Goal: Task Accomplishment & Management: Use online tool/utility

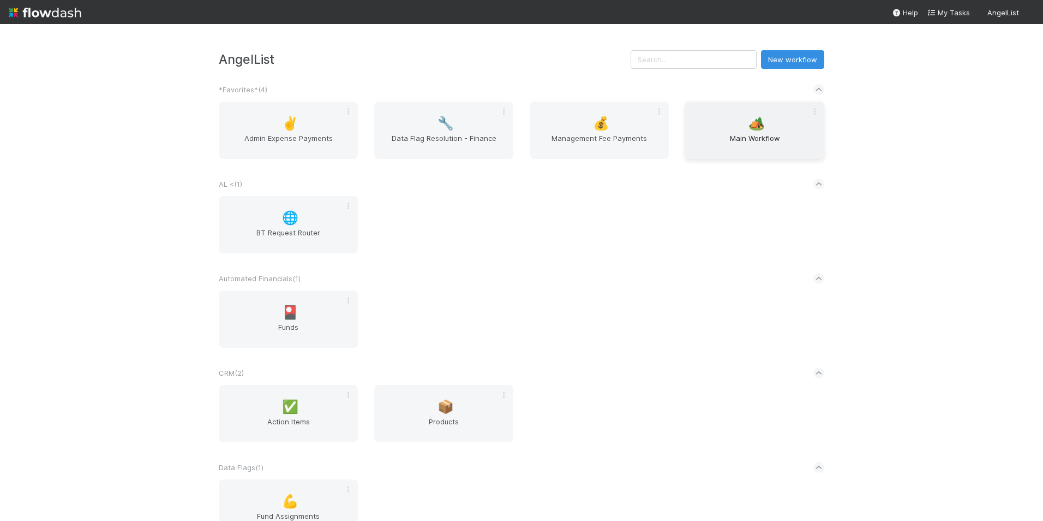
click at [736, 148] on span "Main Workflow" at bounding box center [755, 144] width 130 height 22
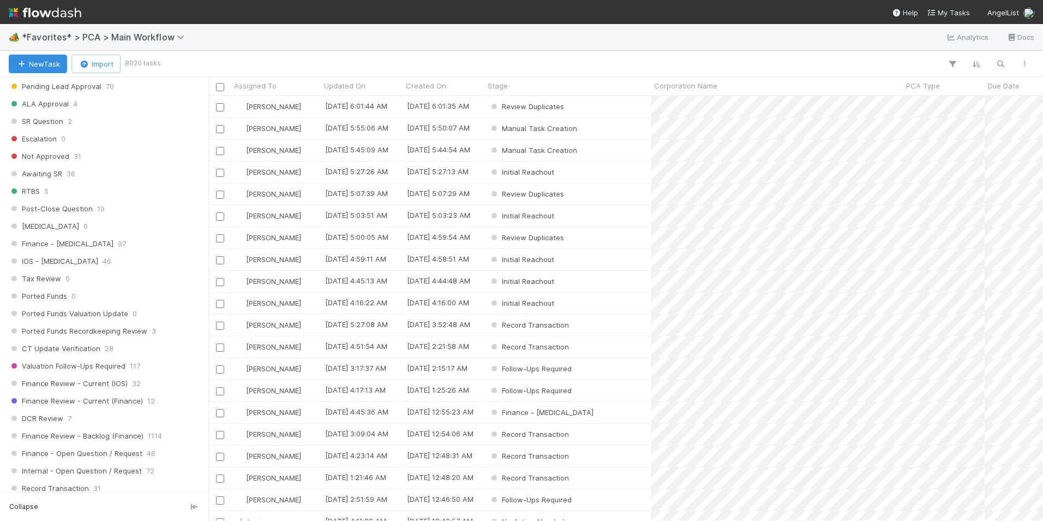
scroll to position [655, 0]
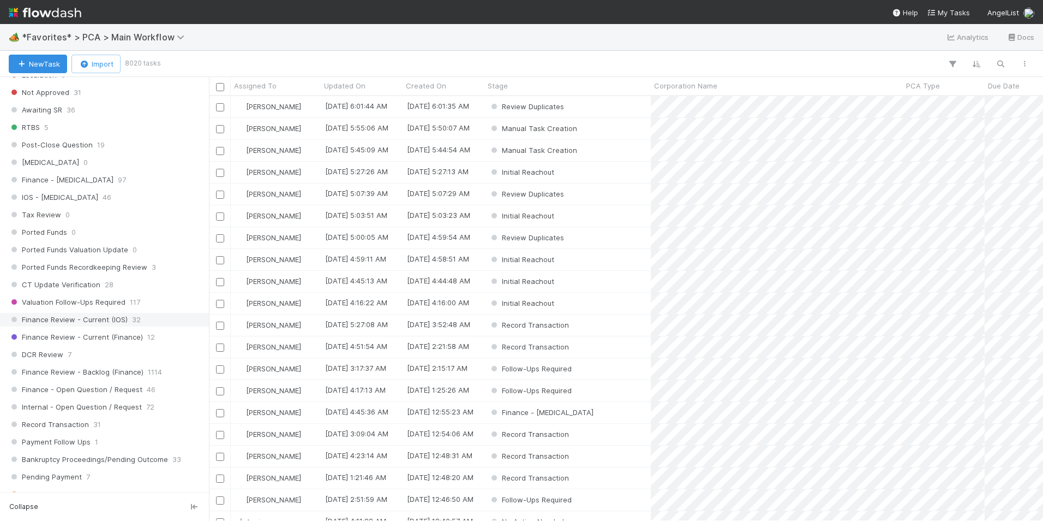
click at [132, 319] on span "32" at bounding box center [136, 320] width 9 height 14
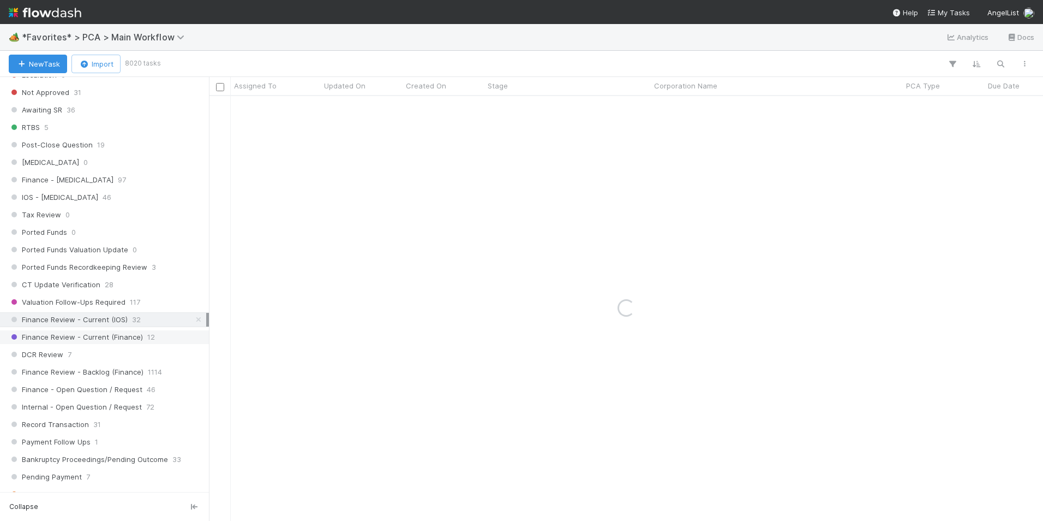
click at [120, 340] on span "Finance Review - Current (Finance)" at bounding box center [76, 337] width 134 height 14
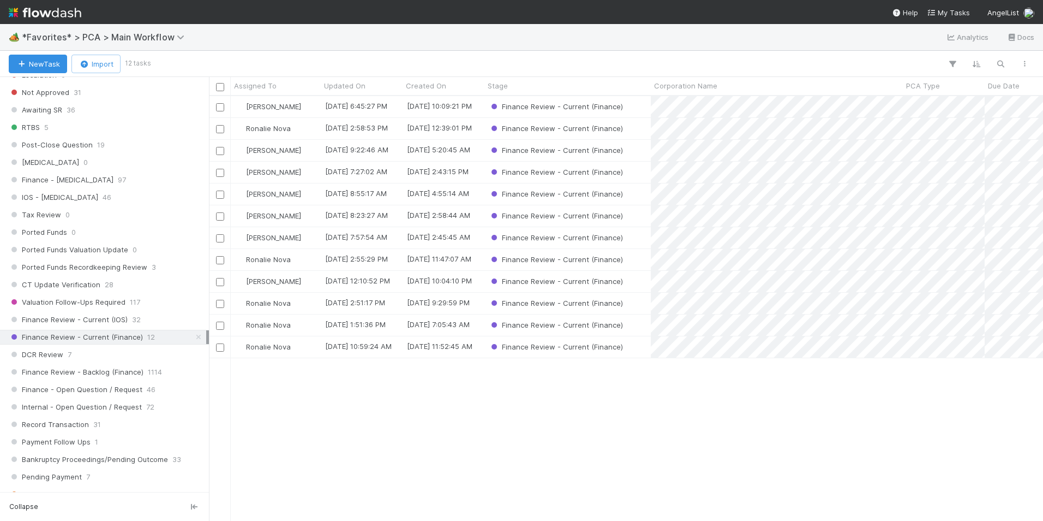
scroll to position [416, 826]
click at [635, 172] on div "Finance Review - Current (Finance)" at bounding box center [567, 171] width 166 height 21
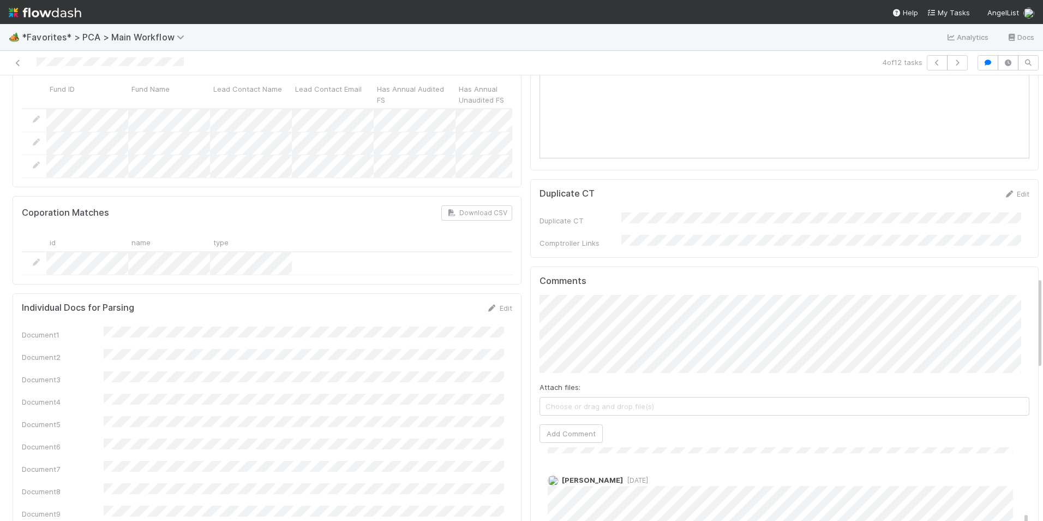
scroll to position [873, 0]
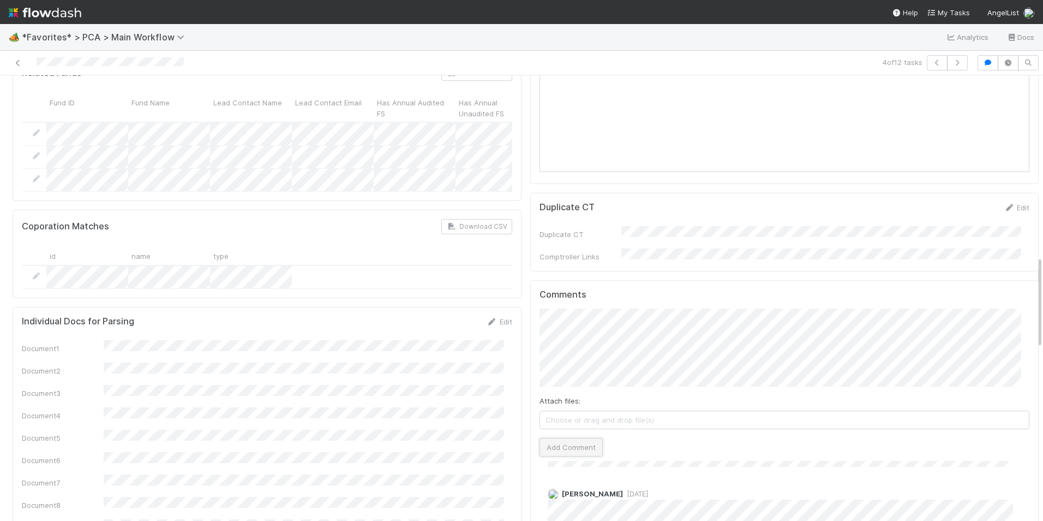
click at [547, 438] on button "Add Comment" at bounding box center [571, 447] width 63 height 19
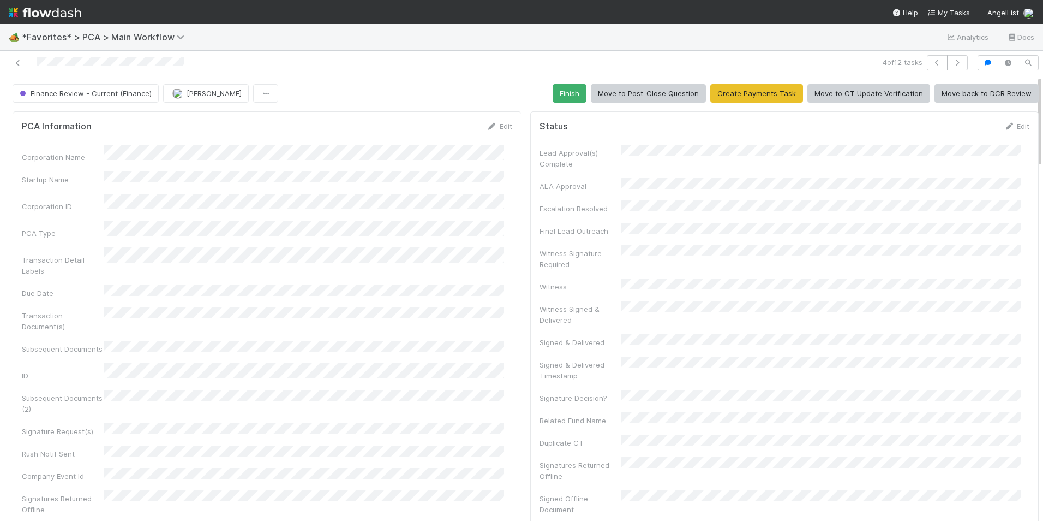
scroll to position [318, 0]
click at [567, 98] on button "Finish" at bounding box center [570, 93] width 34 height 19
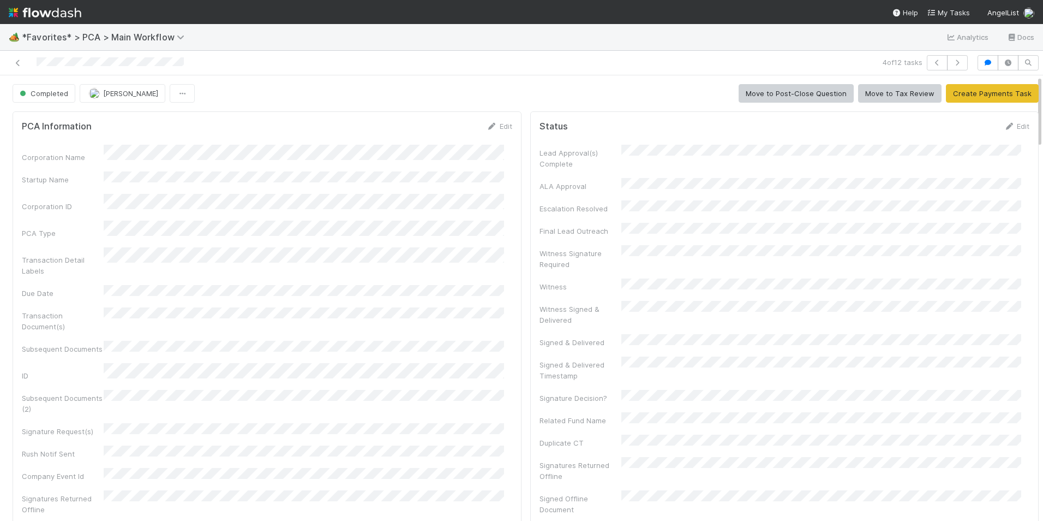
click at [112, 95] on span "[PERSON_NAME]" at bounding box center [130, 93] width 55 height 9
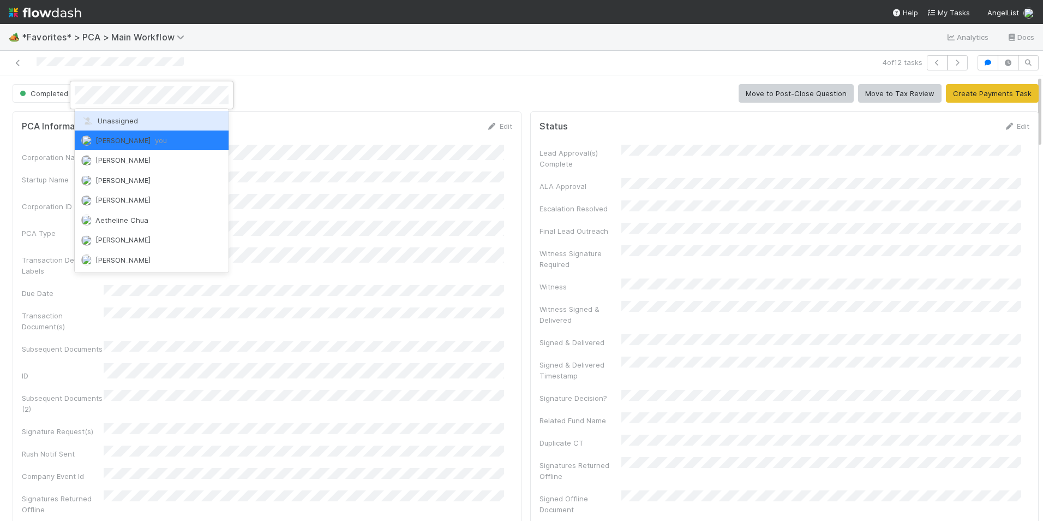
click at [119, 112] on div "Unassigned" at bounding box center [152, 121] width 154 height 20
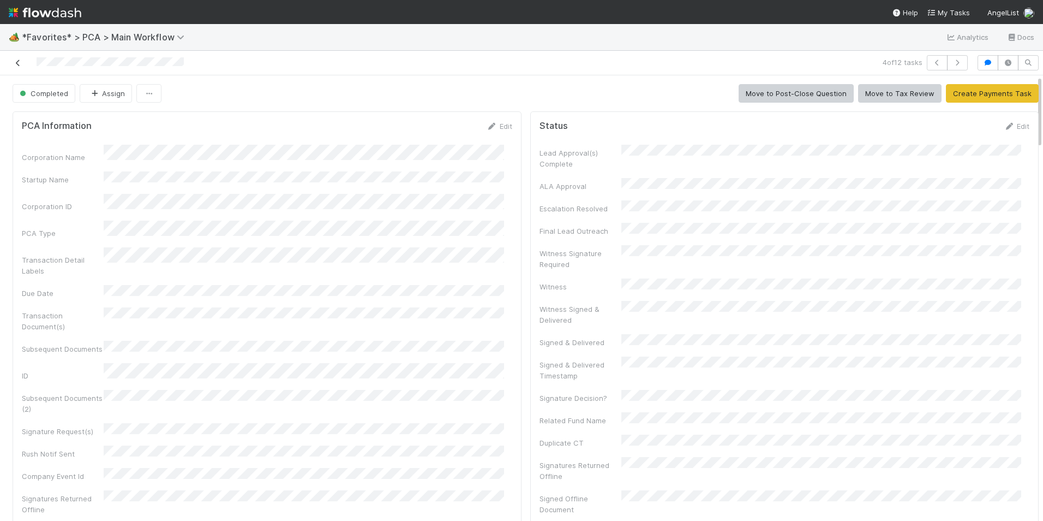
click at [20, 62] on icon at bounding box center [18, 62] width 11 height 7
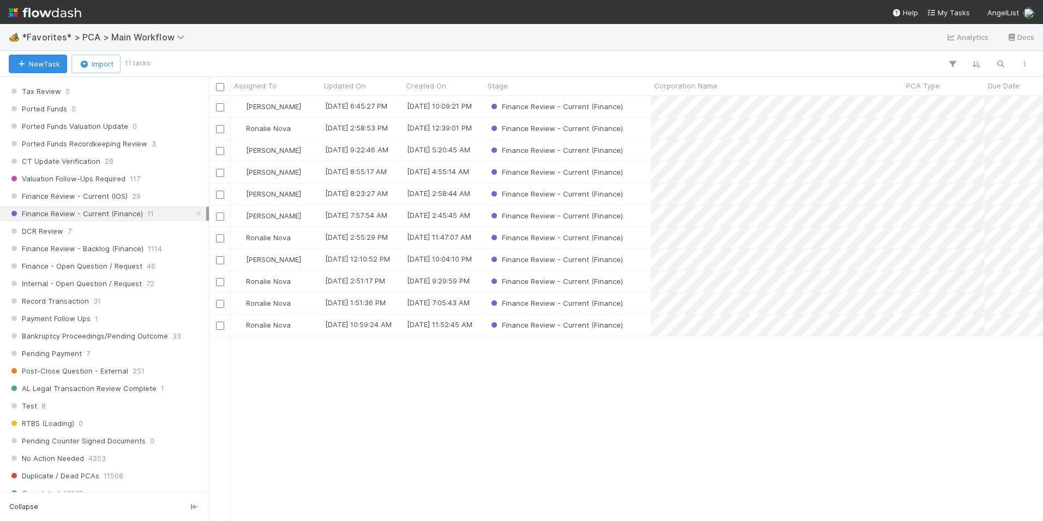
scroll to position [764, 0]
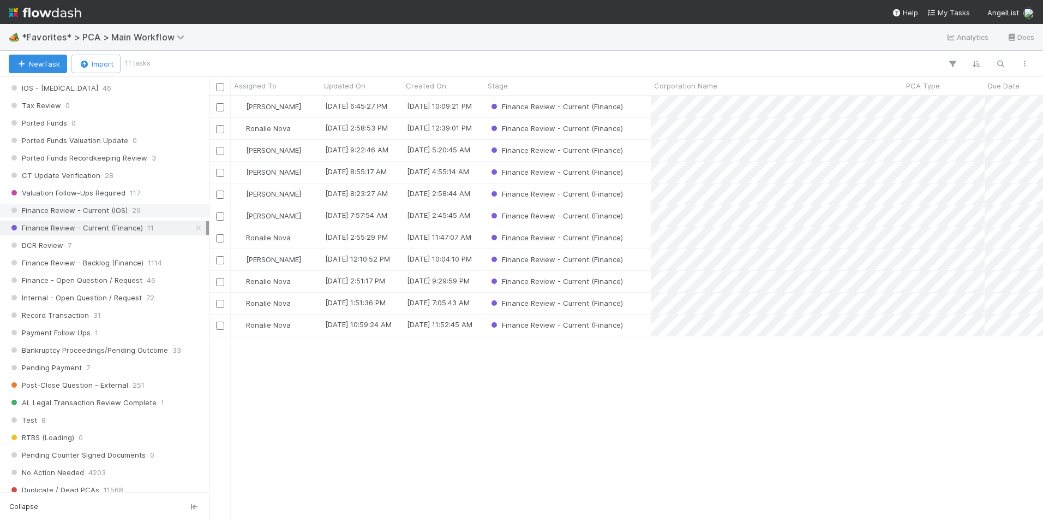
click at [157, 213] on div "Finance Review - Current (IOS) 29" at bounding box center [108, 211] width 198 height 14
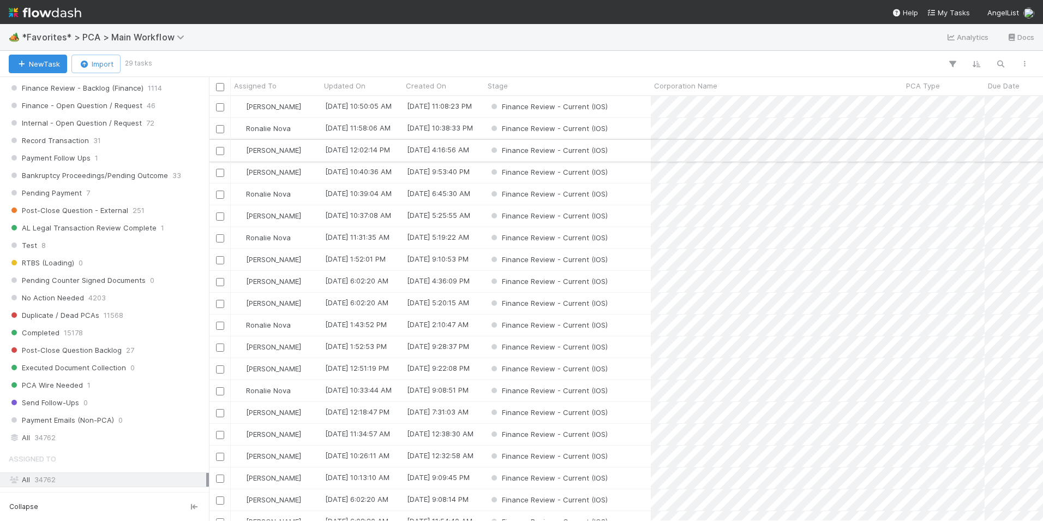
scroll to position [928, 0]
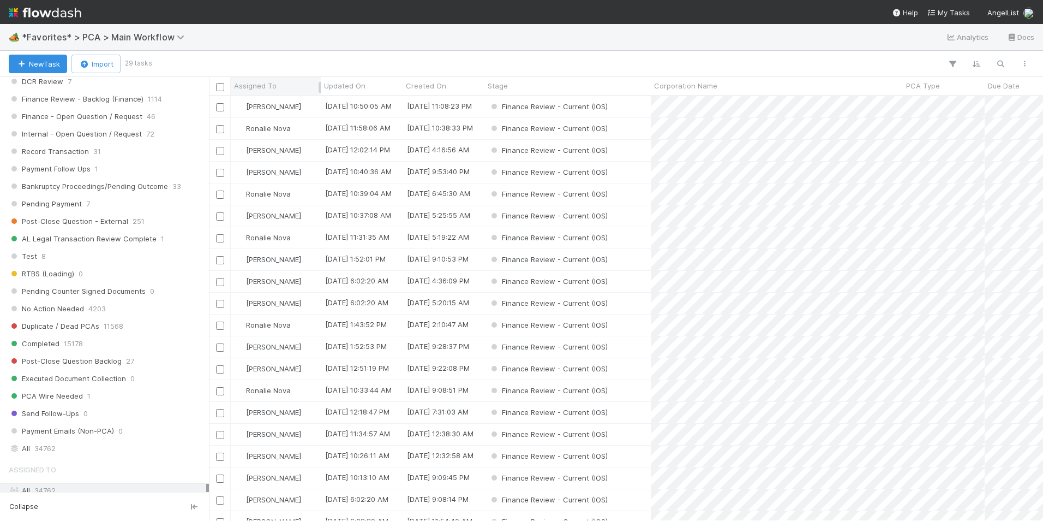
click at [278, 84] on div "Assigned To" at bounding box center [276, 85] width 84 height 11
click at [306, 102] on div "Sort A → Z" at bounding box center [297, 106] width 124 height 16
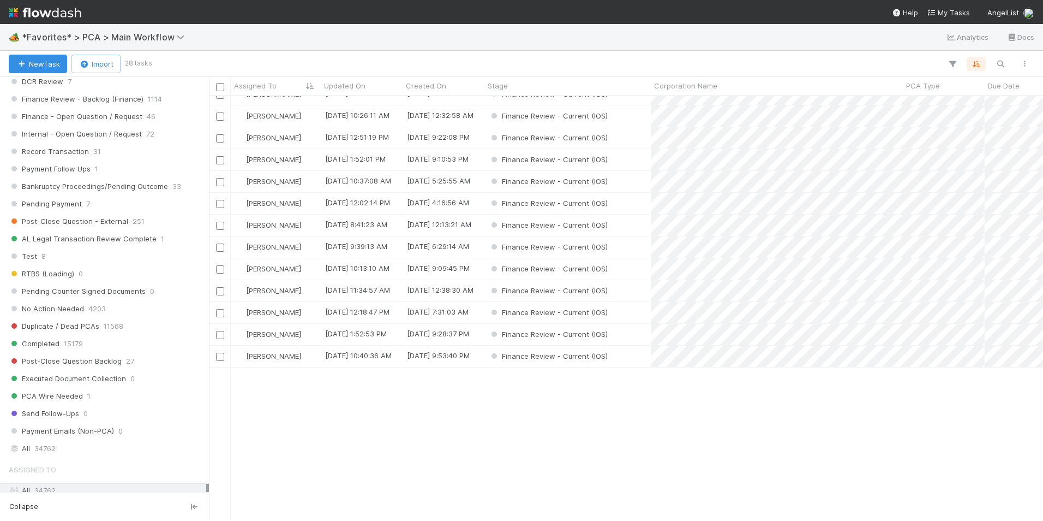
scroll to position [0, 0]
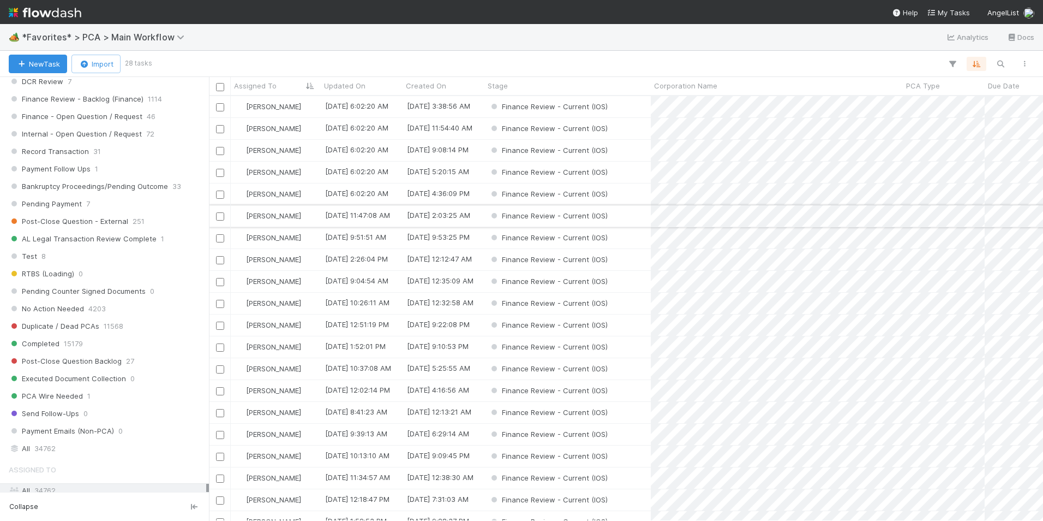
click at [624, 218] on div "Finance Review - Current (IOS)" at bounding box center [567, 215] width 166 height 21
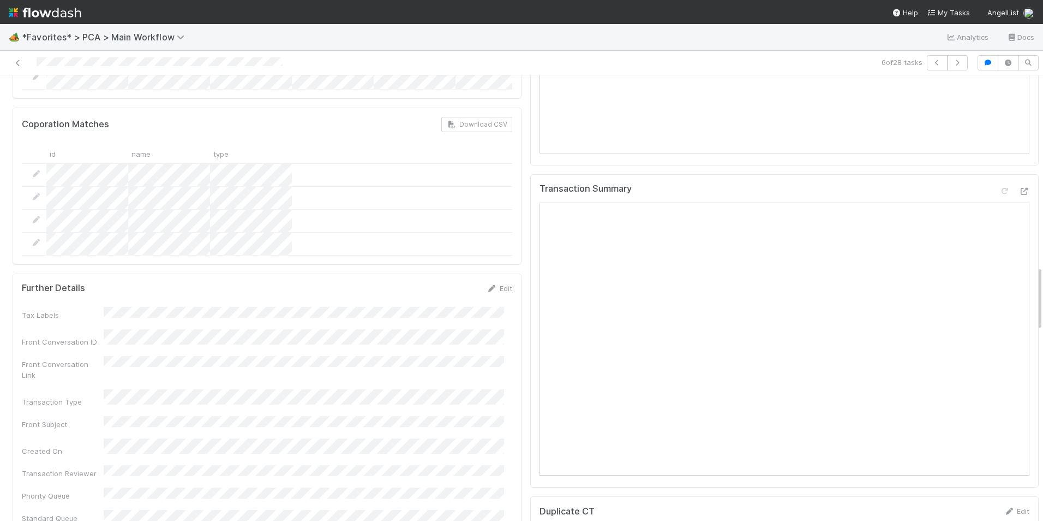
scroll to position [1255, 0]
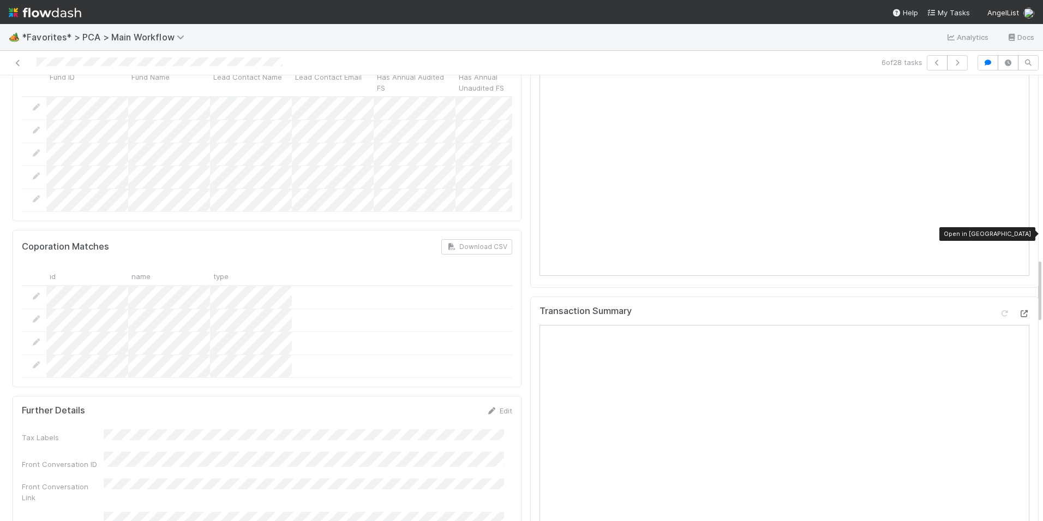
click at [1019, 310] on icon at bounding box center [1024, 313] width 11 height 7
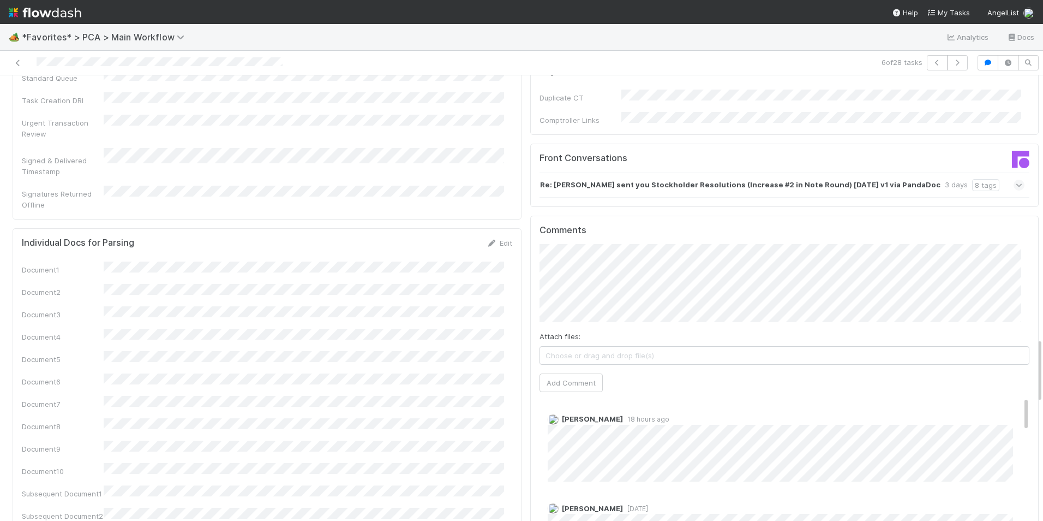
scroll to position [1801, 0]
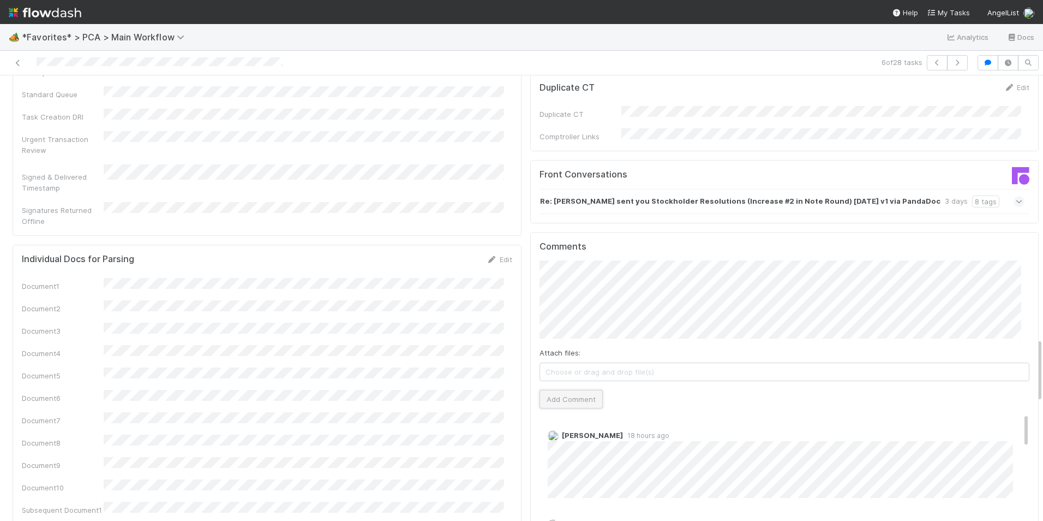
click at [560, 390] on button "Add Comment" at bounding box center [571, 399] width 63 height 19
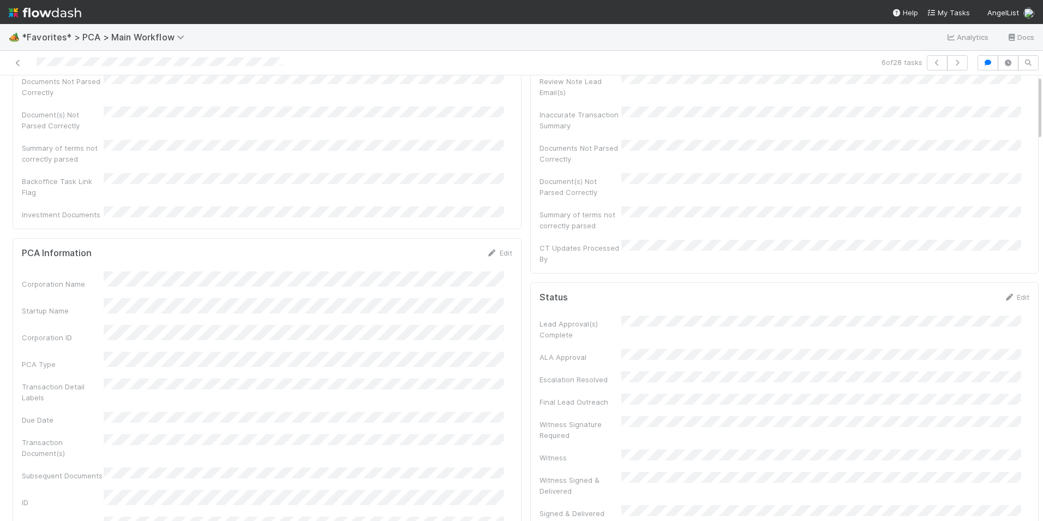
scroll to position [0, 0]
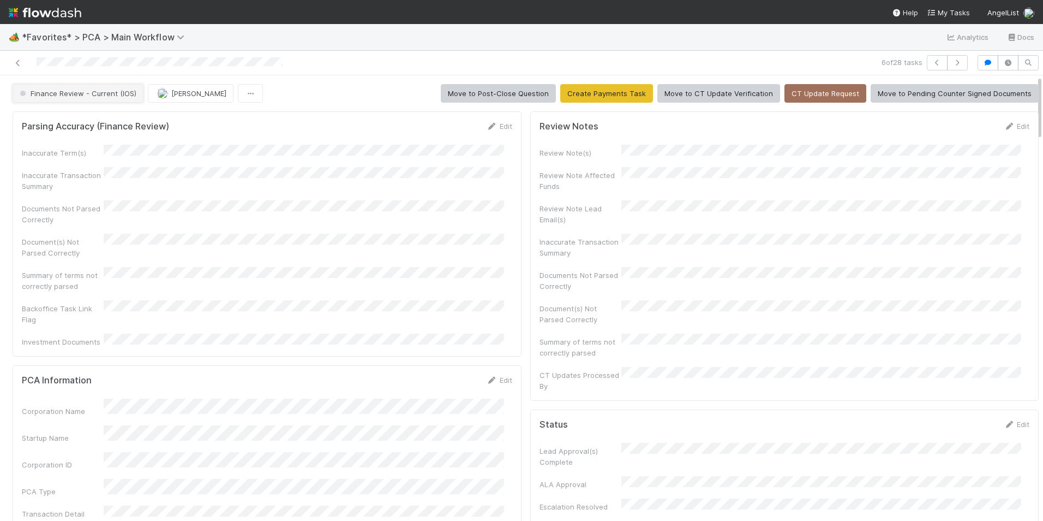
click at [98, 98] on button "Finance Review - Current (IOS)" at bounding box center [78, 93] width 131 height 19
click at [109, 115] on div "Completed" at bounding box center [86, 121] width 154 height 20
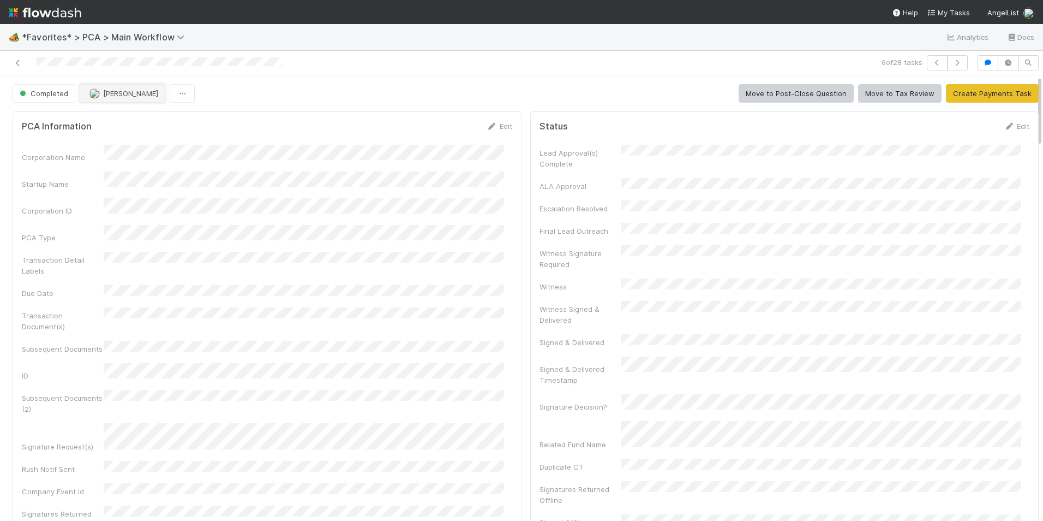
click at [120, 93] on span "[PERSON_NAME]" at bounding box center [130, 93] width 55 height 9
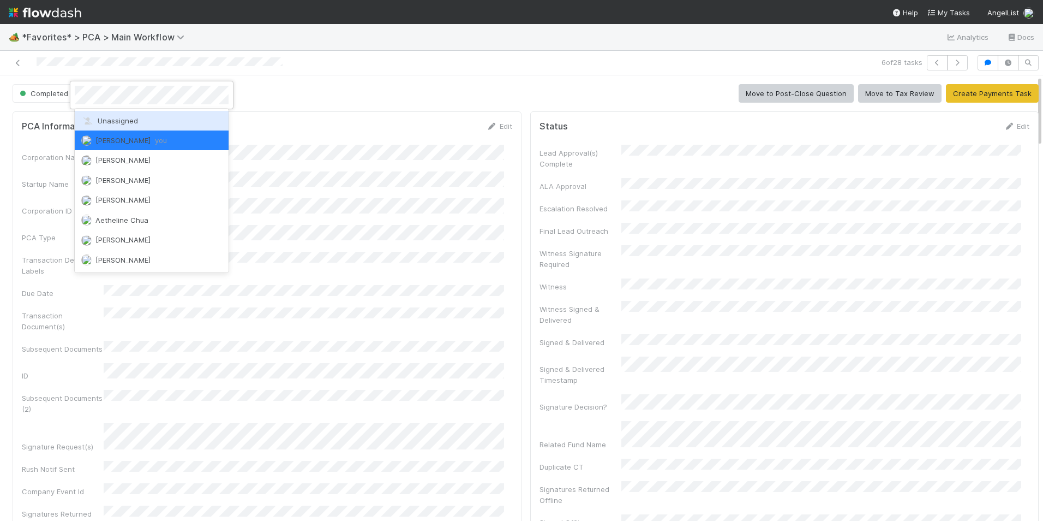
click at [132, 125] on div "Unassigned" at bounding box center [152, 121] width 154 height 20
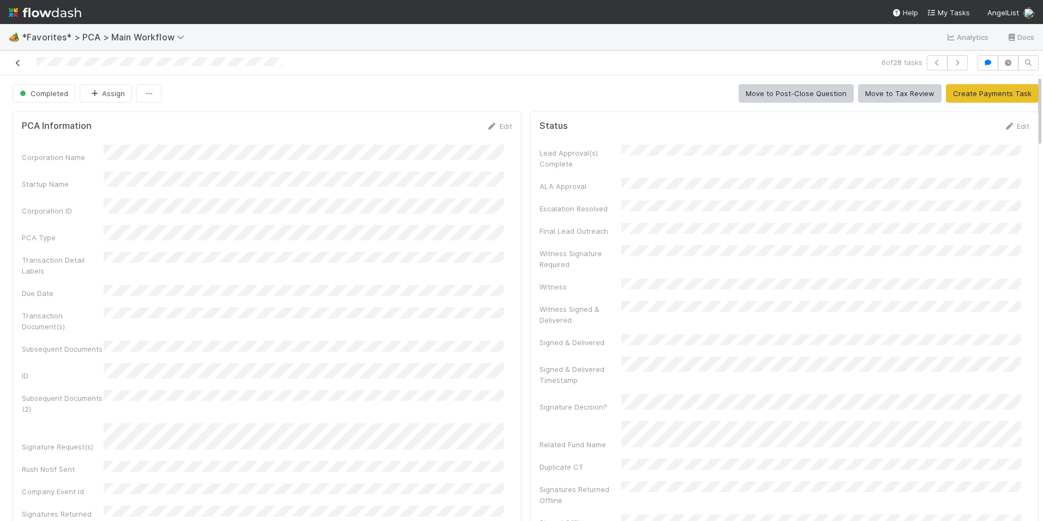
click at [19, 65] on icon at bounding box center [18, 62] width 11 height 7
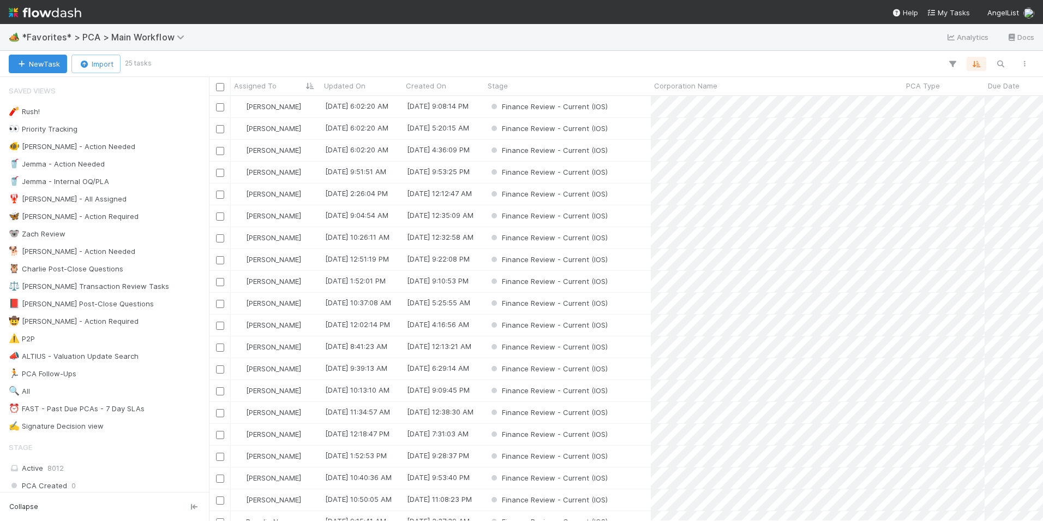
scroll to position [416, 826]
click at [310, 175] on div "[PERSON_NAME]" at bounding box center [276, 171] width 90 height 21
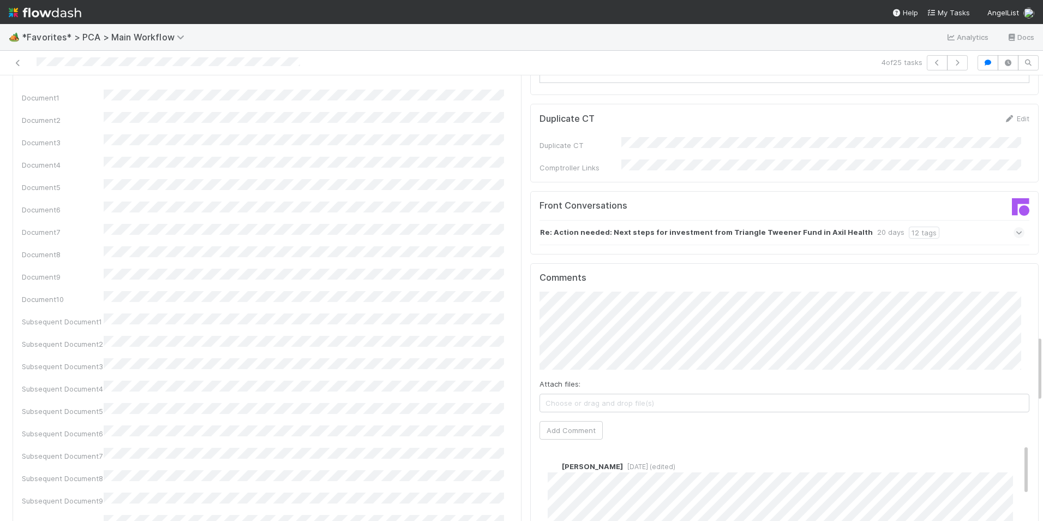
scroll to position [1746, 0]
click at [561, 420] on button "Add Comment" at bounding box center [571, 429] width 63 height 19
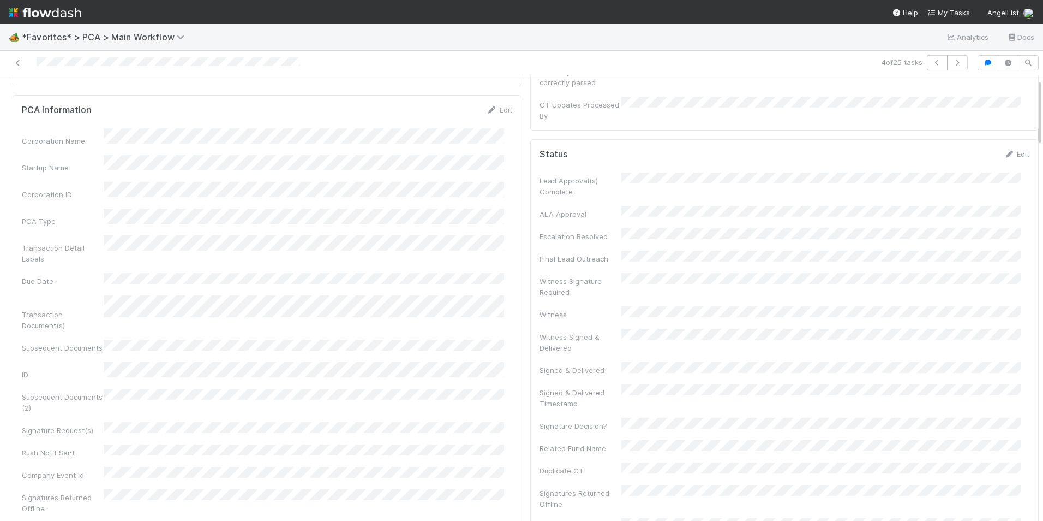
scroll to position [0, 0]
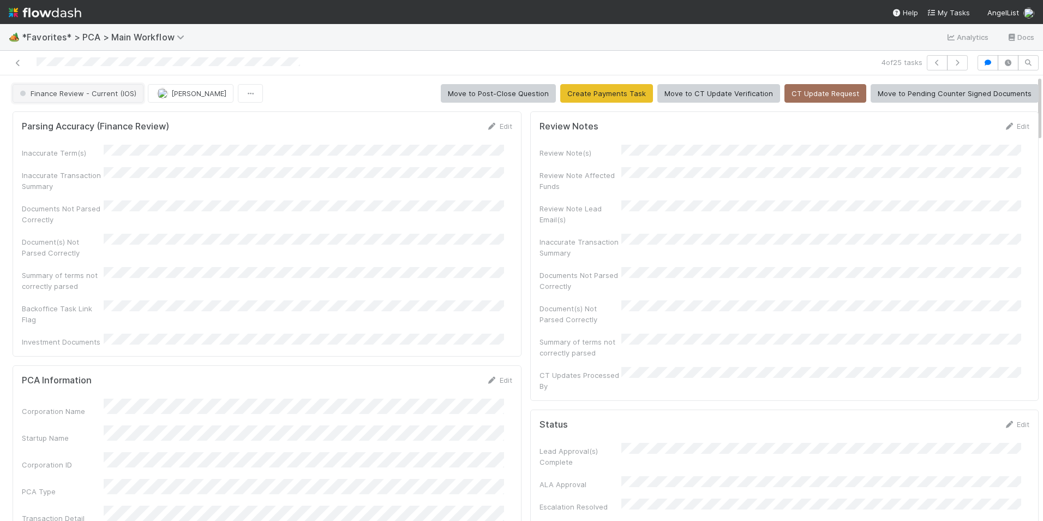
click at [95, 98] on button "Finance Review - Current (IOS)" at bounding box center [78, 93] width 131 height 19
drag, startPoint x: 91, startPoint y: 155, endPoint x: 93, endPoint y: 148, distance: 7.4
click at [92, 155] on div "Completed" at bounding box center [86, 151] width 154 height 20
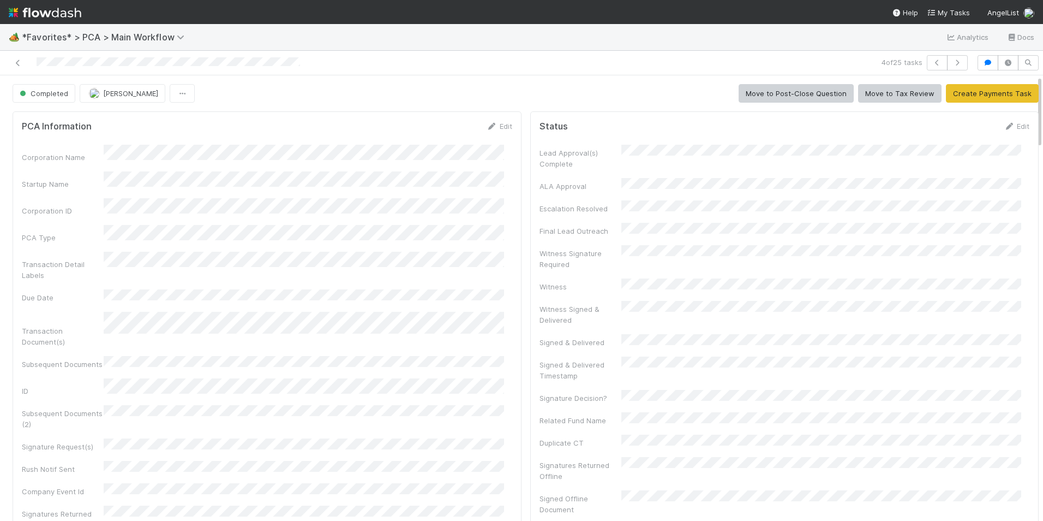
click at [168, 97] on div "Completed [PERSON_NAME] Move to Post-Close Question Move to Tax Review Create P…" at bounding box center [526, 93] width 1026 height 19
click at [113, 98] on button "[PERSON_NAME]" at bounding box center [123, 93] width 86 height 19
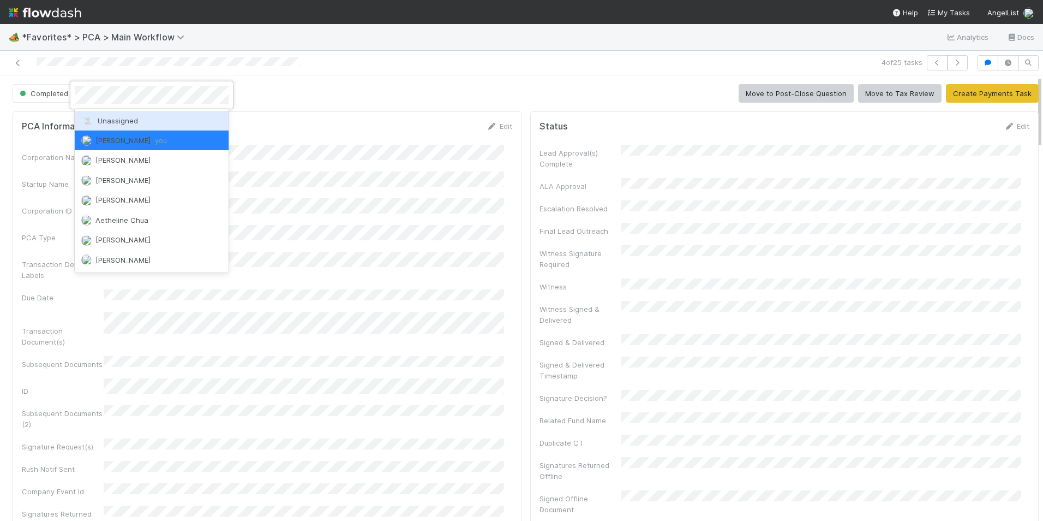
click at [129, 119] on span "Unassigned" at bounding box center [109, 120] width 57 height 9
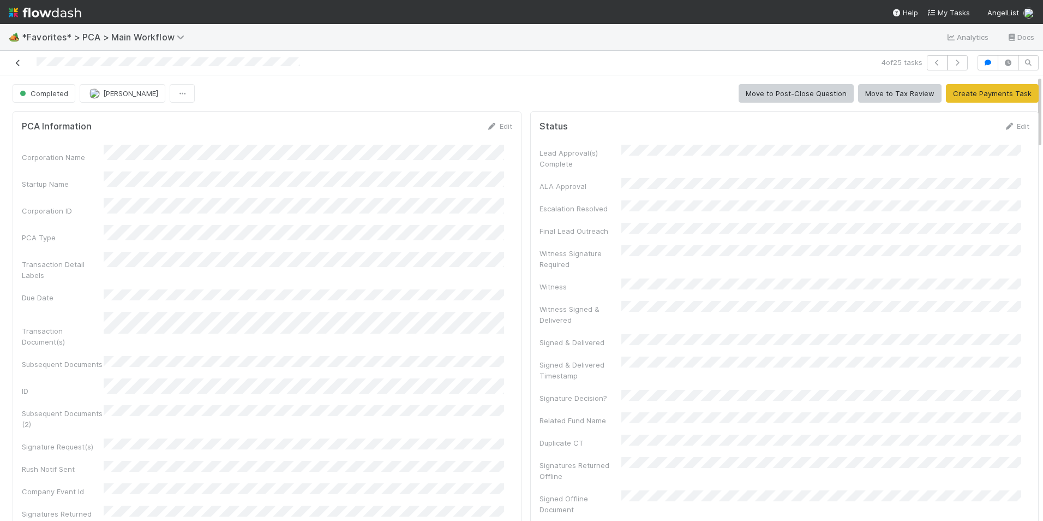
click at [17, 65] on icon at bounding box center [18, 62] width 11 height 7
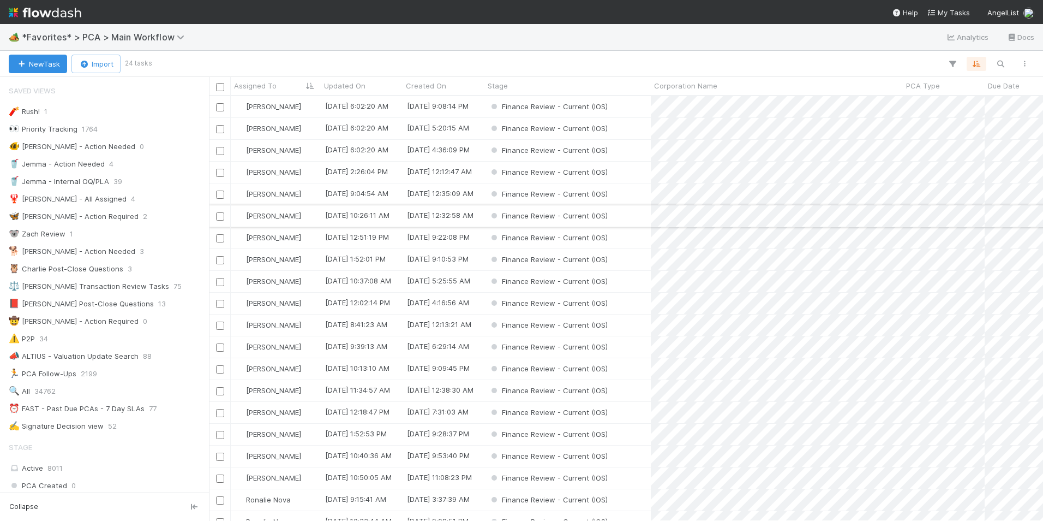
scroll to position [9, 9]
click at [643, 170] on div "Finance Review - Current (IOS)" at bounding box center [567, 171] width 166 height 21
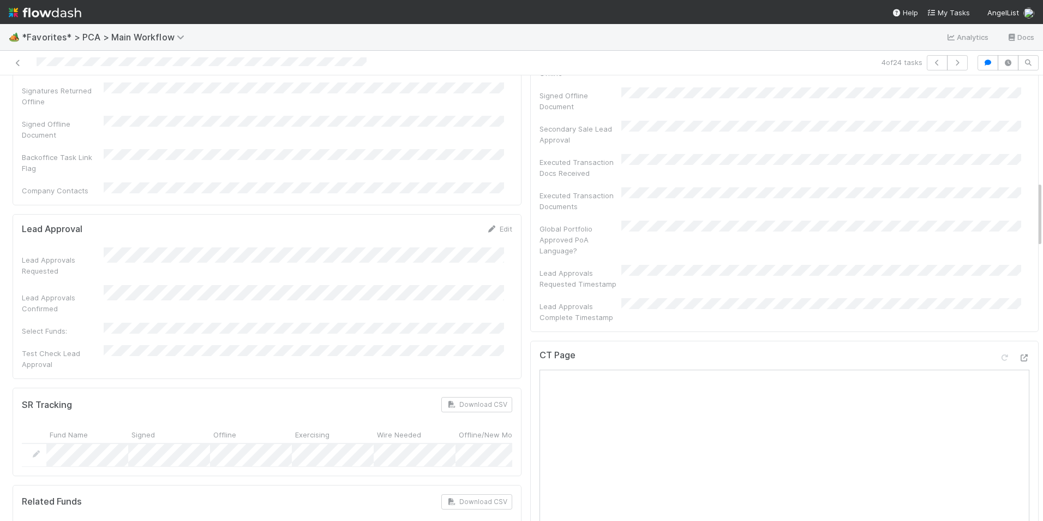
scroll to position [709, 0]
click at [1019, 348] on div at bounding box center [1024, 353] width 11 height 11
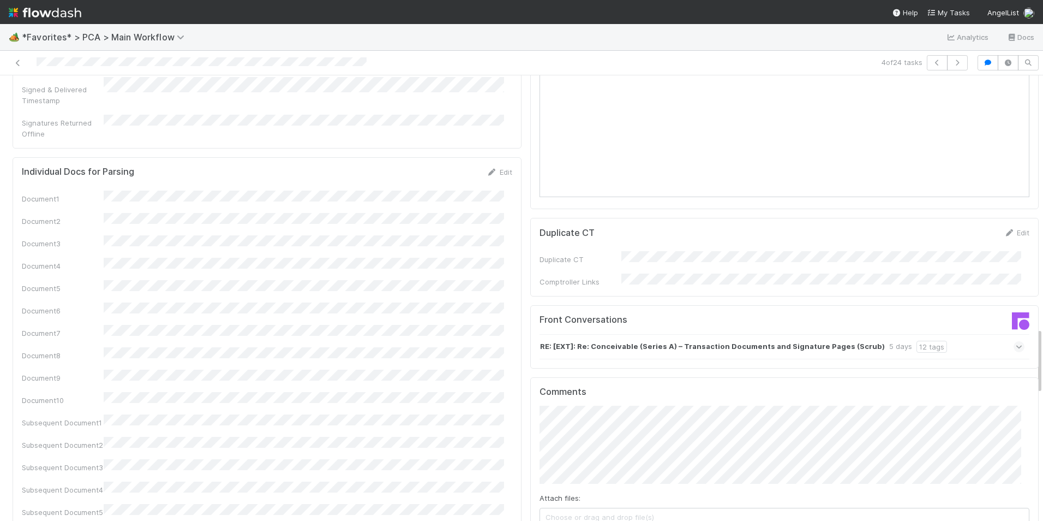
scroll to position [1691, 0]
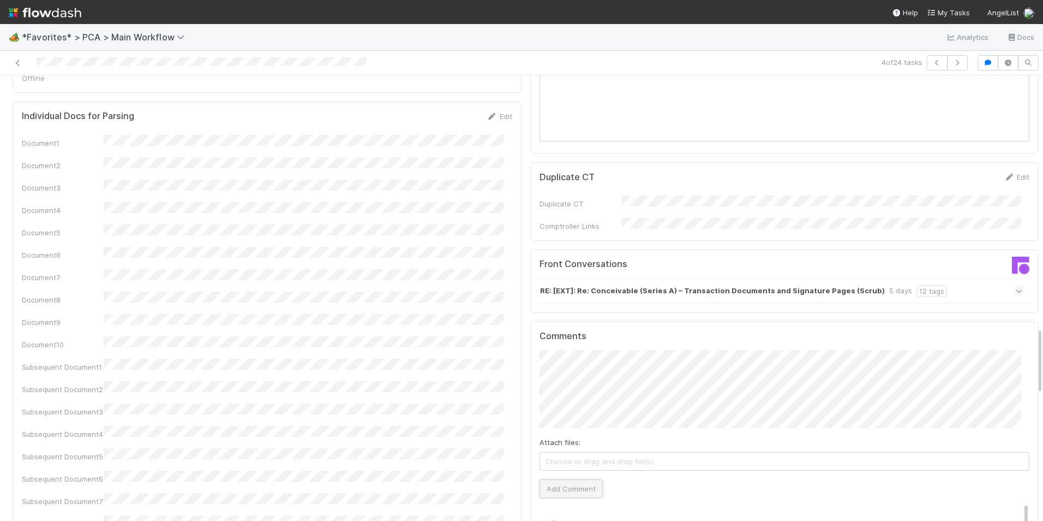
click at [565, 479] on button "Add Comment" at bounding box center [571, 488] width 63 height 19
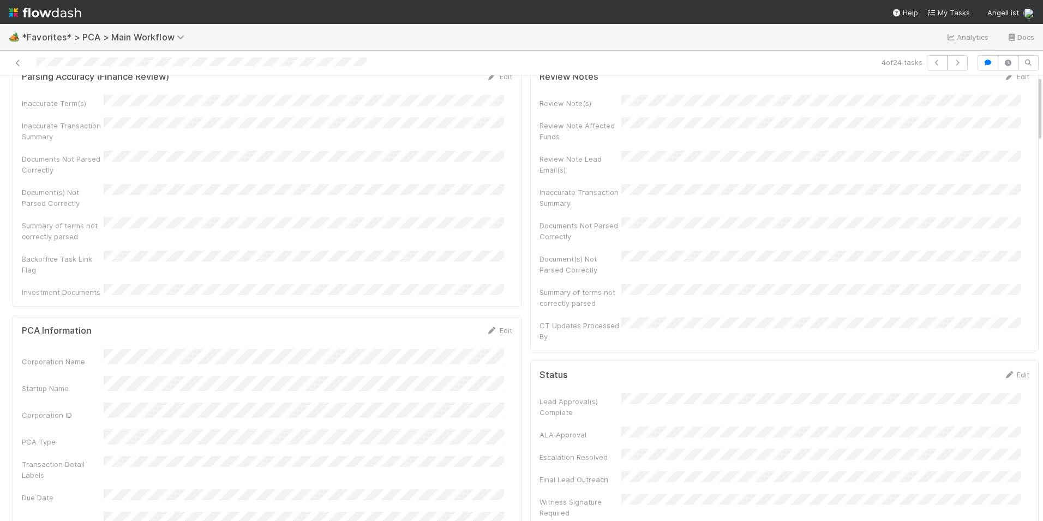
scroll to position [0, 0]
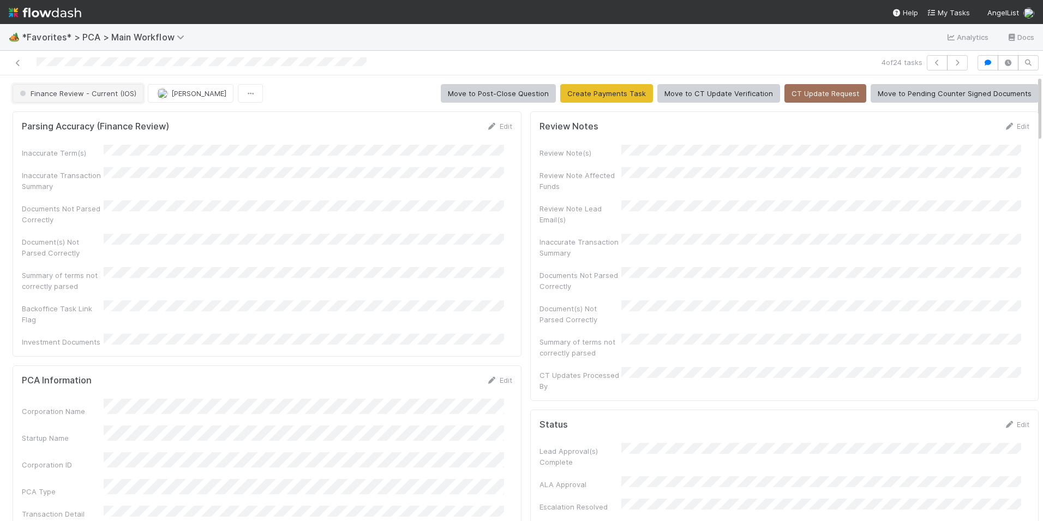
click at [122, 90] on span "Finance Review - Current (IOS)" at bounding box center [76, 93] width 119 height 9
click at [116, 123] on div "Completed" at bounding box center [86, 121] width 154 height 20
click at [176, 97] on span "[PERSON_NAME]" at bounding box center [198, 93] width 55 height 9
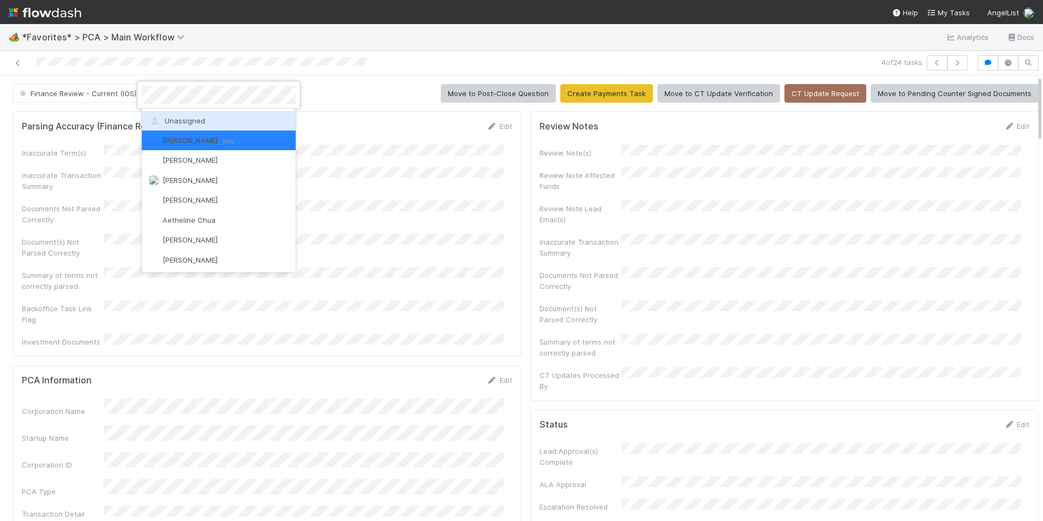
drag, startPoint x: 183, startPoint y: 118, endPoint x: 157, endPoint y: 112, distance: 26.2
click at [183, 118] on span "Unassigned" at bounding box center [176, 120] width 57 height 9
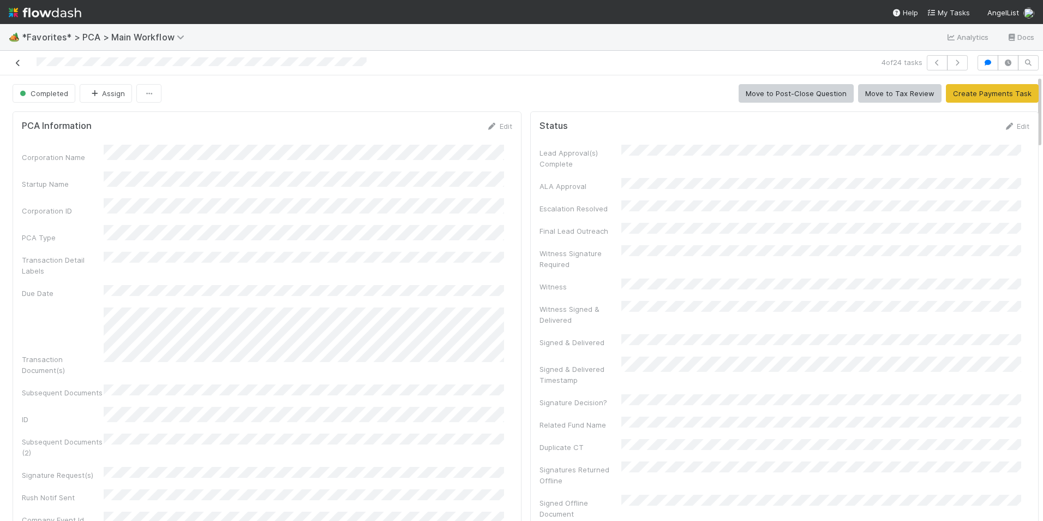
click at [15, 65] on icon at bounding box center [18, 62] width 11 height 7
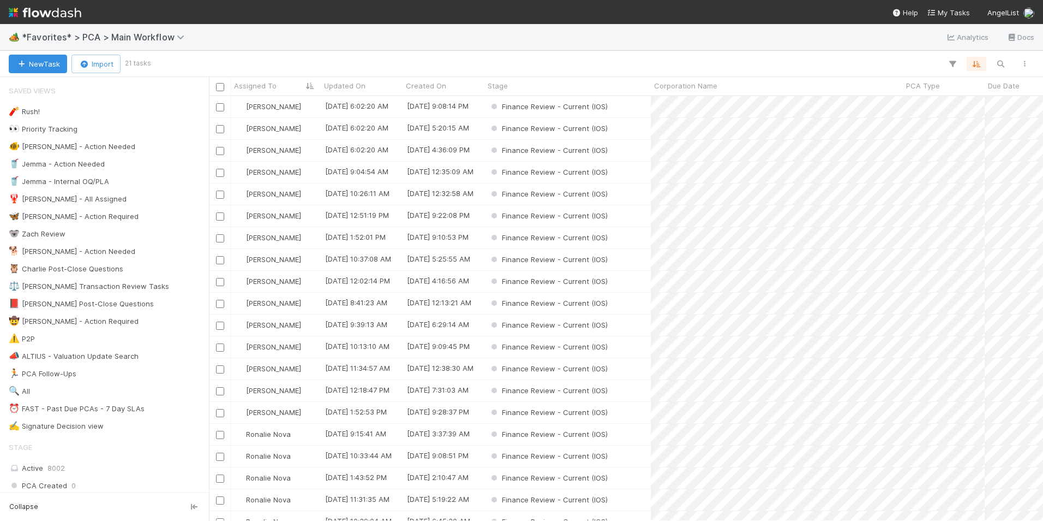
scroll to position [416, 826]
click at [309, 168] on div "[PERSON_NAME]" at bounding box center [276, 171] width 90 height 21
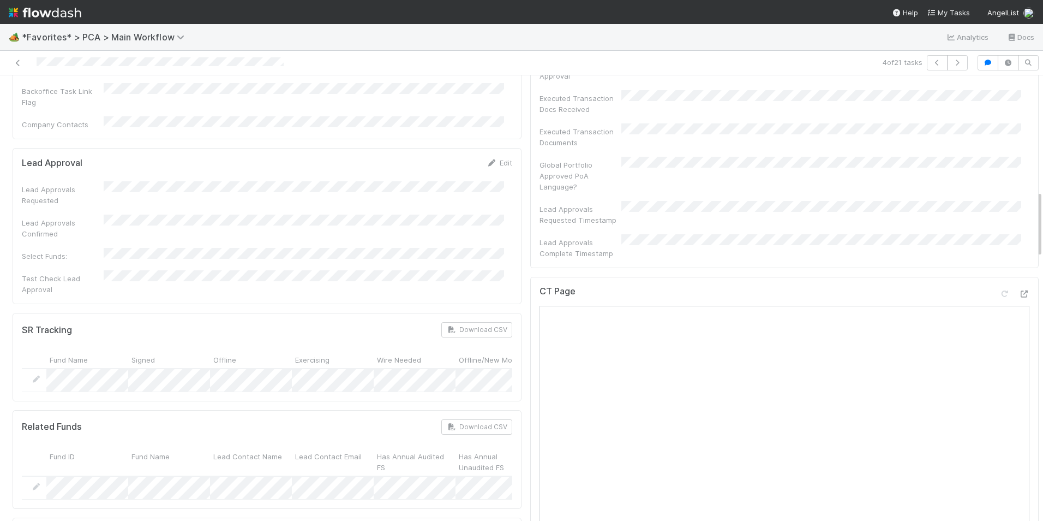
scroll to position [764, 0]
click at [1019, 291] on icon at bounding box center [1024, 294] width 11 height 7
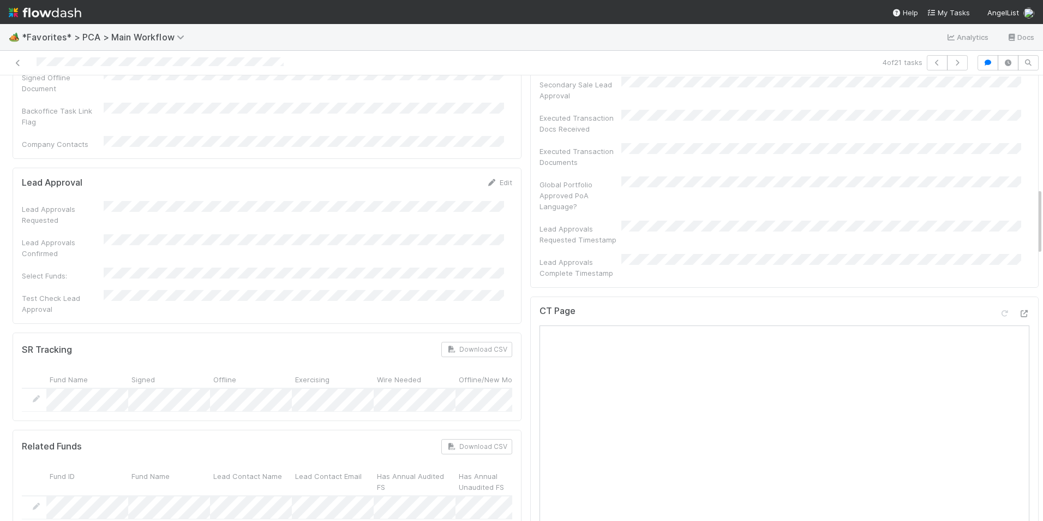
scroll to position [709, 0]
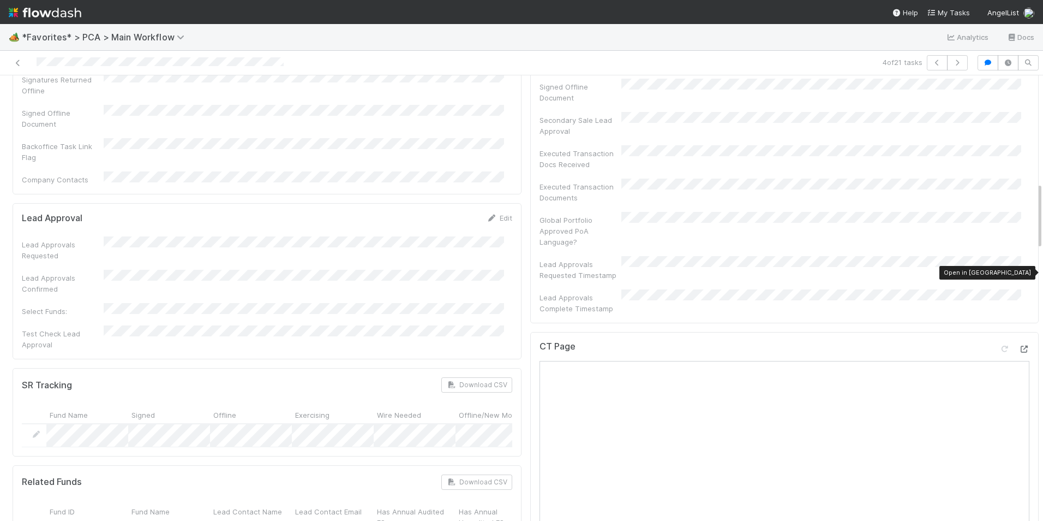
click at [1019, 345] on icon at bounding box center [1024, 348] width 11 height 7
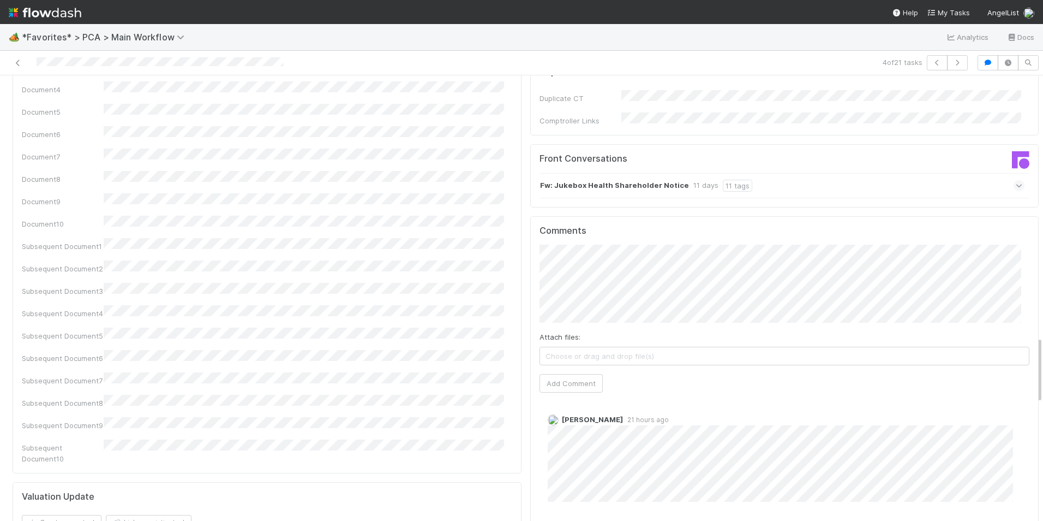
scroll to position [1801, 0]
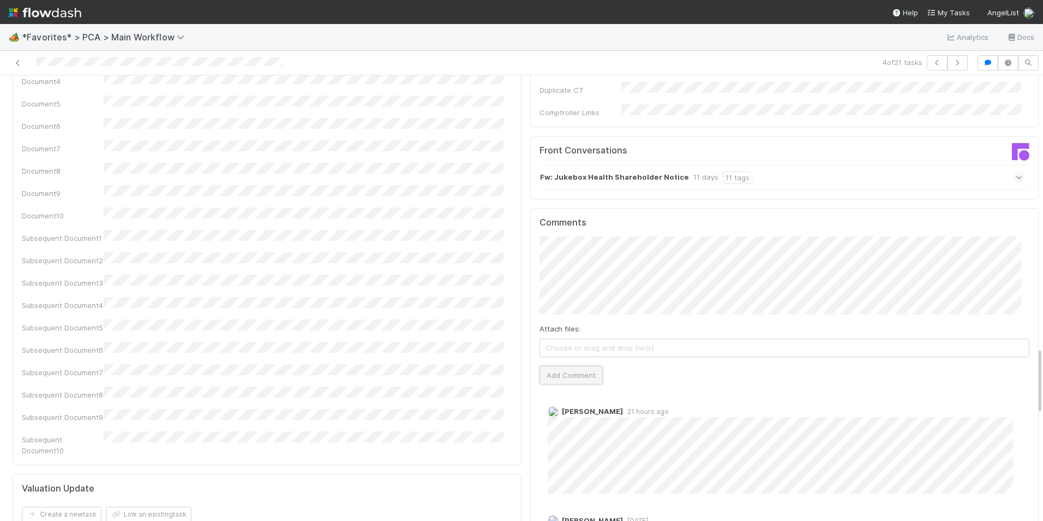
click at [554, 366] on button "Add Comment" at bounding box center [571, 375] width 63 height 19
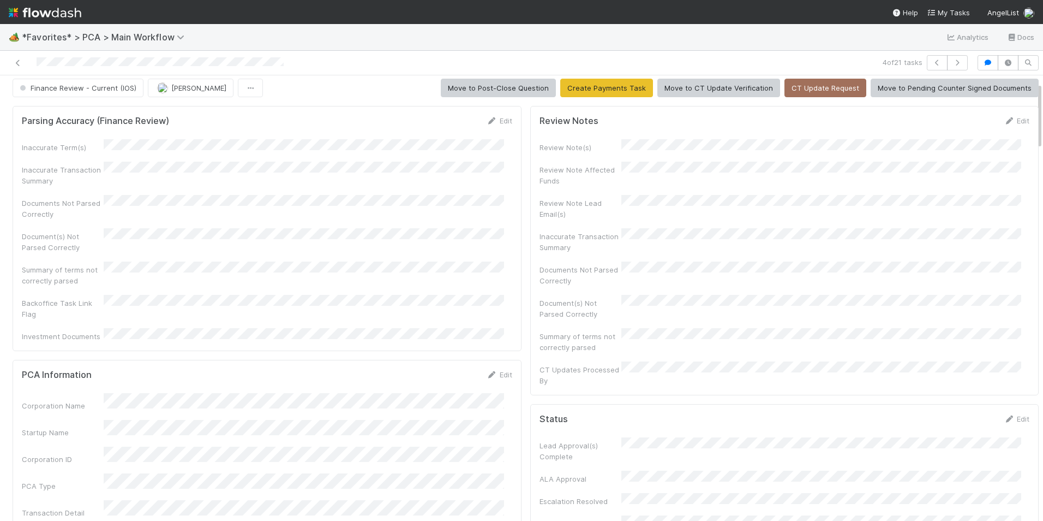
scroll to position [0, 0]
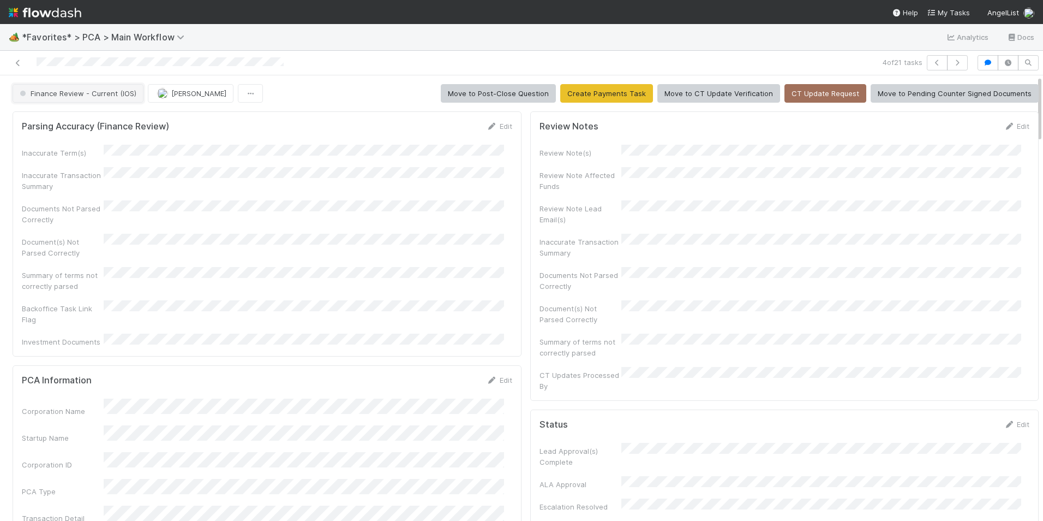
click at [77, 99] on button "Finance Review - Current (IOS)" at bounding box center [78, 93] width 131 height 19
click at [75, 146] on div "Completed" at bounding box center [86, 151] width 154 height 20
click at [164, 95] on img "button" at bounding box center [162, 93] width 11 height 11
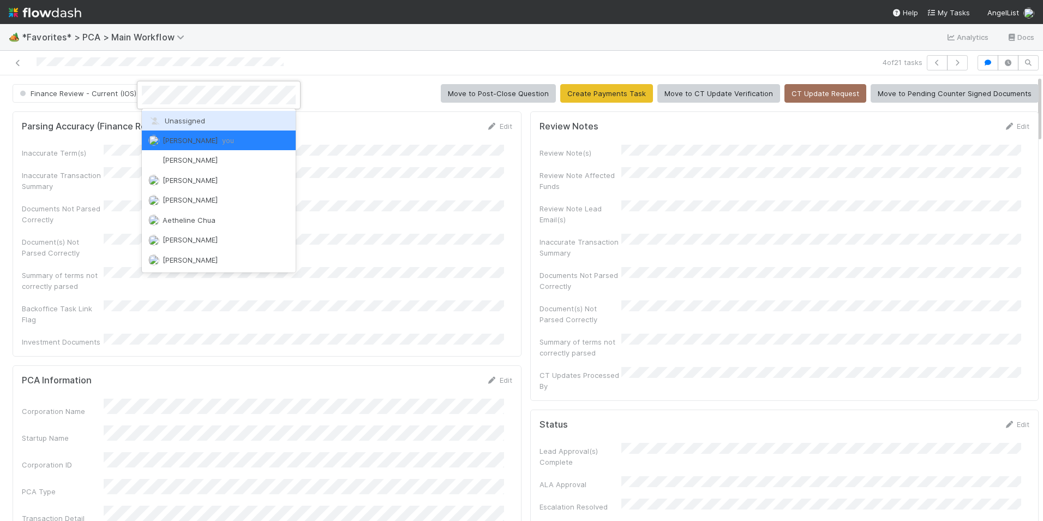
click at [172, 124] on span "Unassigned" at bounding box center [176, 120] width 57 height 9
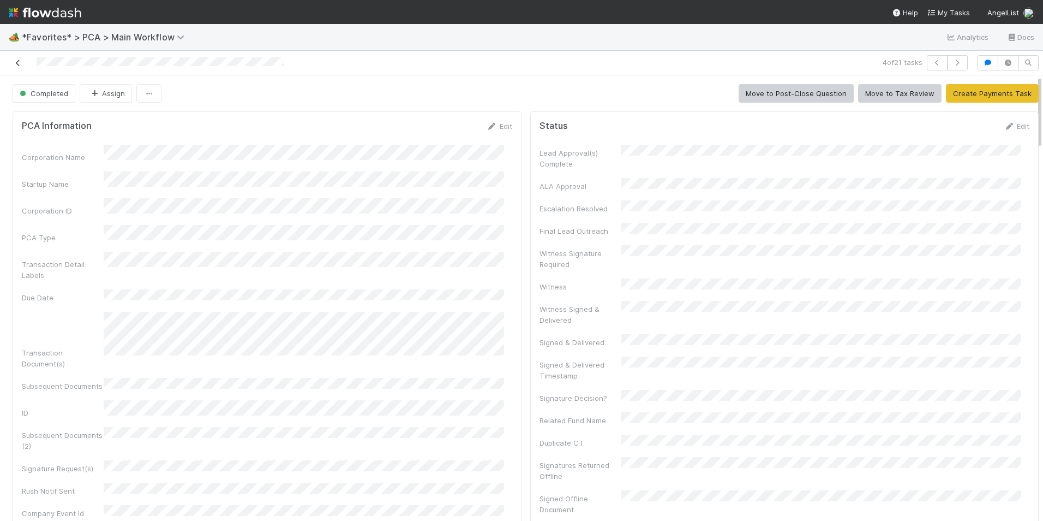
click at [20, 63] on icon at bounding box center [18, 62] width 11 height 7
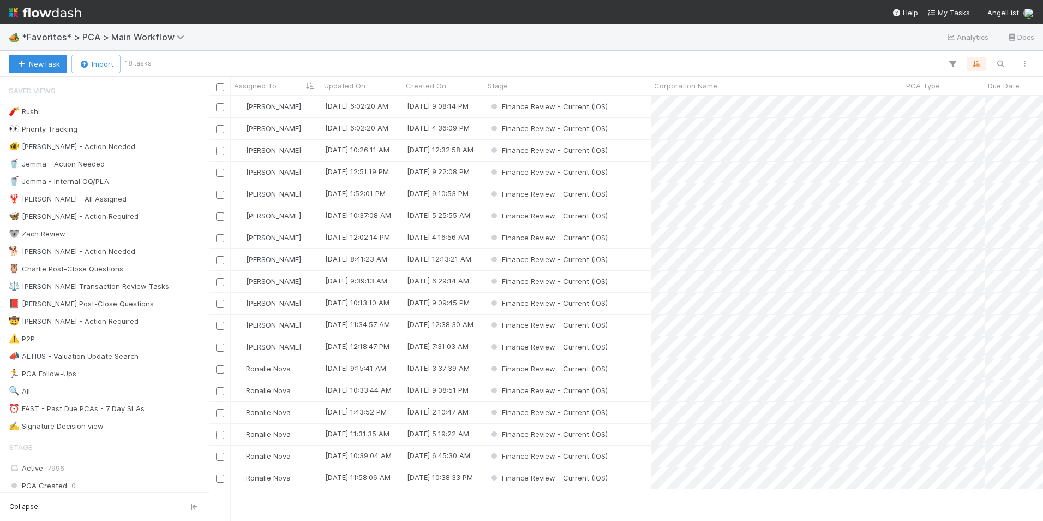
scroll to position [416, 826]
click at [302, 149] on div "[PERSON_NAME]" at bounding box center [276, 150] width 90 height 21
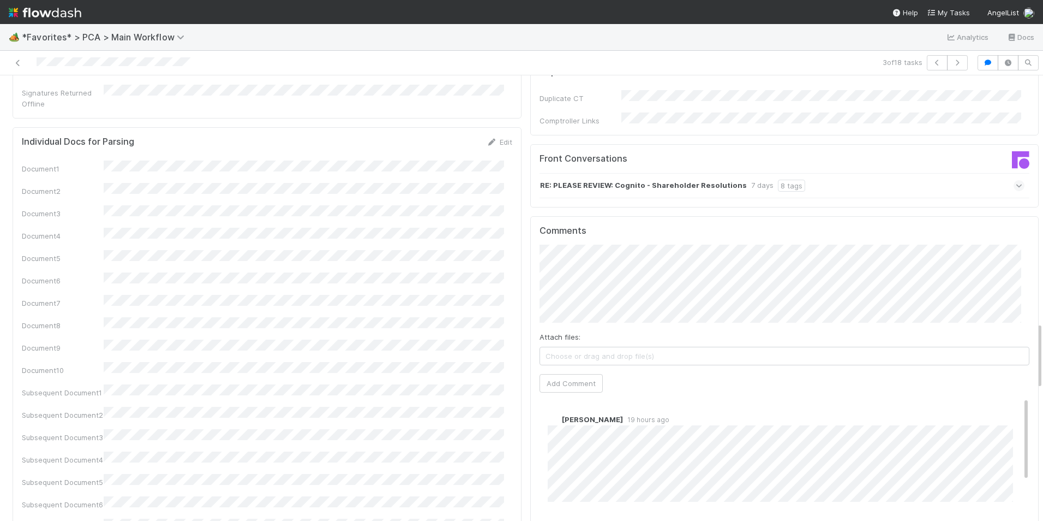
scroll to position [1801, 0]
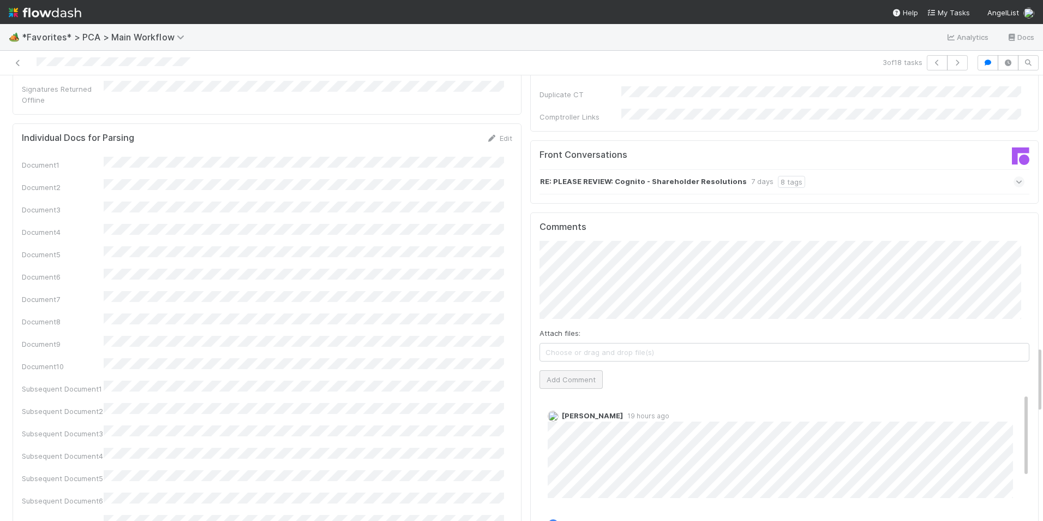
drag, startPoint x: 563, startPoint y: 304, endPoint x: 568, endPoint y: 290, distance: 15.7
click at [564, 304] on div "Comments Attach files: Choose or drag and drop file(s) Add Comment [PERSON_NAME…" at bounding box center [785, 417] width 491 height 390
click at [569, 370] on button "Add Comment" at bounding box center [571, 379] width 63 height 19
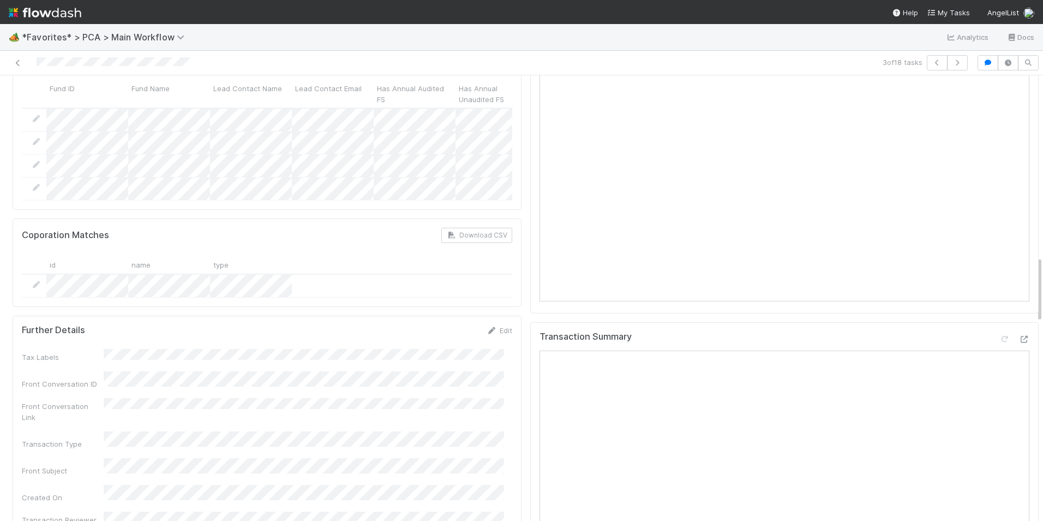
scroll to position [1200, 0]
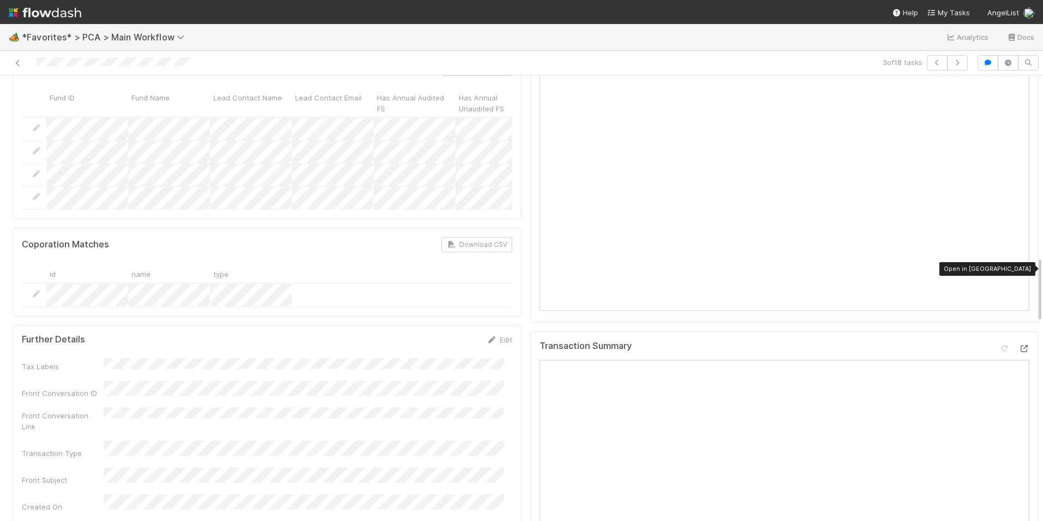
click at [1019, 343] on div at bounding box center [1024, 348] width 11 height 11
click at [15, 65] on icon at bounding box center [18, 62] width 11 height 7
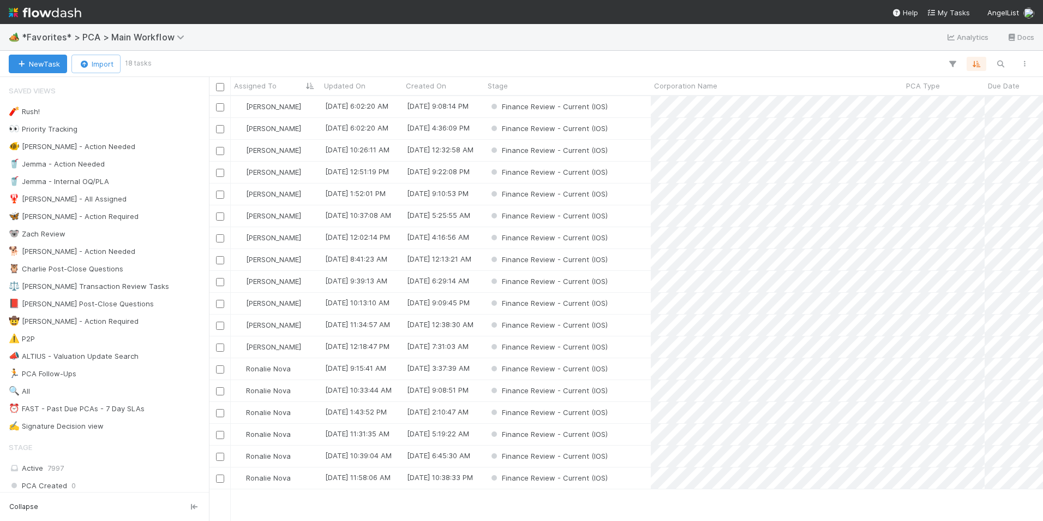
scroll to position [416, 826]
click at [294, 153] on div "[PERSON_NAME]" at bounding box center [276, 150] width 90 height 21
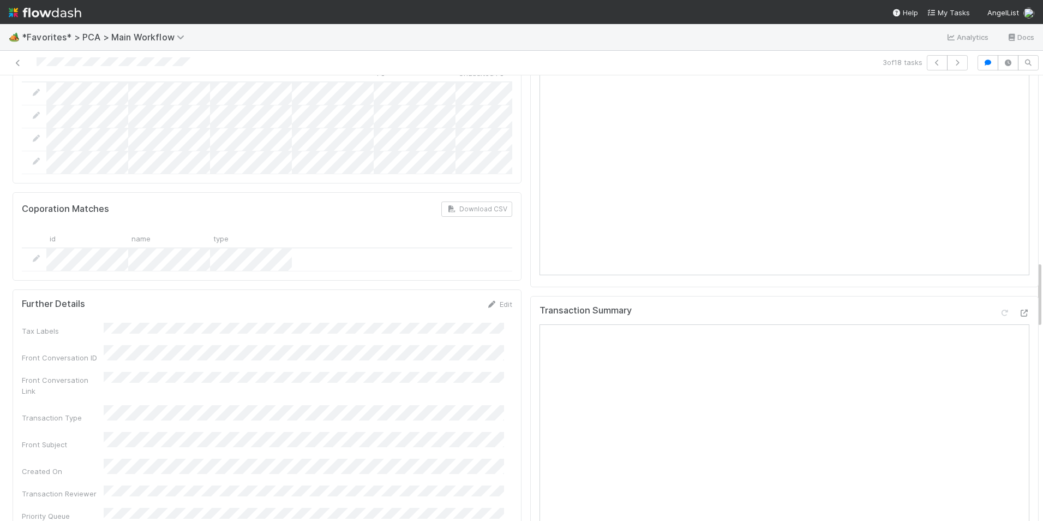
scroll to position [1255, 0]
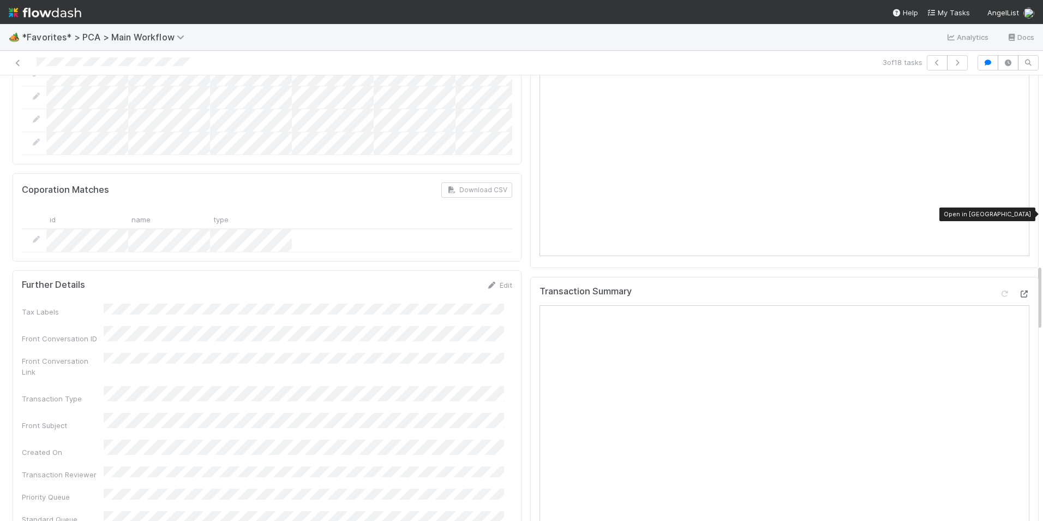
click at [1019, 290] on icon at bounding box center [1024, 293] width 11 height 7
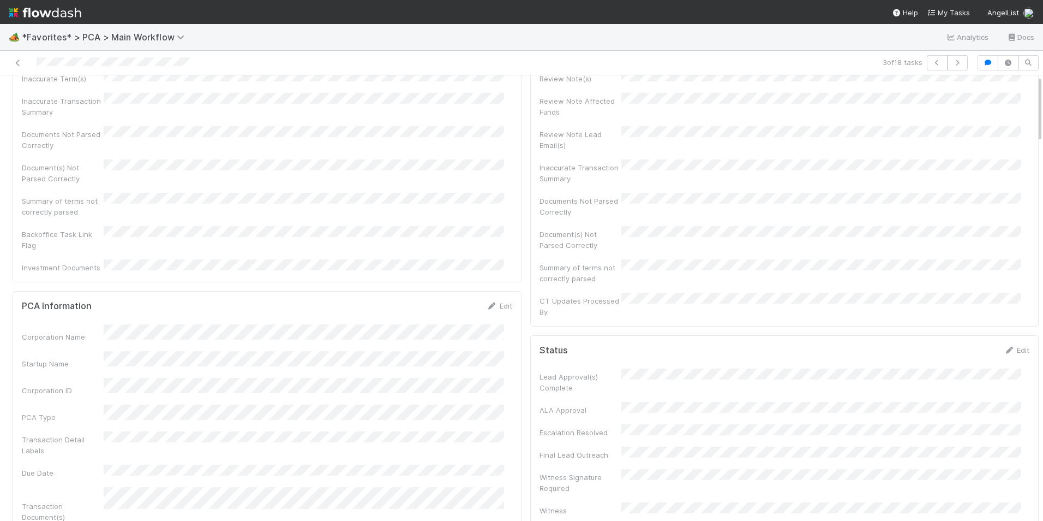
scroll to position [0, 0]
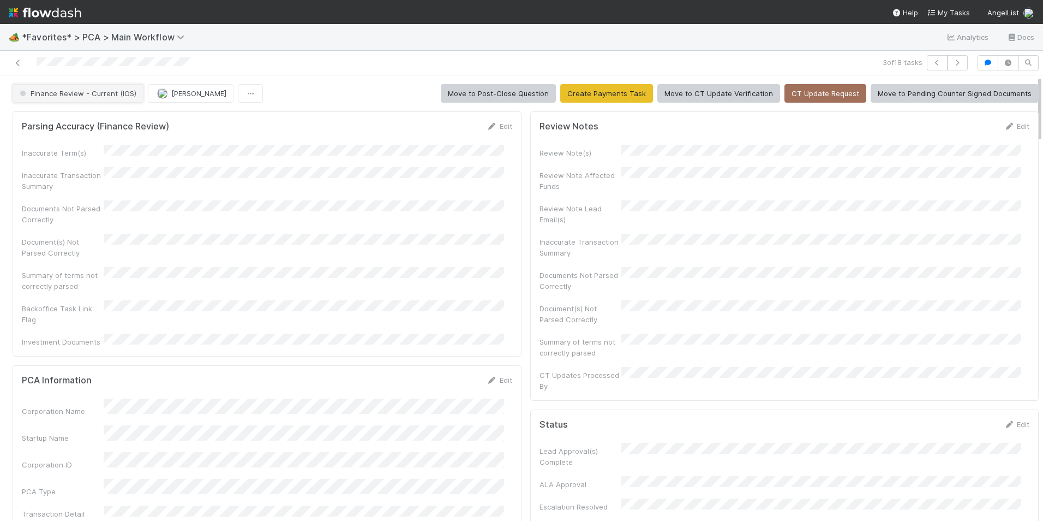
click at [105, 97] on span "Finance Review - Current (IOS)" at bounding box center [76, 93] width 119 height 9
click at [97, 119] on div "Completed" at bounding box center [86, 121] width 154 height 20
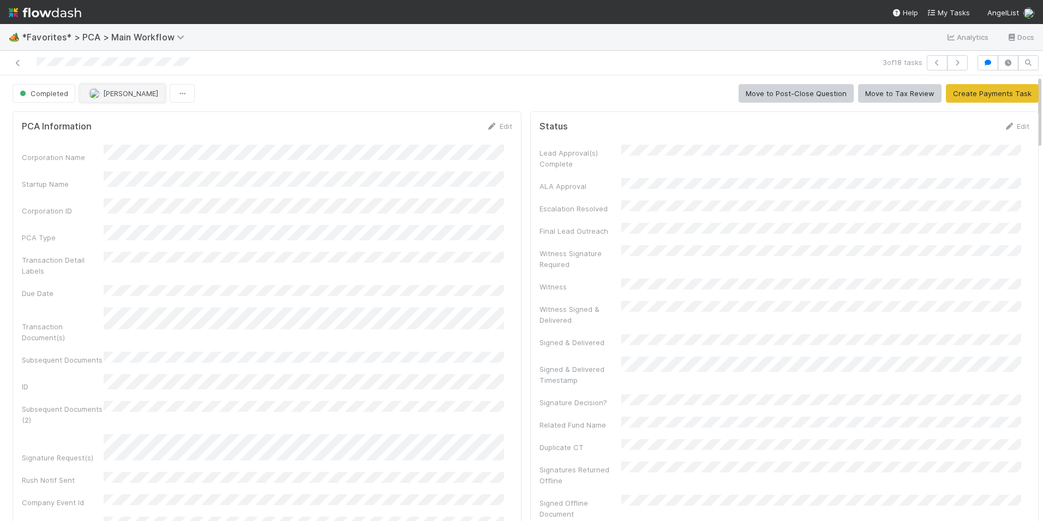
click at [97, 92] on img "button" at bounding box center [94, 93] width 11 height 11
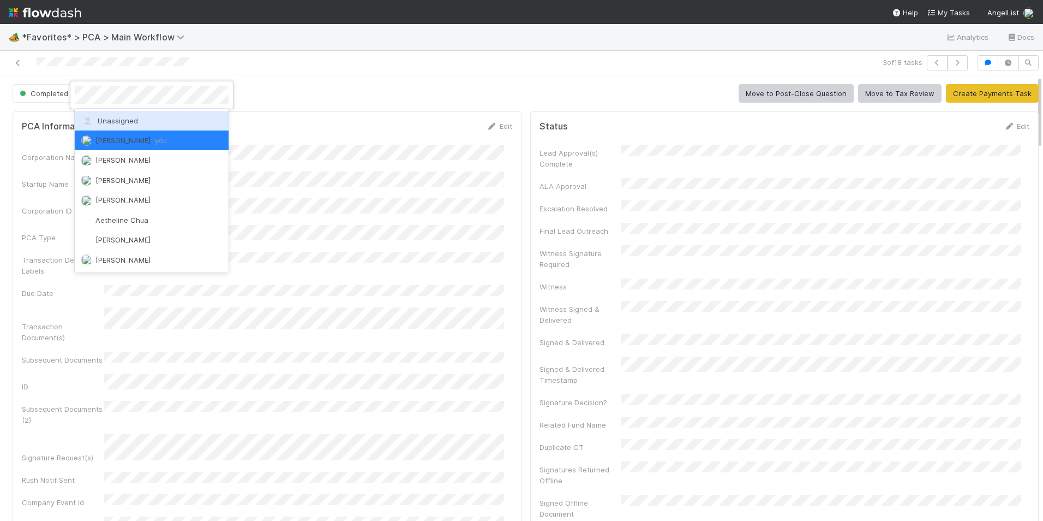
click at [103, 119] on span "Unassigned" at bounding box center [109, 120] width 57 height 9
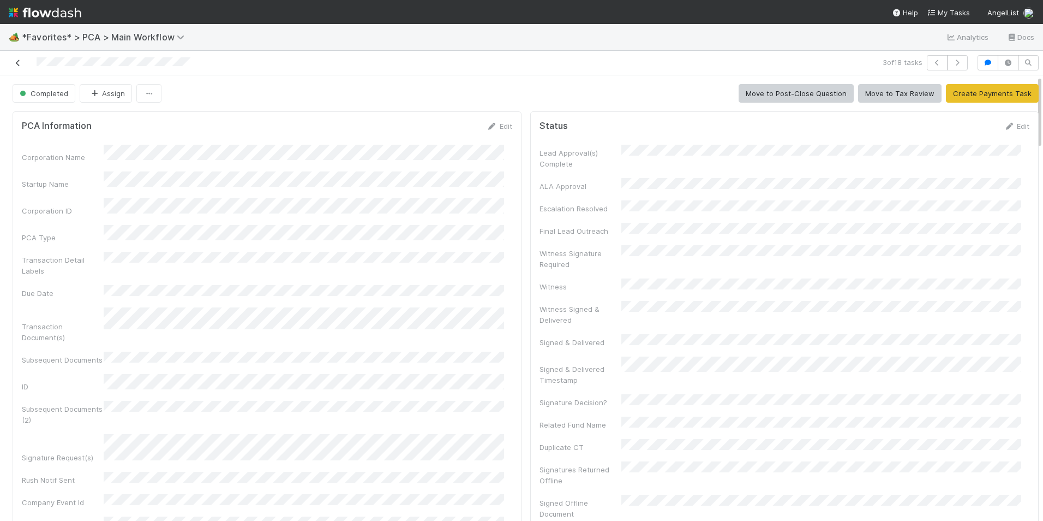
click at [17, 63] on icon at bounding box center [18, 62] width 11 height 7
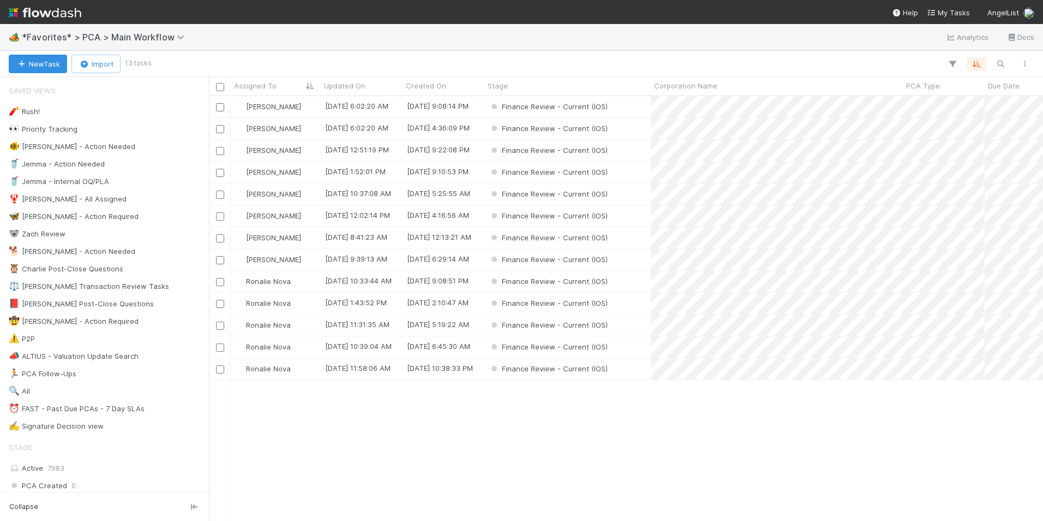
scroll to position [416, 826]
click at [310, 148] on div "[PERSON_NAME]" at bounding box center [276, 150] width 90 height 21
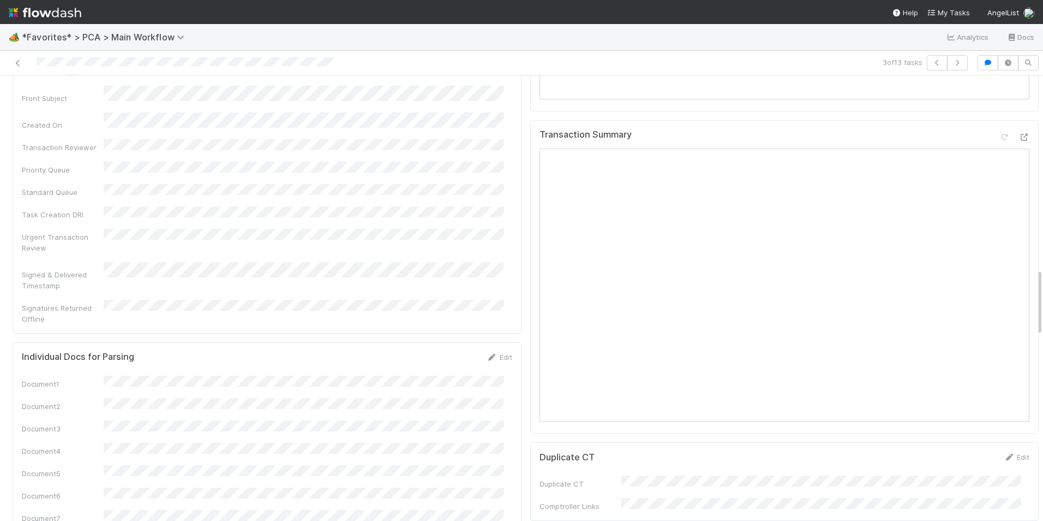
scroll to position [1255, 0]
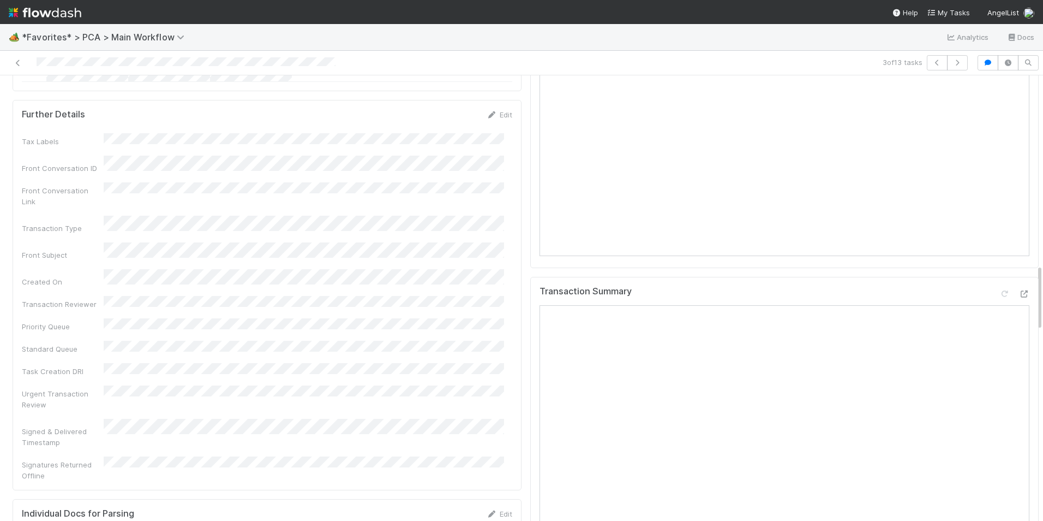
click at [1002, 288] on div at bounding box center [1014, 295] width 31 height 15
click at [1019, 290] on icon at bounding box center [1024, 293] width 11 height 7
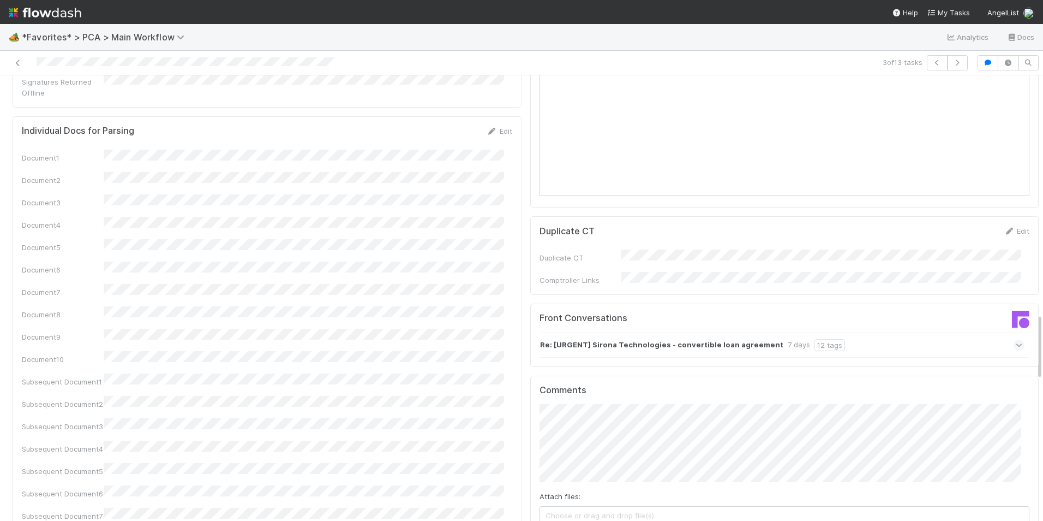
scroll to position [1801, 0]
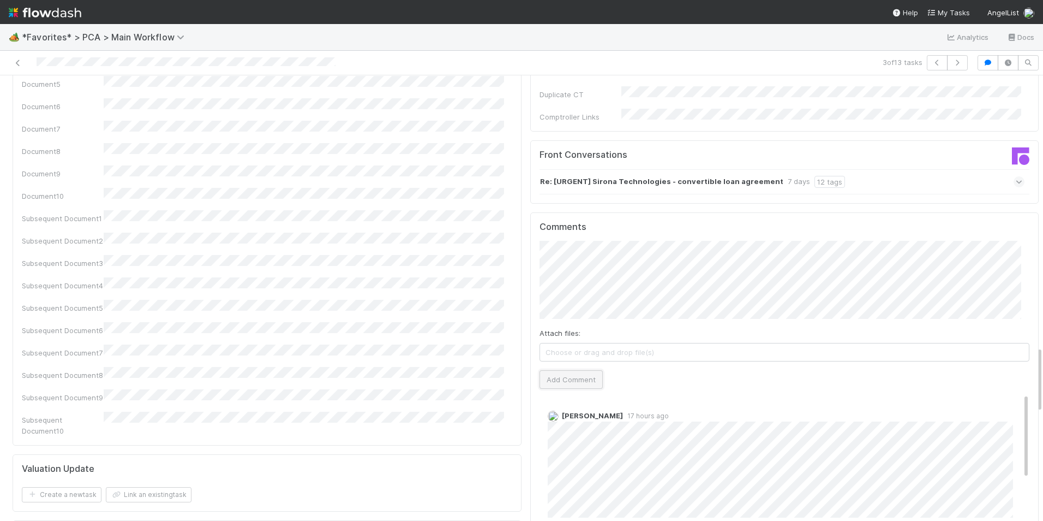
drag, startPoint x: 581, startPoint y: 301, endPoint x: 577, endPoint y: 297, distance: 5.8
click at [582, 370] on button "Add Comment" at bounding box center [571, 379] width 63 height 19
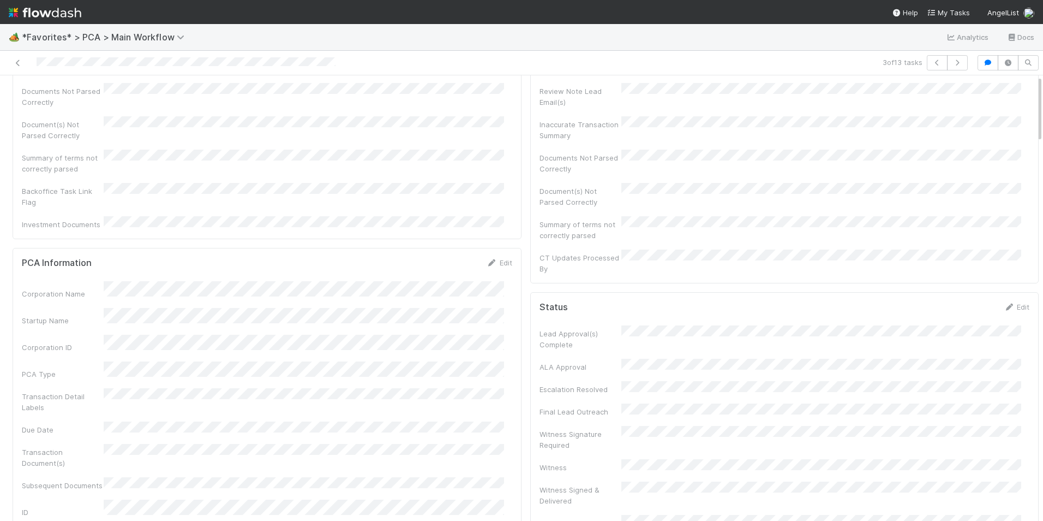
scroll to position [0, 0]
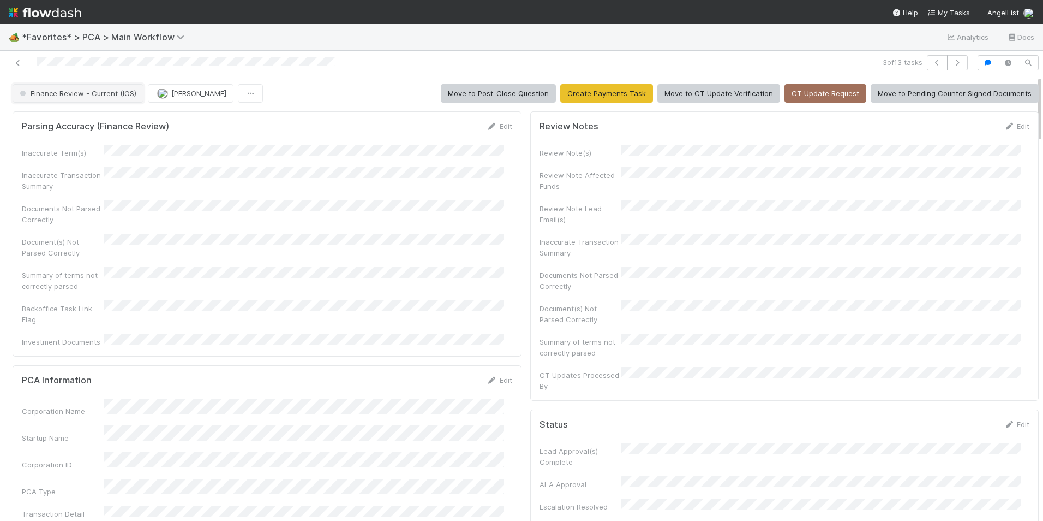
click at [72, 92] on span "Finance Review - Current (IOS)" at bounding box center [76, 93] width 119 height 9
click at [82, 149] on div "Completed" at bounding box center [86, 151] width 154 height 20
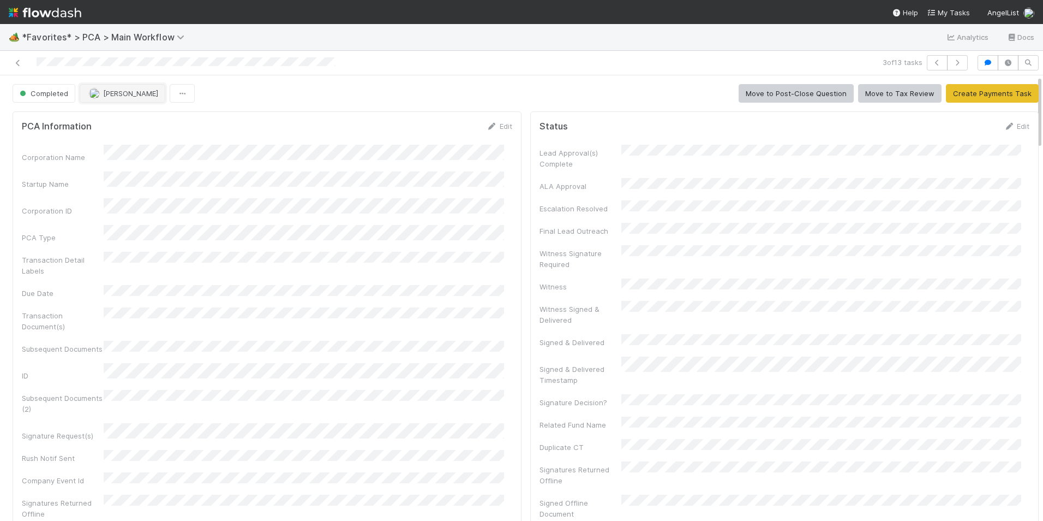
click at [117, 92] on span "[PERSON_NAME]" at bounding box center [130, 93] width 55 height 9
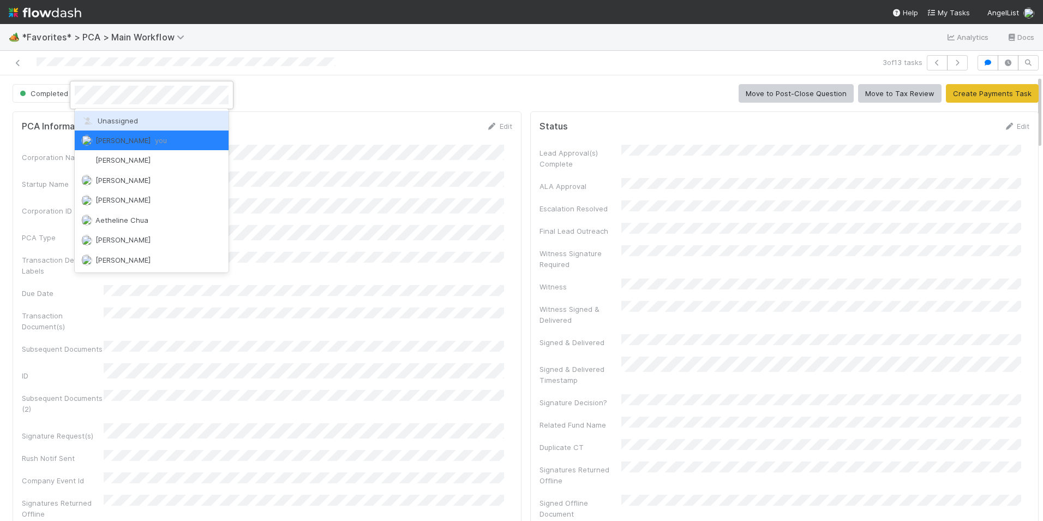
click at [124, 115] on div "Unassigned" at bounding box center [152, 121] width 154 height 20
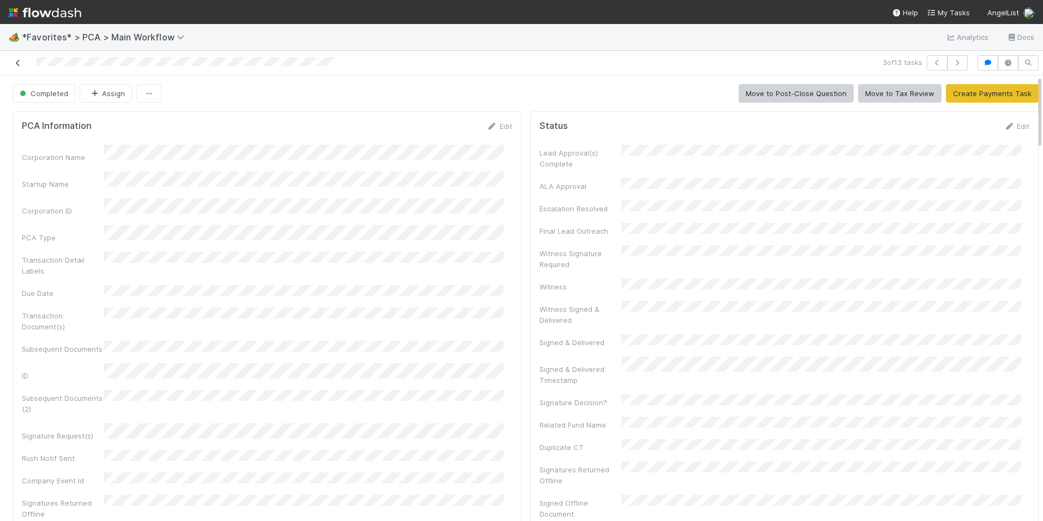
click at [20, 64] on icon at bounding box center [18, 62] width 11 height 7
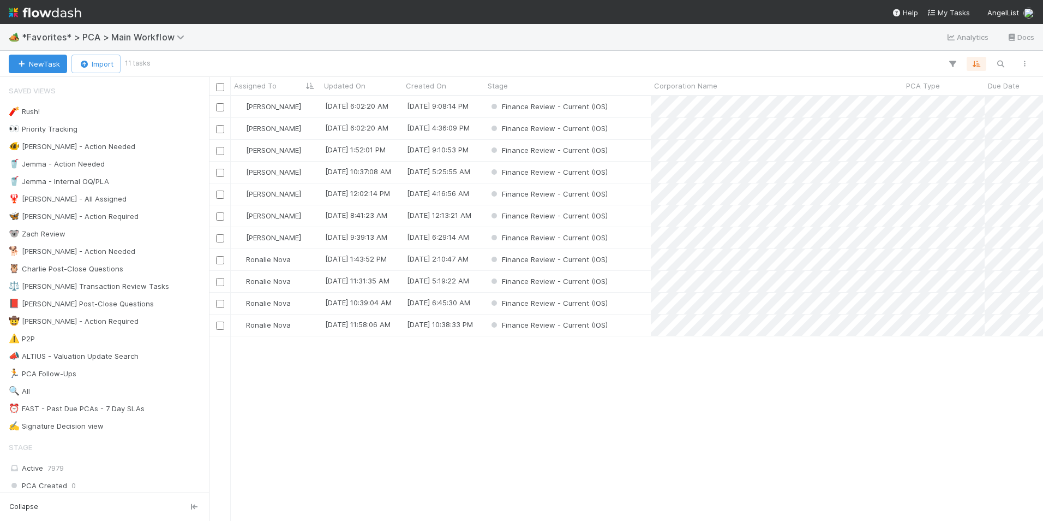
scroll to position [416, 826]
click at [300, 153] on div "[PERSON_NAME]" at bounding box center [276, 150] width 90 height 21
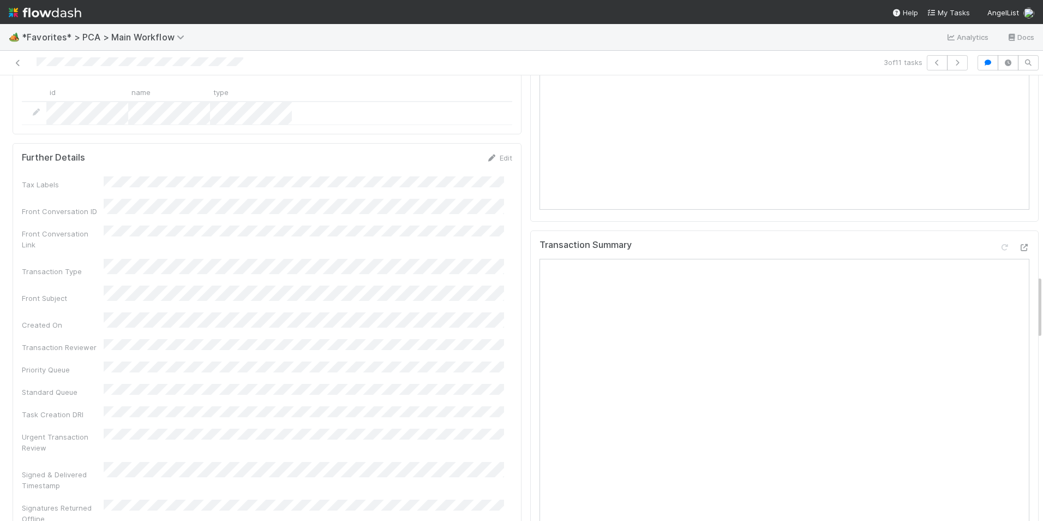
scroll to position [1309, 0]
click at [1015, 231] on div "Transaction Summary" at bounding box center [784, 388] width 509 height 314
click at [1019, 244] on icon at bounding box center [1024, 247] width 11 height 7
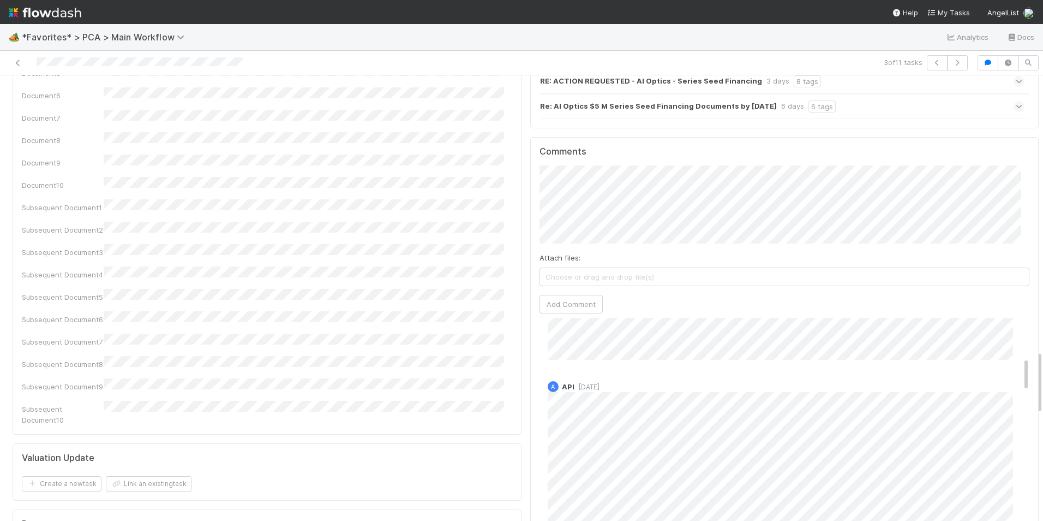
scroll to position [55, 0]
click at [584, 295] on button "Add Comment" at bounding box center [571, 304] width 63 height 19
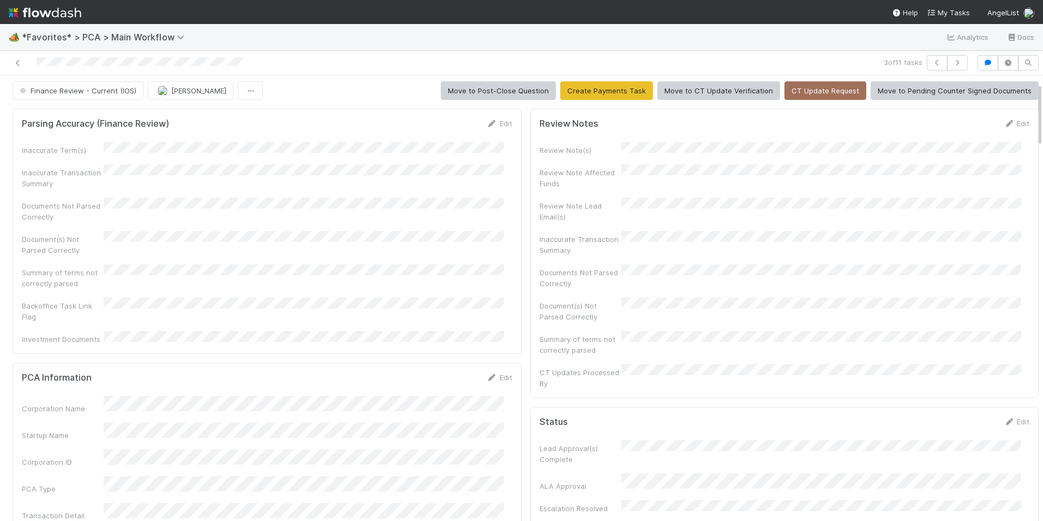
scroll to position [0, 0]
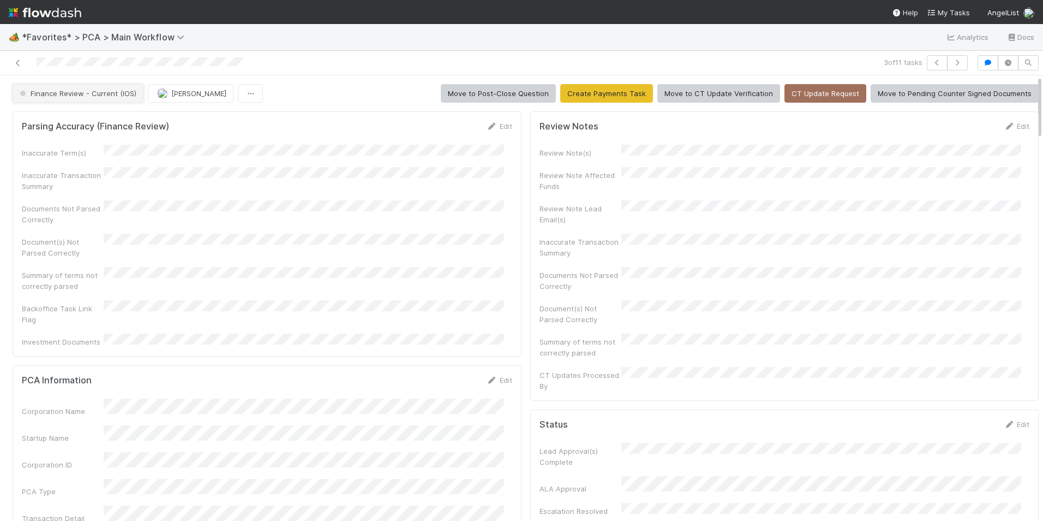
click at [100, 100] on button "Finance Review - Current (IOS)" at bounding box center [78, 93] width 131 height 19
click at [97, 117] on div "Completed" at bounding box center [86, 121] width 154 height 20
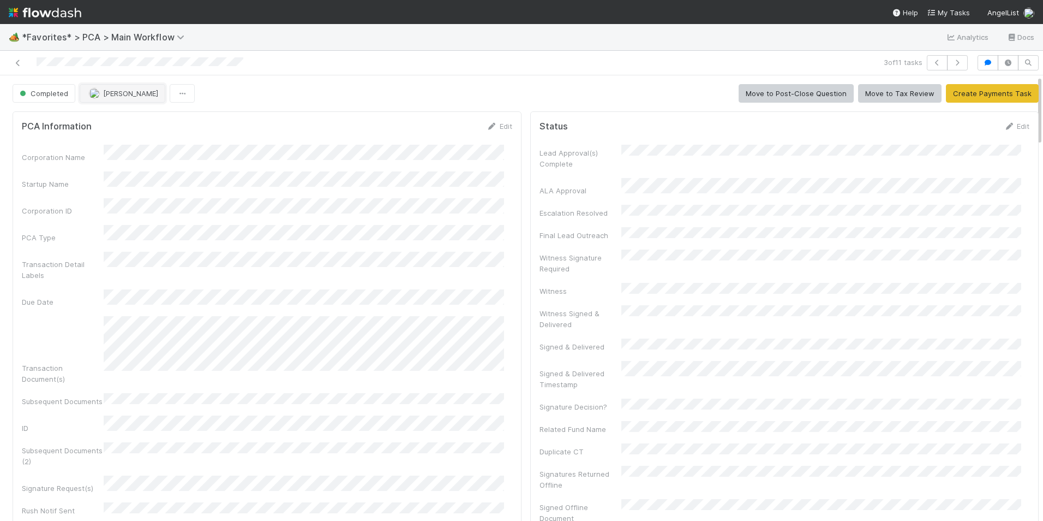
click at [106, 98] on button "[PERSON_NAME]" at bounding box center [123, 93] width 86 height 19
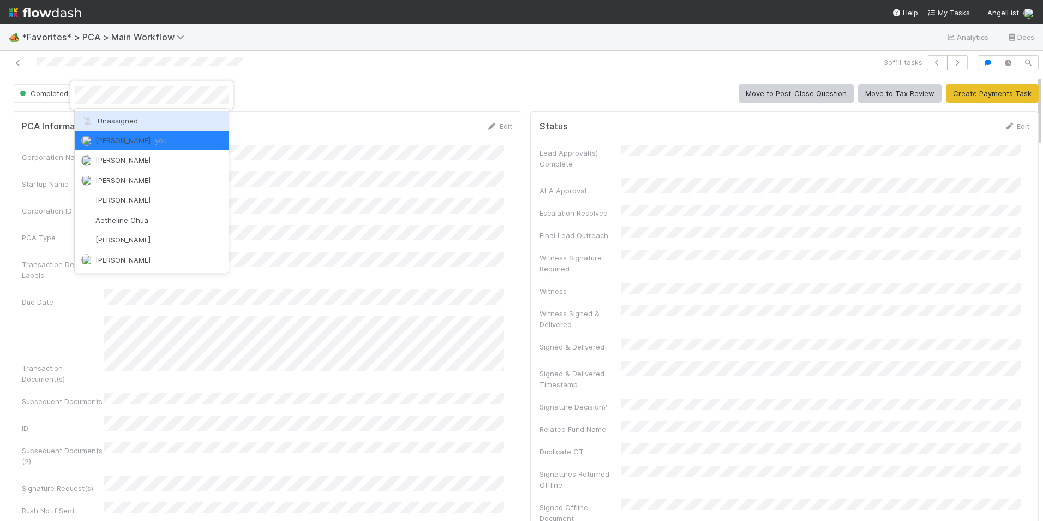
click at [117, 120] on span "Unassigned" at bounding box center [109, 120] width 57 height 9
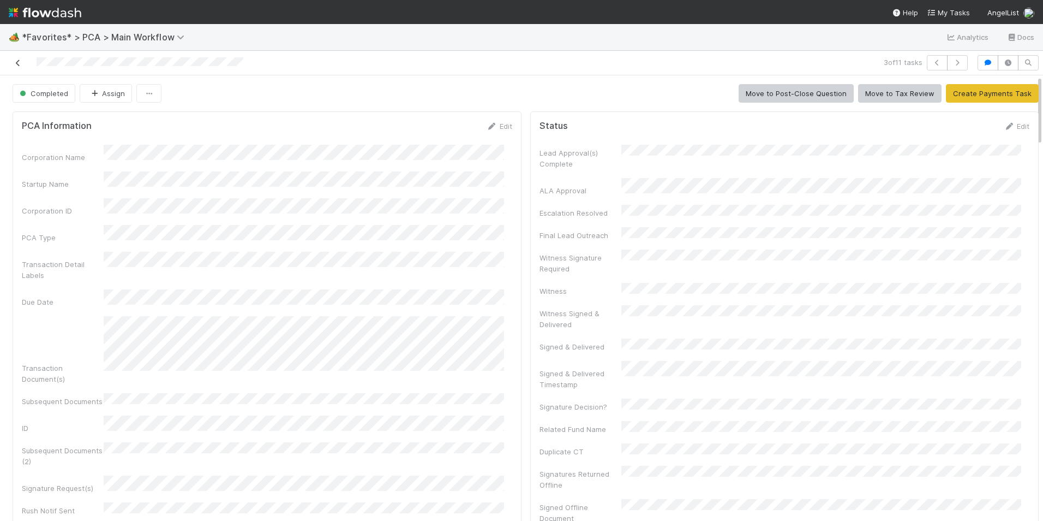
click at [20, 65] on icon at bounding box center [18, 62] width 11 height 7
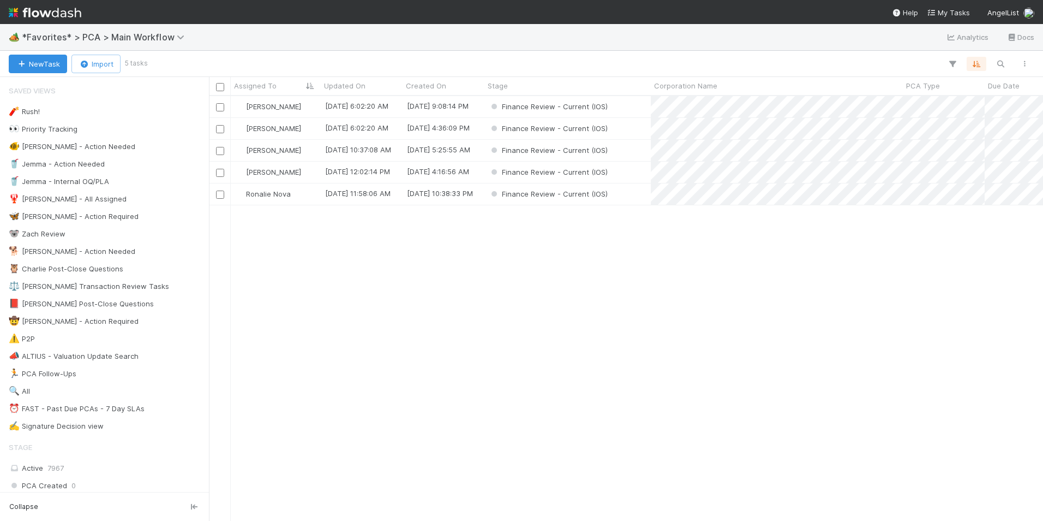
scroll to position [416, 826]
click at [309, 147] on div "[PERSON_NAME]" at bounding box center [276, 150] width 90 height 21
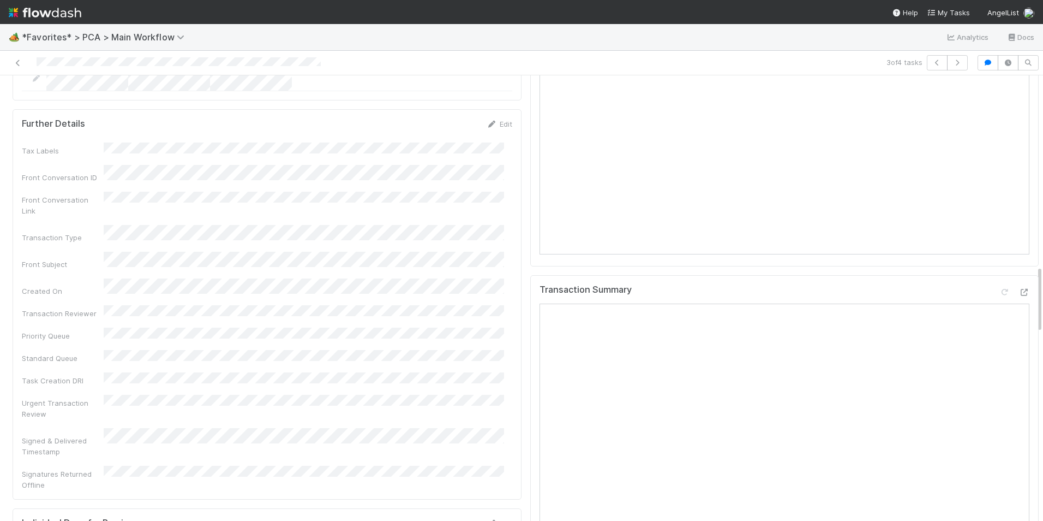
scroll to position [1255, 0]
click at [1019, 295] on icon at bounding box center [1024, 298] width 11 height 7
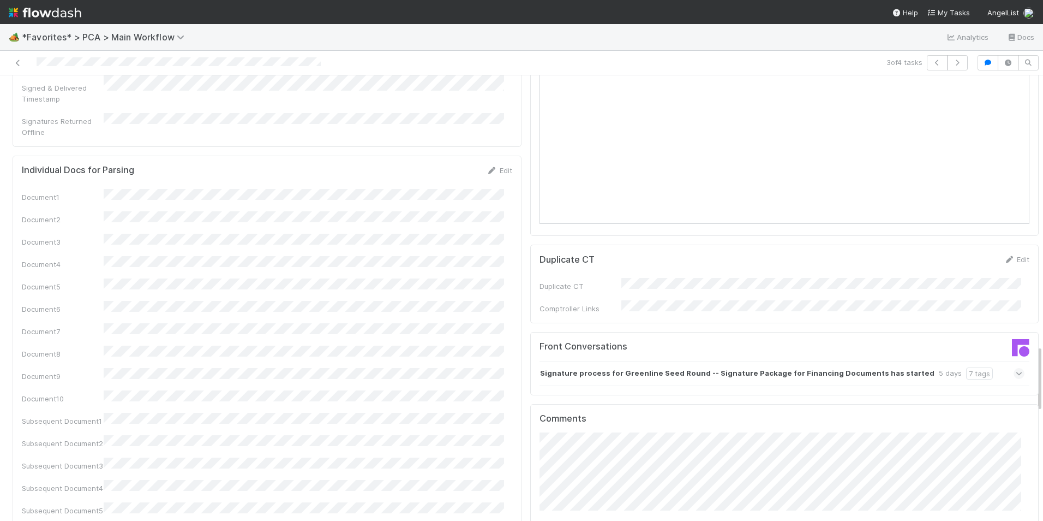
scroll to position [1801, 0]
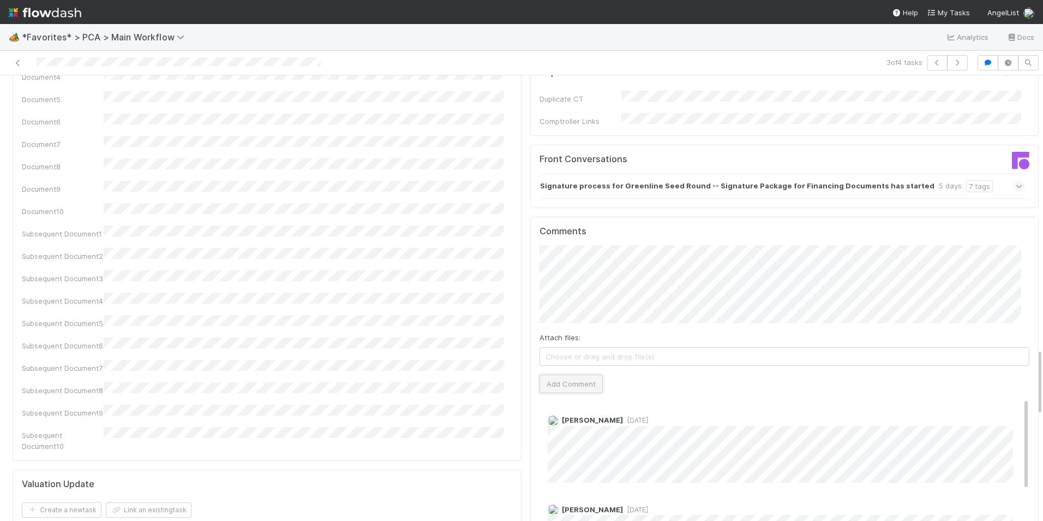
click at [570, 374] on button "Add Comment" at bounding box center [571, 383] width 63 height 19
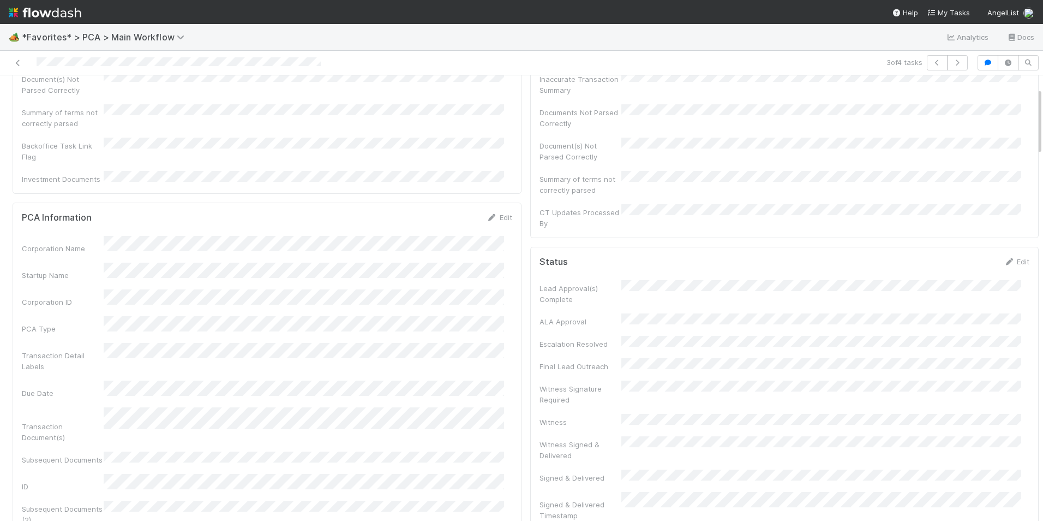
scroll to position [0, 0]
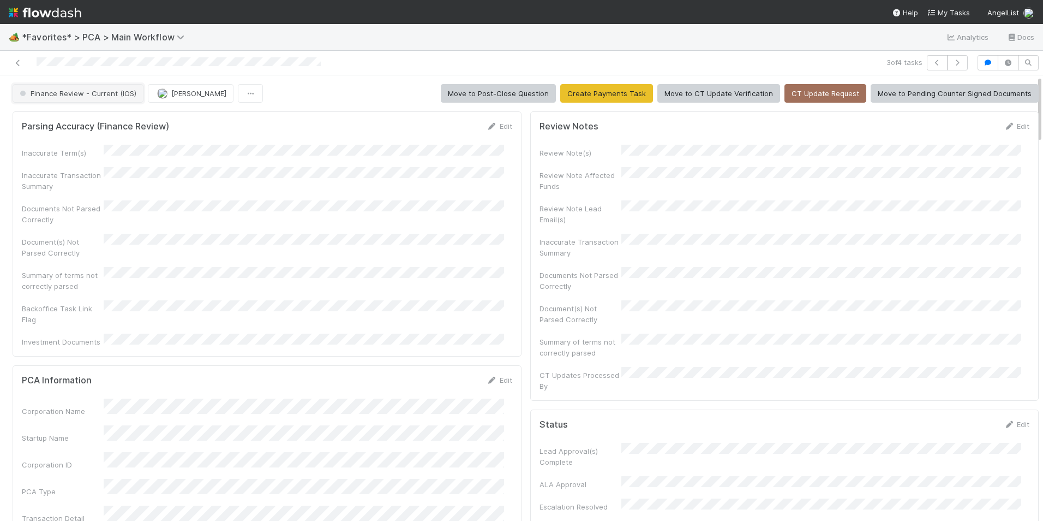
click at [86, 91] on span "Finance Review - Current (IOS)" at bounding box center [76, 93] width 119 height 9
click at [79, 117] on div "Completed" at bounding box center [86, 121] width 154 height 20
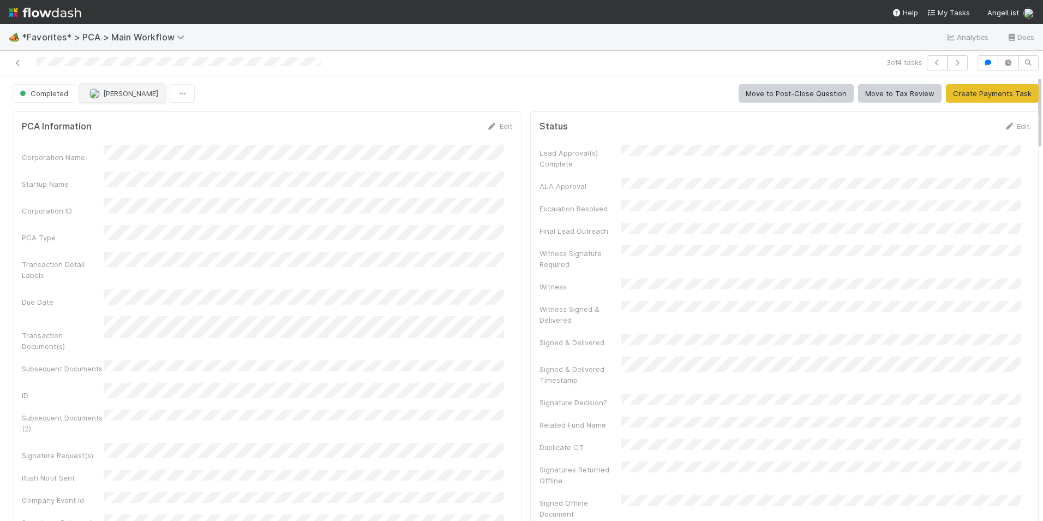
click at [103, 95] on span "[PERSON_NAME]" at bounding box center [130, 93] width 55 height 9
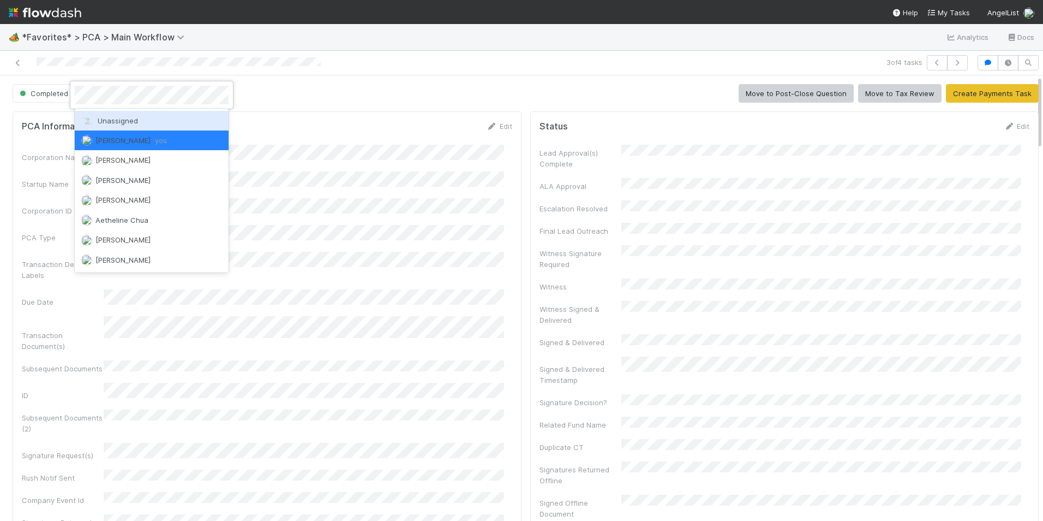
click at [118, 118] on span "Unassigned" at bounding box center [109, 120] width 57 height 9
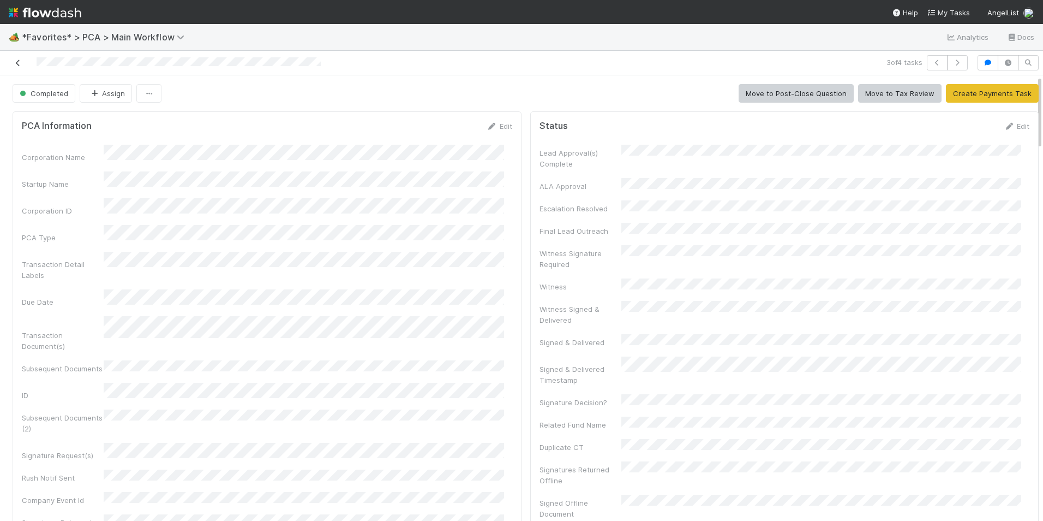
click at [15, 63] on icon at bounding box center [18, 62] width 11 height 7
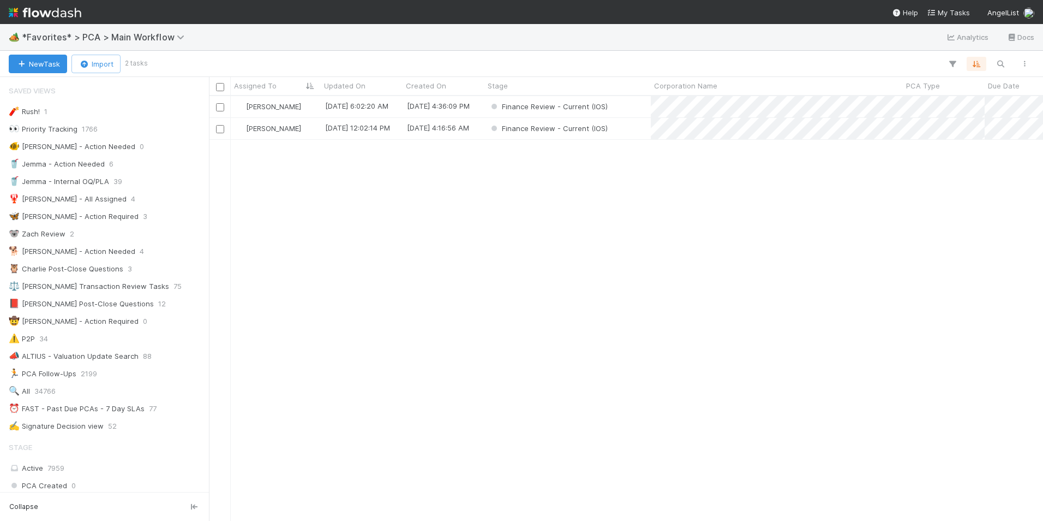
scroll to position [9, 9]
click at [313, 125] on div "[PERSON_NAME]" at bounding box center [276, 128] width 90 height 21
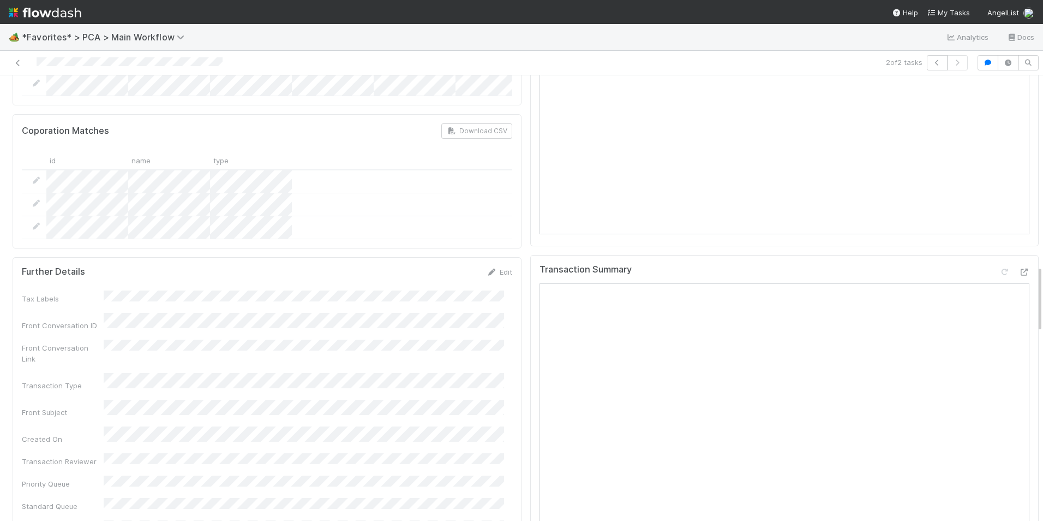
scroll to position [1255, 0]
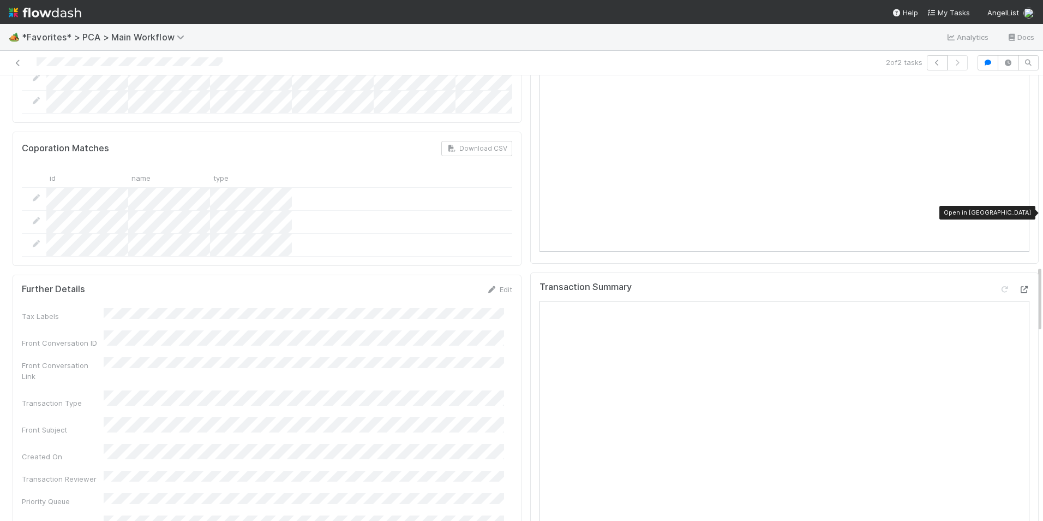
click at [1019, 286] on icon at bounding box center [1024, 289] width 11 height 7
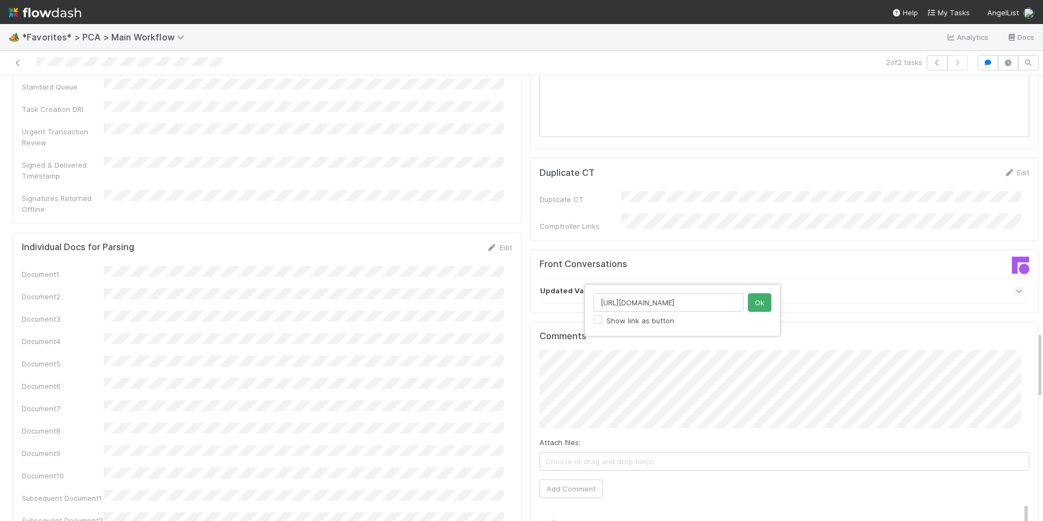
scroll to position [0, 288]
type input "[URL][DOMAIN_NAME]"
click at [761, 296] on button "Ok" at bounding box center [759, 302] width 23 height 19
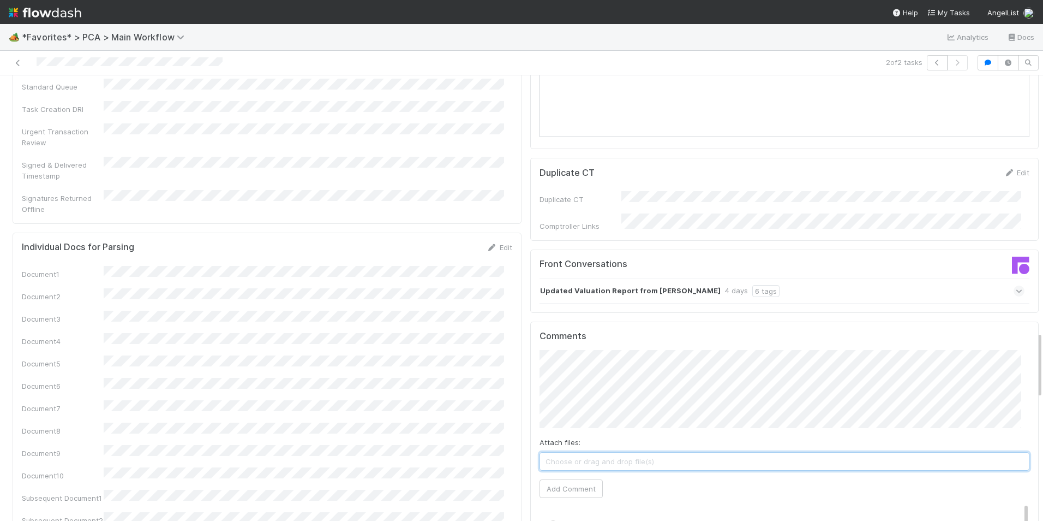
click at [601, 452] on span "Choose or drag and drop file(s)" at bounding box center [784, 460] width 489 height 17
click at [555, 480] on button "Add Comment" at bounding box center [571, 489] width 63 height 19
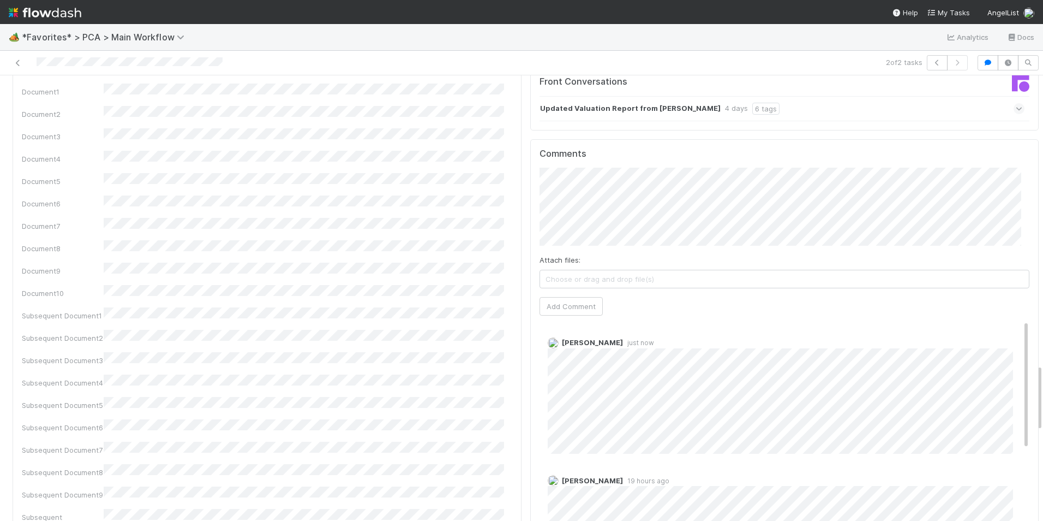
scroll to position [1910, 0]
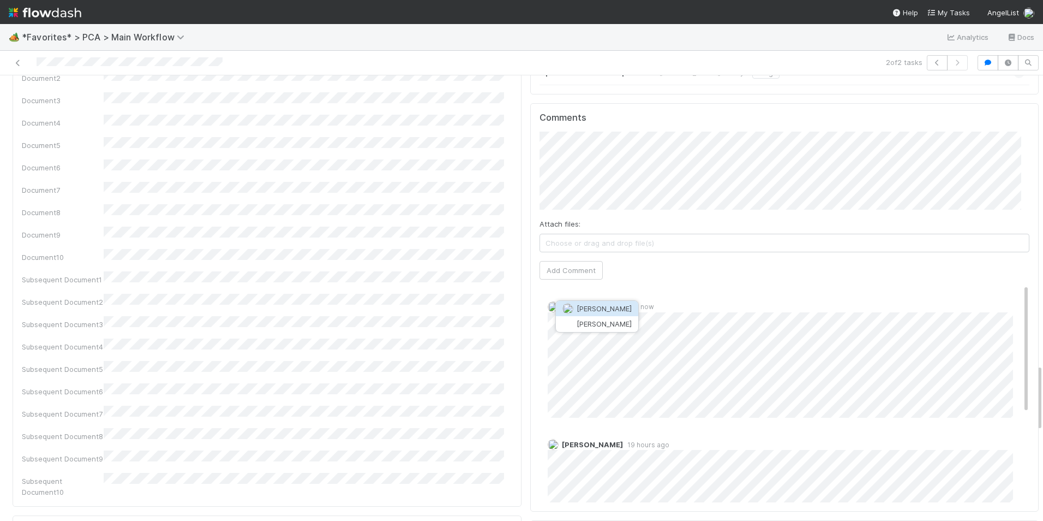
click at [611, 311] on span "[PERSON_NAME]" at bounding box center [604, 308] width 55 height 9
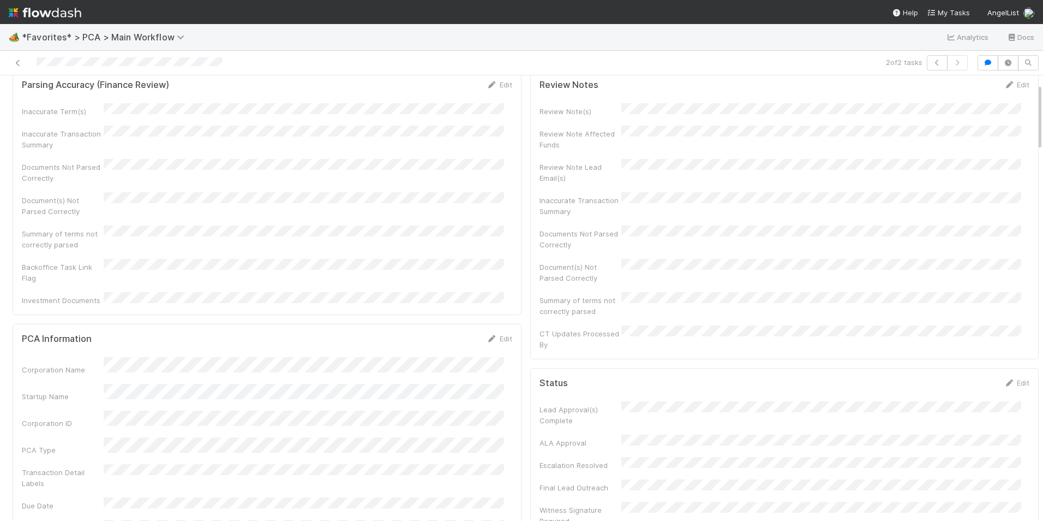
scroll to position [0, 0]
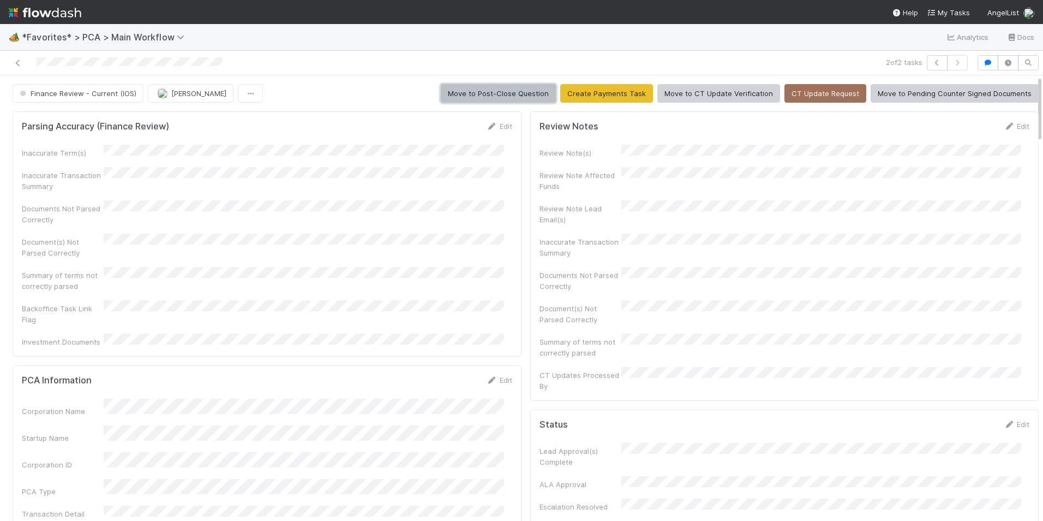
click at [508, 96] on button "Move to Post-Close Question" at bounding box center [498, 93] width 115 height 19
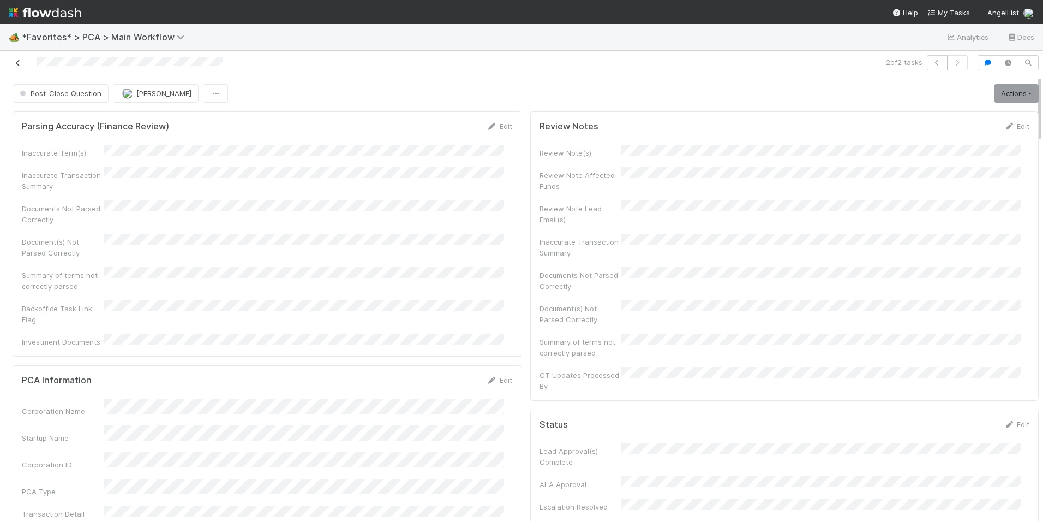
click at [17, 61] on icon at bounding box center [18, 62] width 11 height 7
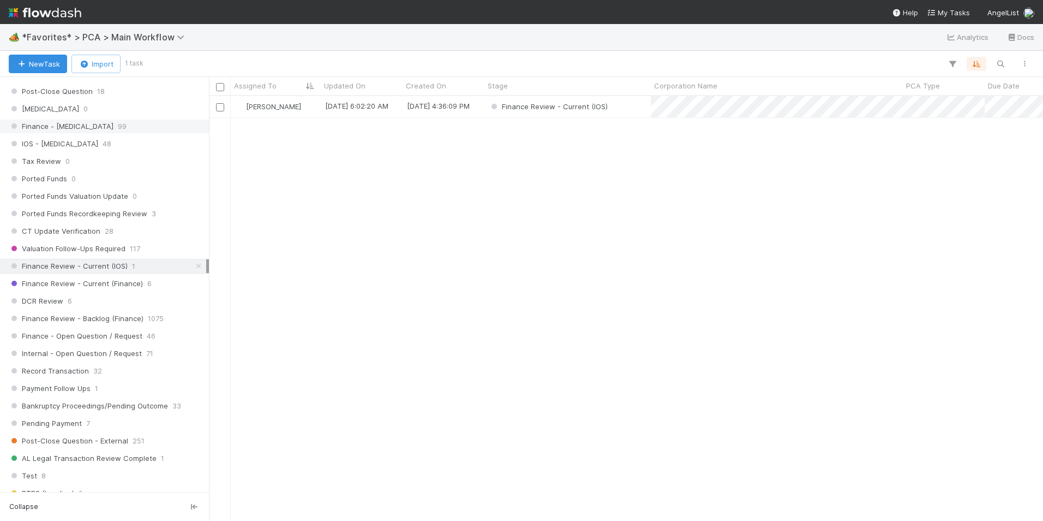
scroll to position [709, 0]
click at [193, 267] on icon at bounding box center [198, 264] width 11 height 7
click at [117, 297] on div "DCR Review 6" at bounding box center [108, 300] width 198 height 14
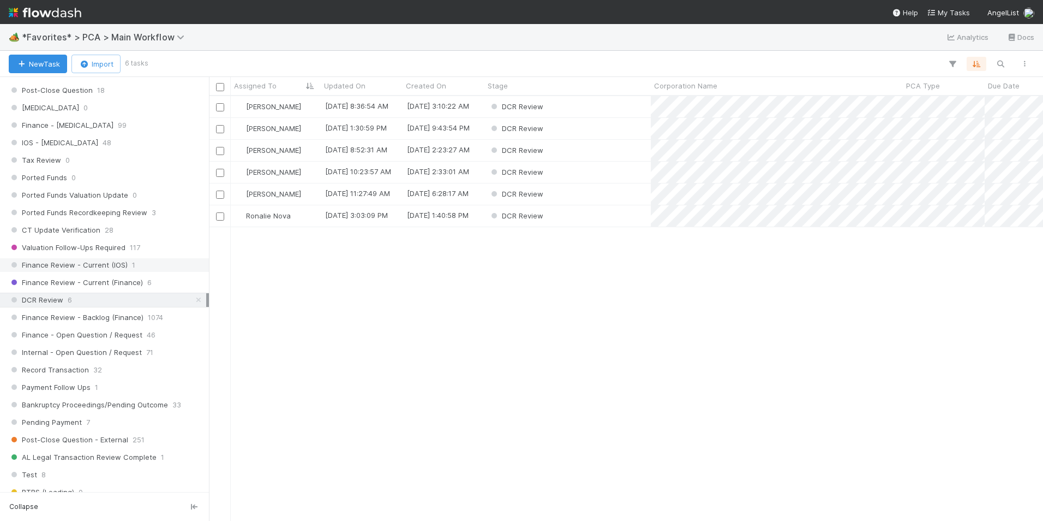
scroll to position [416, 826]
click at [590, 105] on div "DCR Review" at bounding box center [567, 106] width 166 height 21
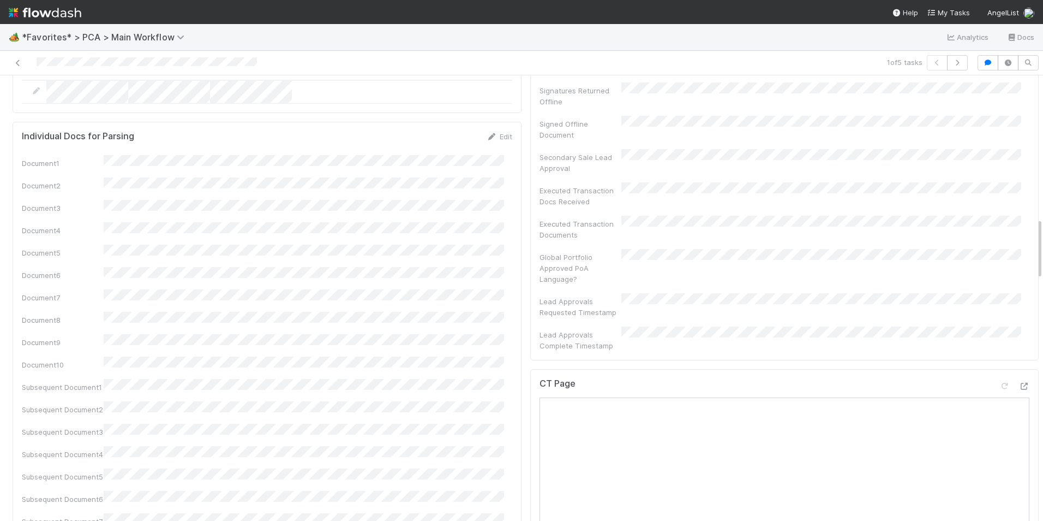
scroll to position [1037, 0]
click at [1019, 338] on div at bounding box center [1024, 343] width 11 height 11
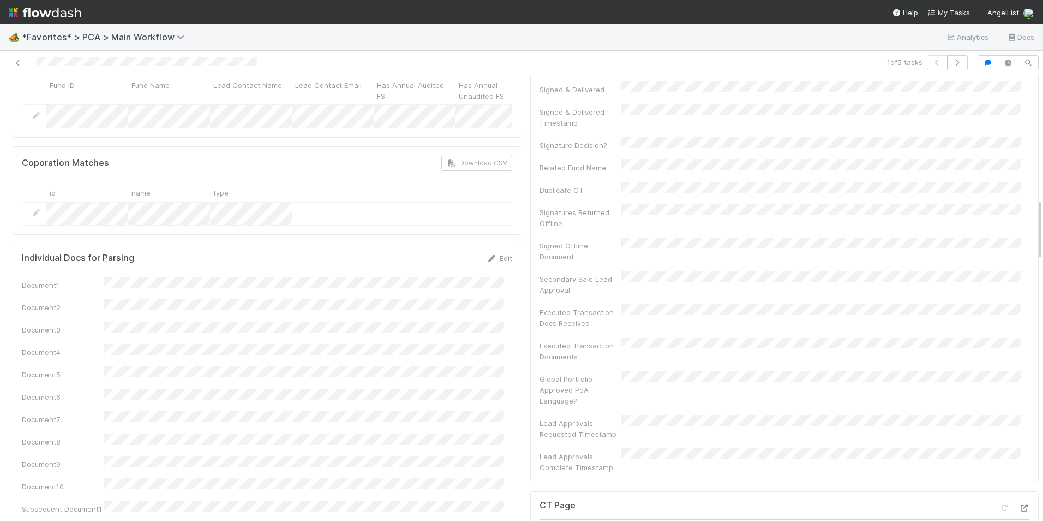
scroll to position [1091, 0]
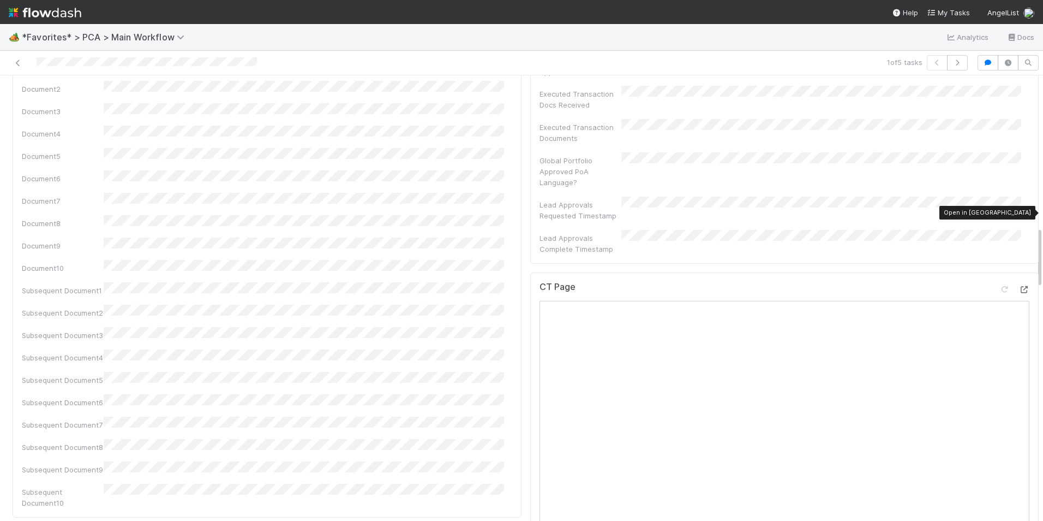
click at [1019, 286] on icon at bounding box center [1024, 289] width 11 height 7
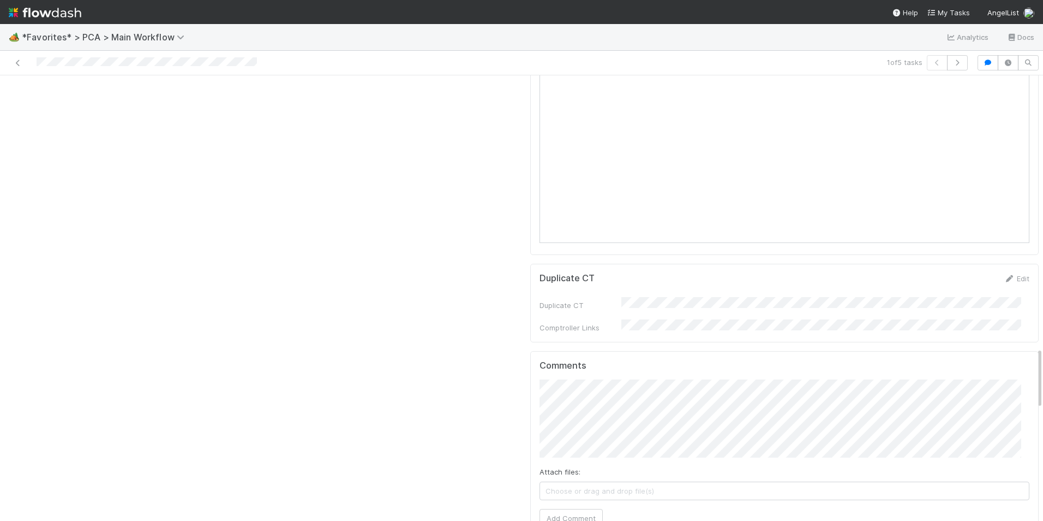
scroll to position [1964, 0]
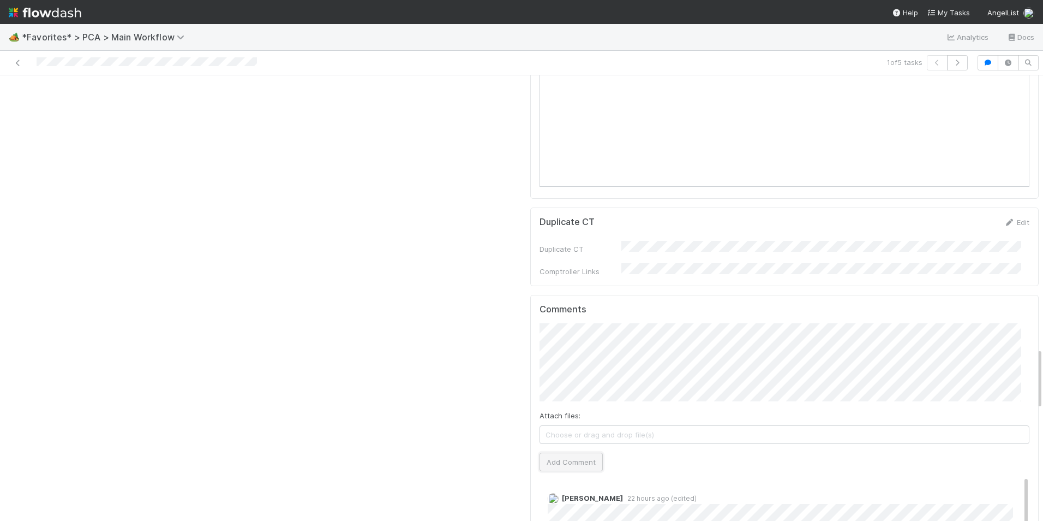
click at [572, 452] on button "Add Comment" at bounding box center [571, 461] width 63 height 19
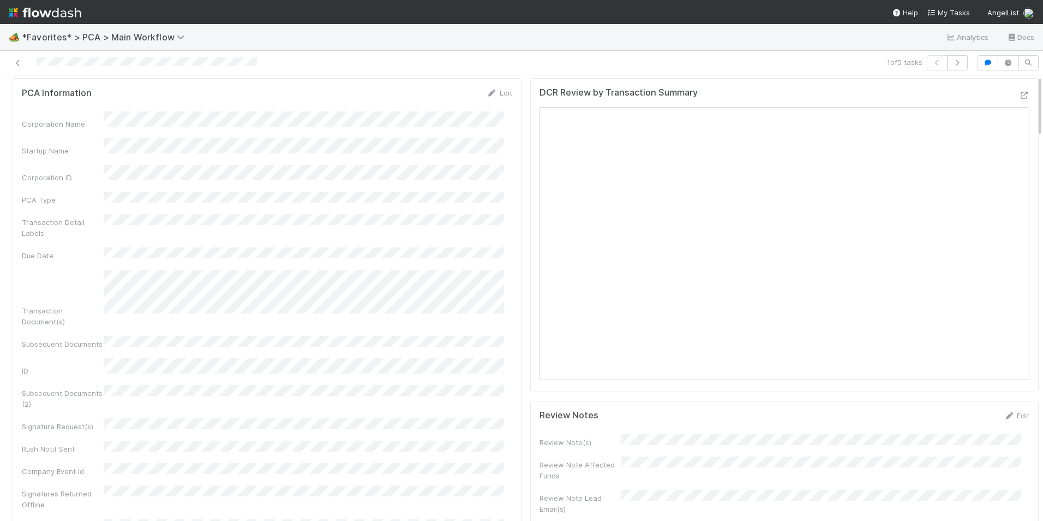
scroll to position [0, 0]
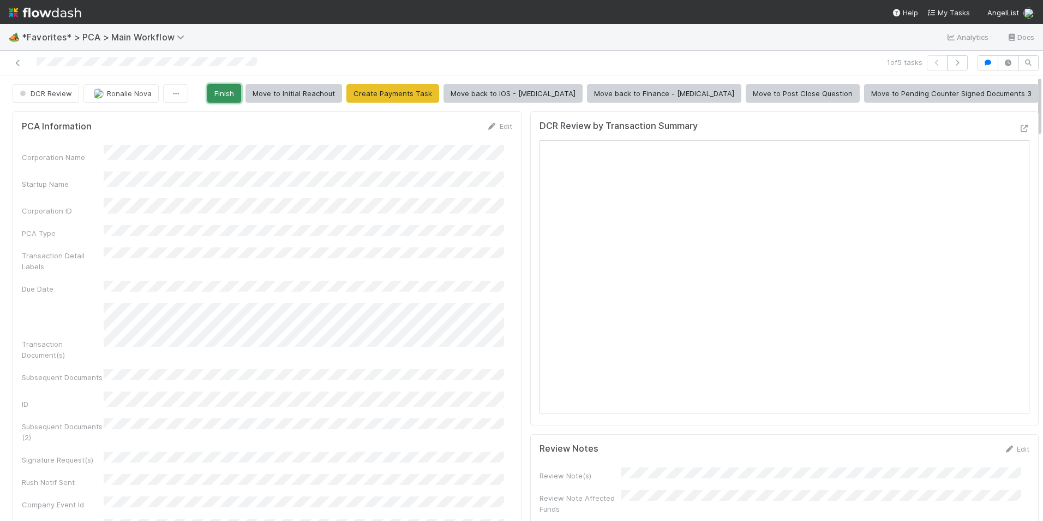
click at [241, 97] on button "Finish" at bounding box center [224, 93] width 34 height 19
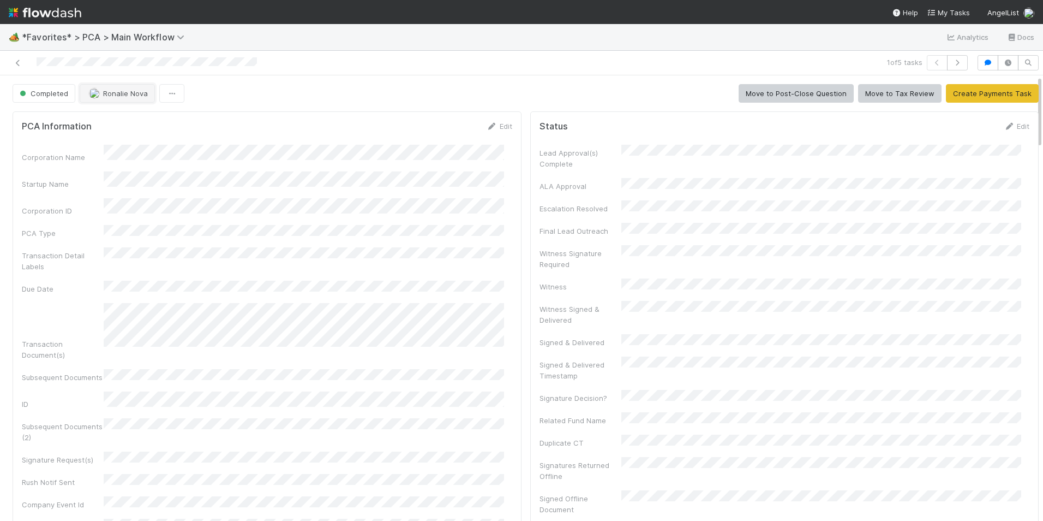
click at [129, 95] on span "Ronalie Nova" at bounding box center [125, 93] width 45 height 9
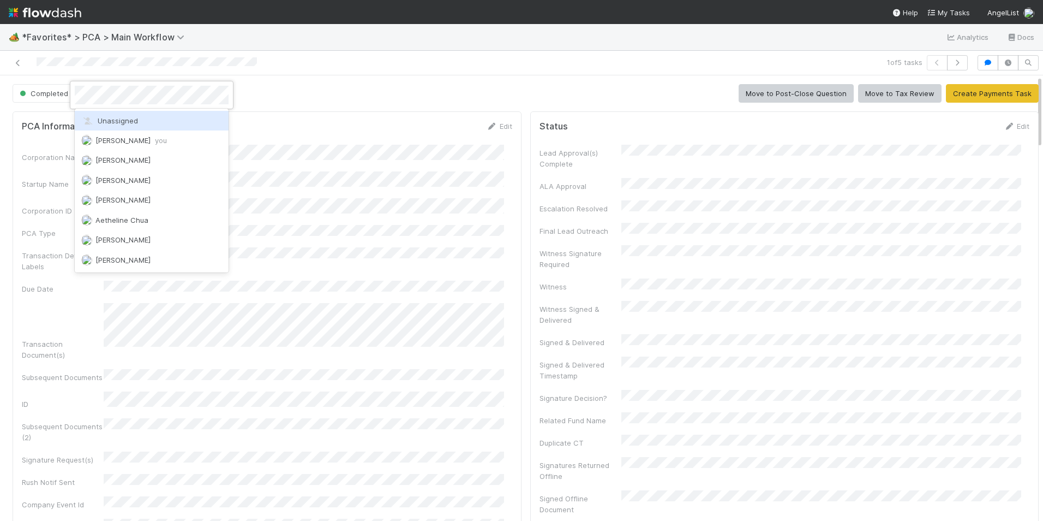
click at [125, 127] on div "Unassigned" at bounding box center [152, 121] width 154 height 20
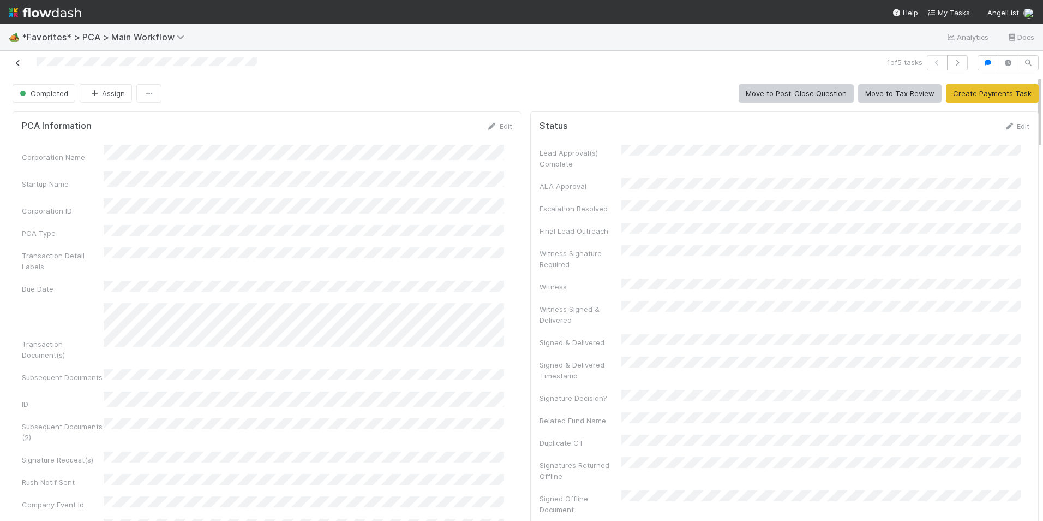
click at [16, 65] on icon at bounding box center [18, 62] width 11 height 7
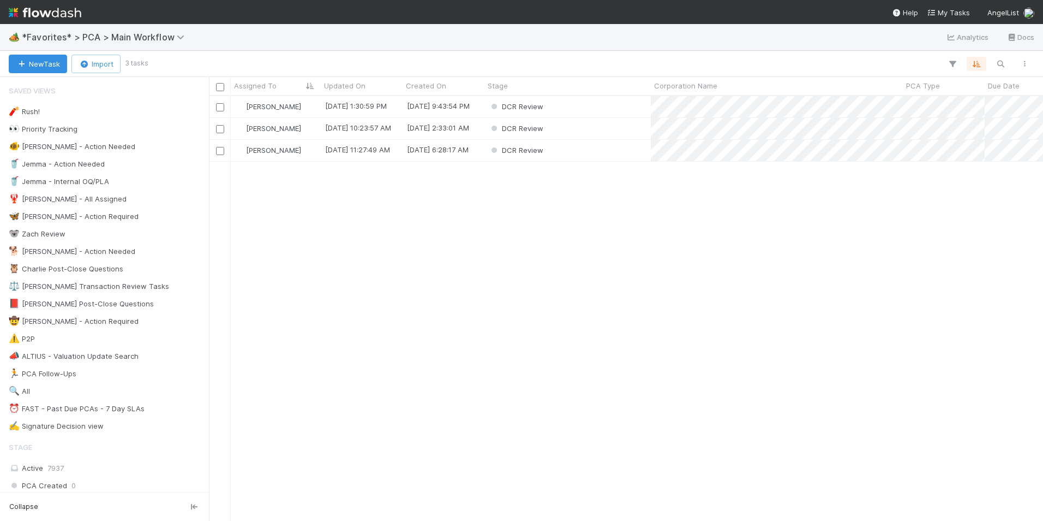
scroll to position [9, 9]
click at [581, 108] on div "DCR Review" at bounding box center [567, 106] width 166 height 21
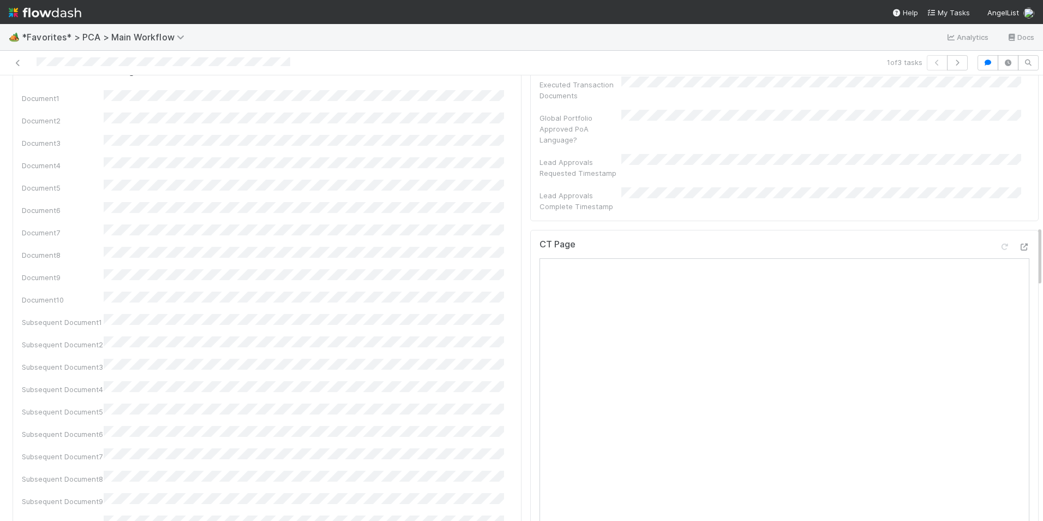
scroll to position [1091, 0]
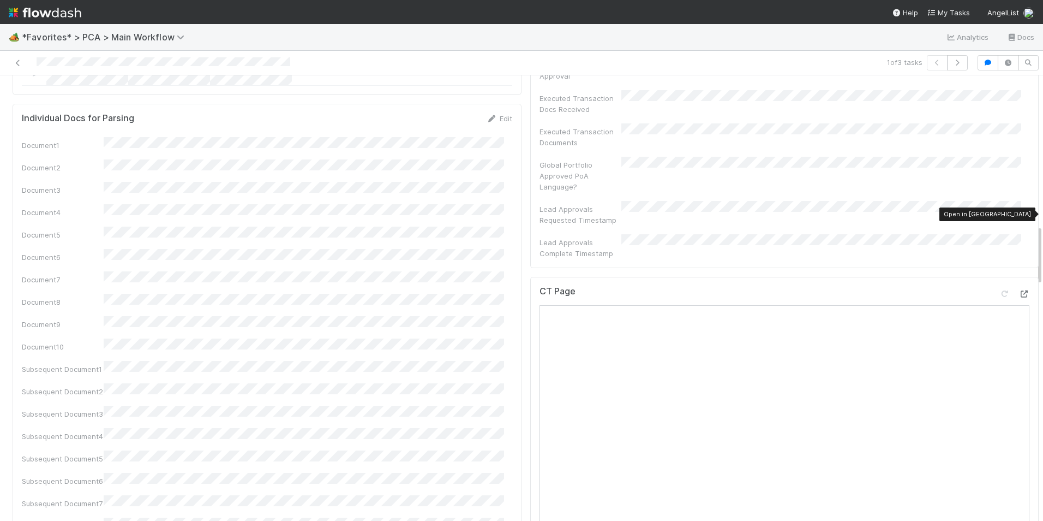
click at [1019, 290] on icon at bounding box center [1024, 293] width 11 height 7
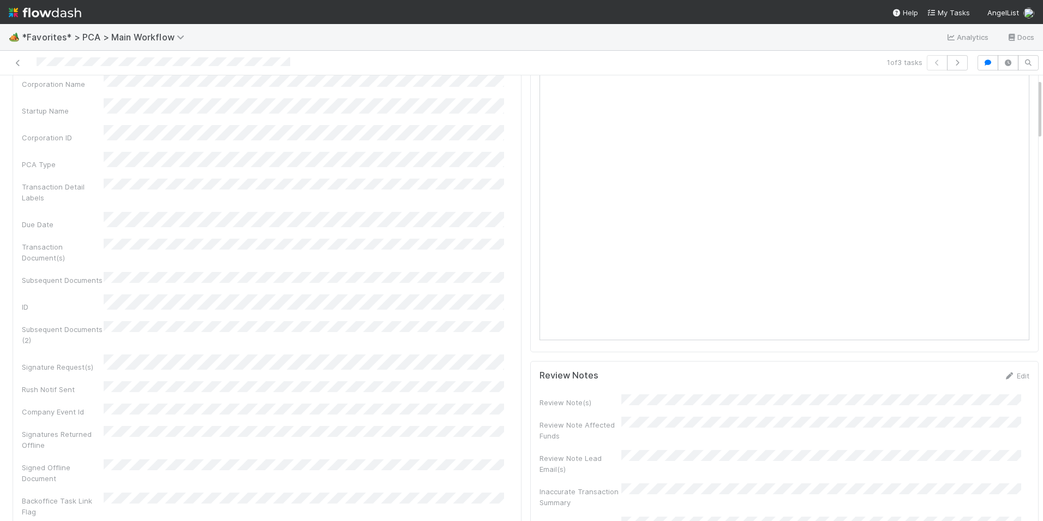
scroll to position [0, 0]
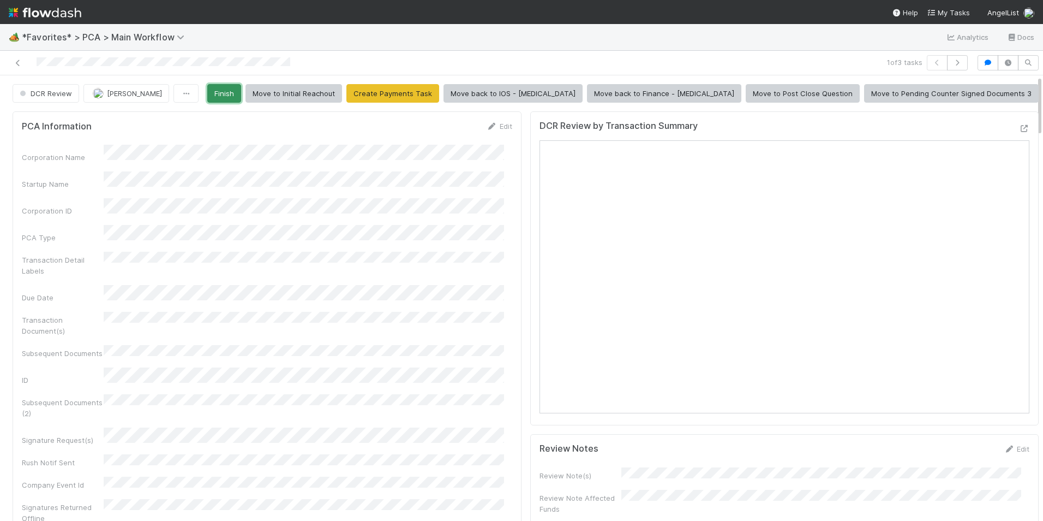
click at [241, 94] on button "Finish" at bounding box center [224, 93] width 34 height 19
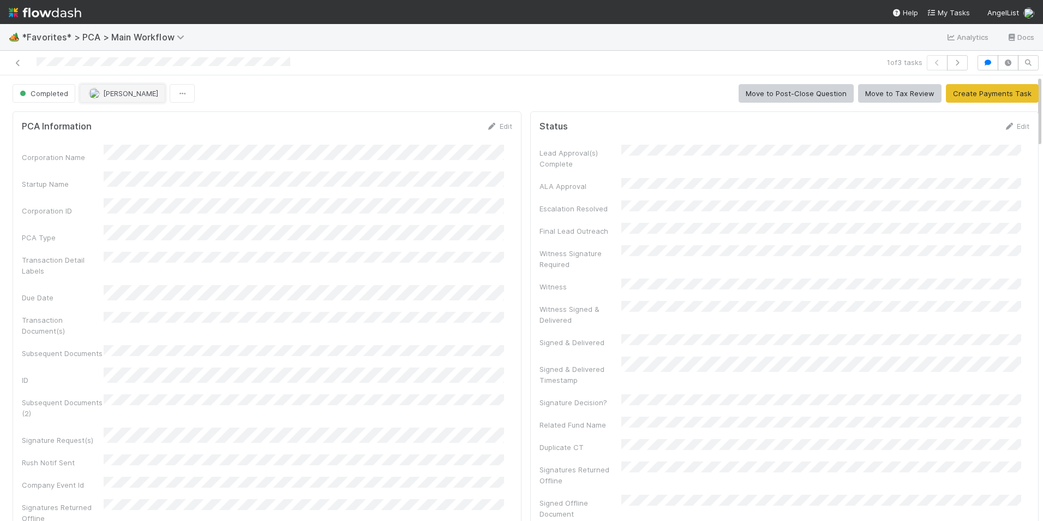
click at [96, 92] on img "button" at bounding box center [94, 93] width 11 height 11
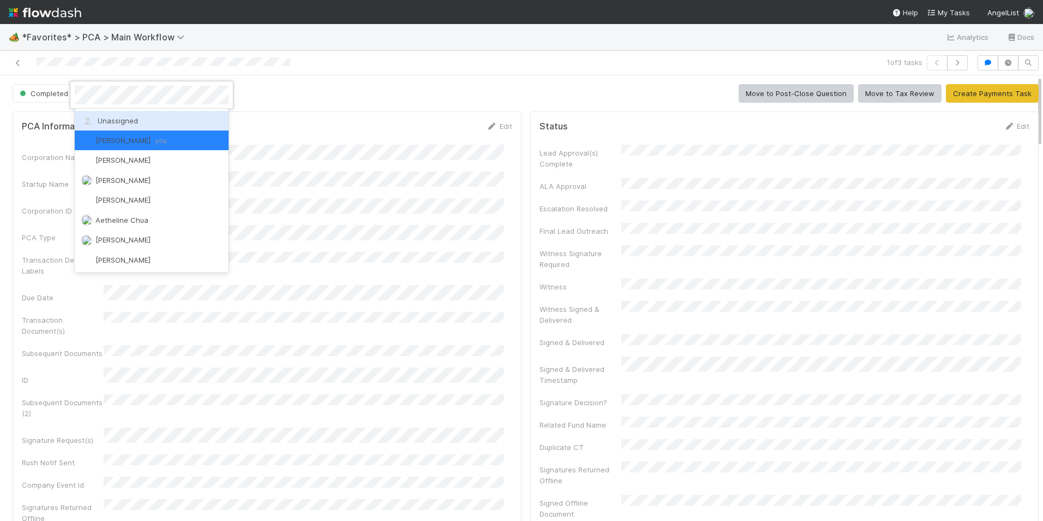
click at [142, 120] on div "Unassigned" at bounding box center [152, 121] width 154 height 20
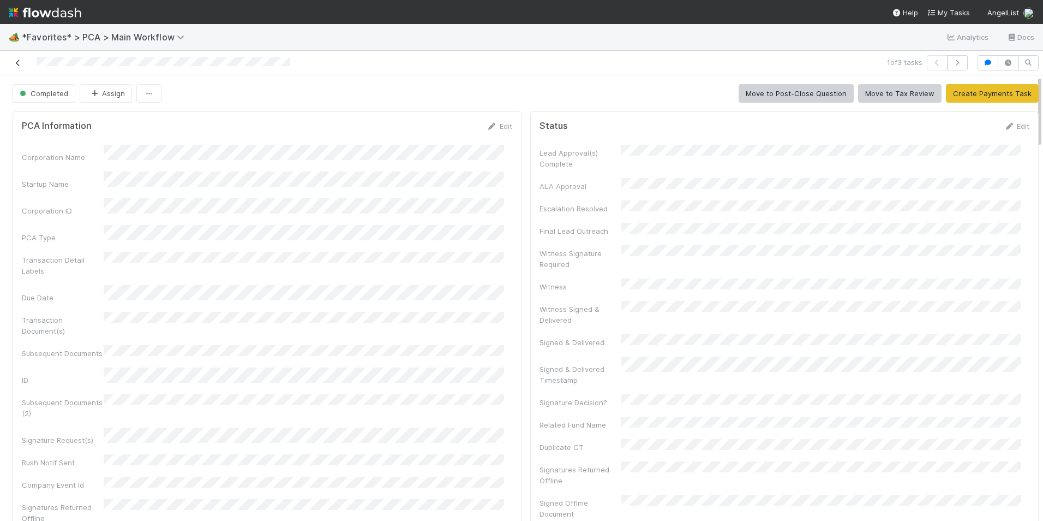
click at [16, 63] on icon at bounding box center [18, 62] width 11 height 7
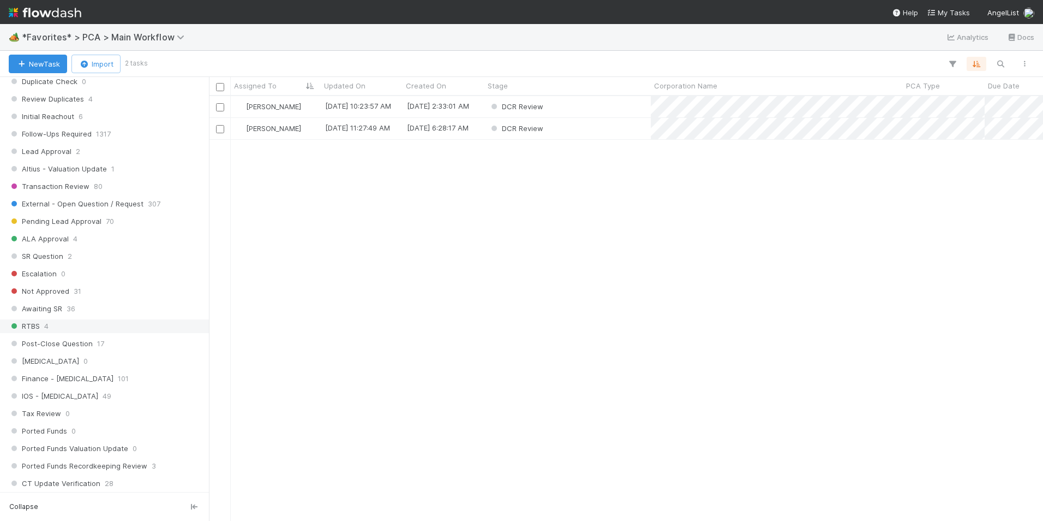
scroll to position [655, 0]
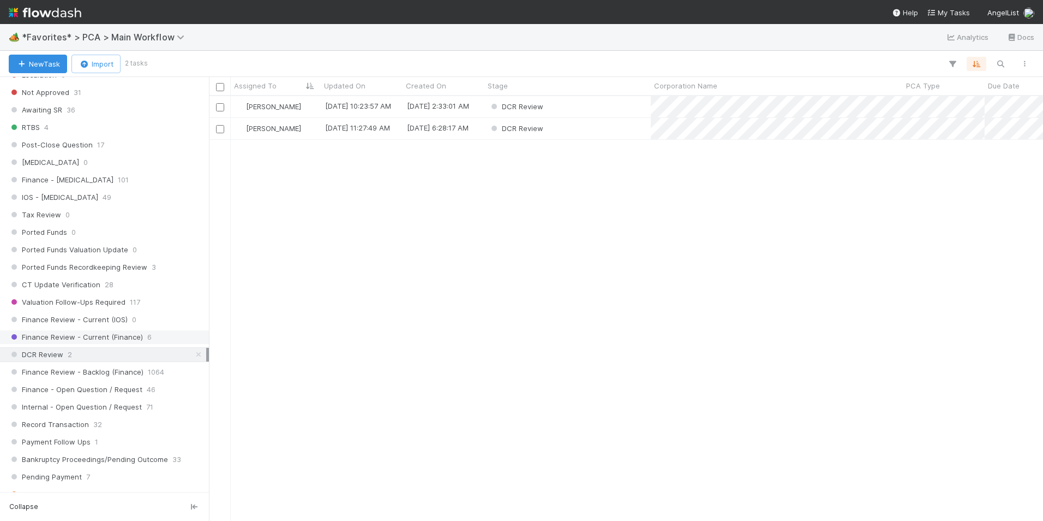
click at [158, 334] on div "Finance Review - Current (Finance) 6" at bounding box center [108, 337] width 198 height 14
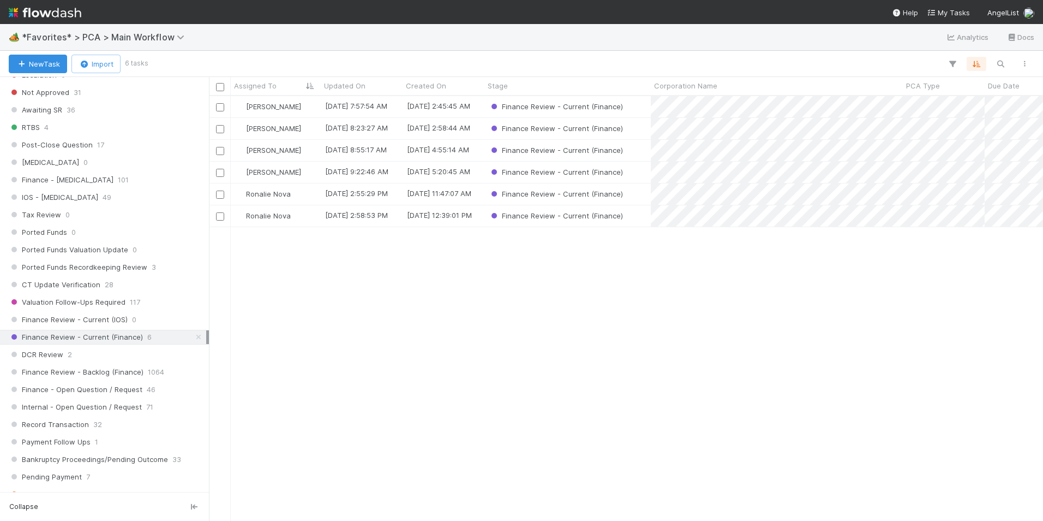
scroll to position [416, 826]
click at [119, 352] on div "DCR Review 2" at bounding box center [108, 355] width 198 height 14
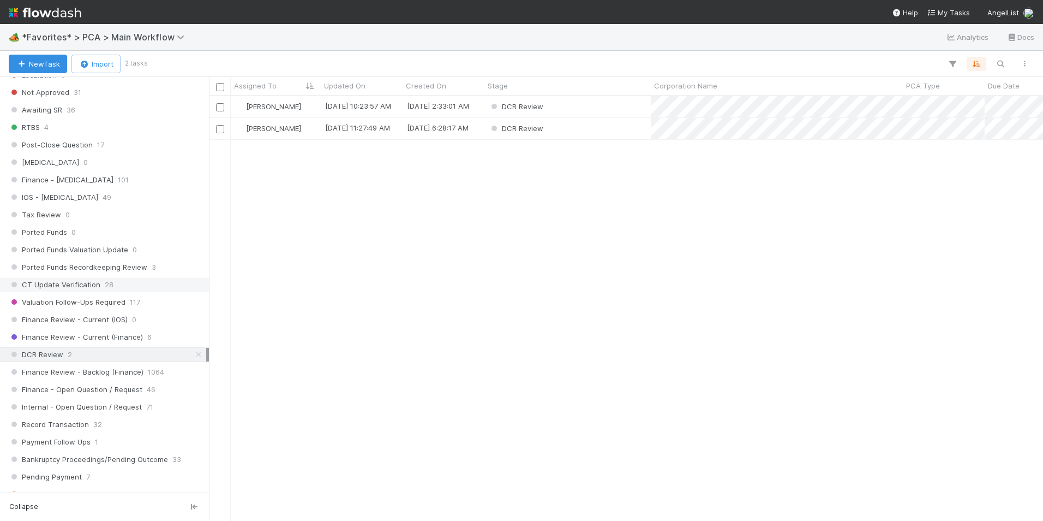
scroll to position [416, 826]
click at [280, 108] on span "[PERSON_NAME]" at bounding box center [273, 106] width 55 height 9
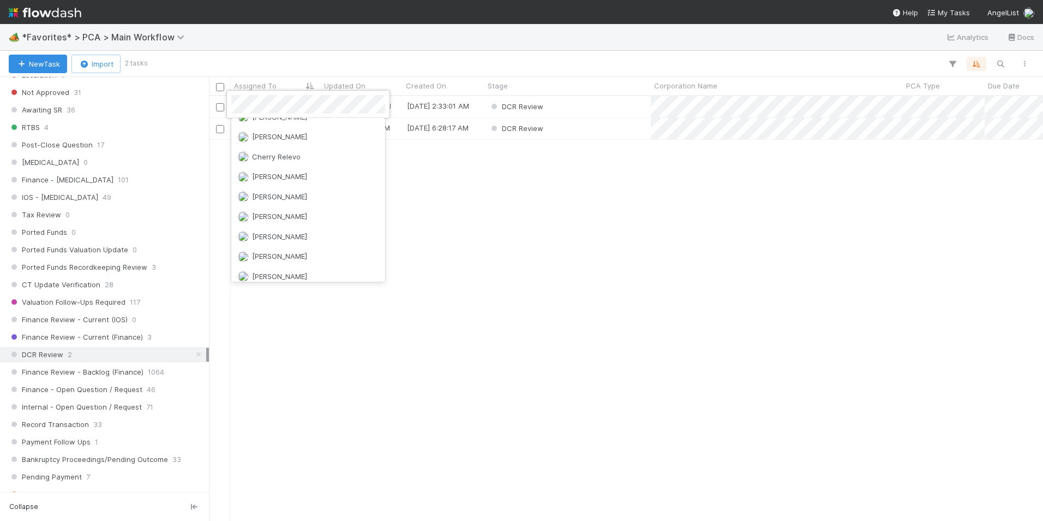
scroll to position [0, 0]
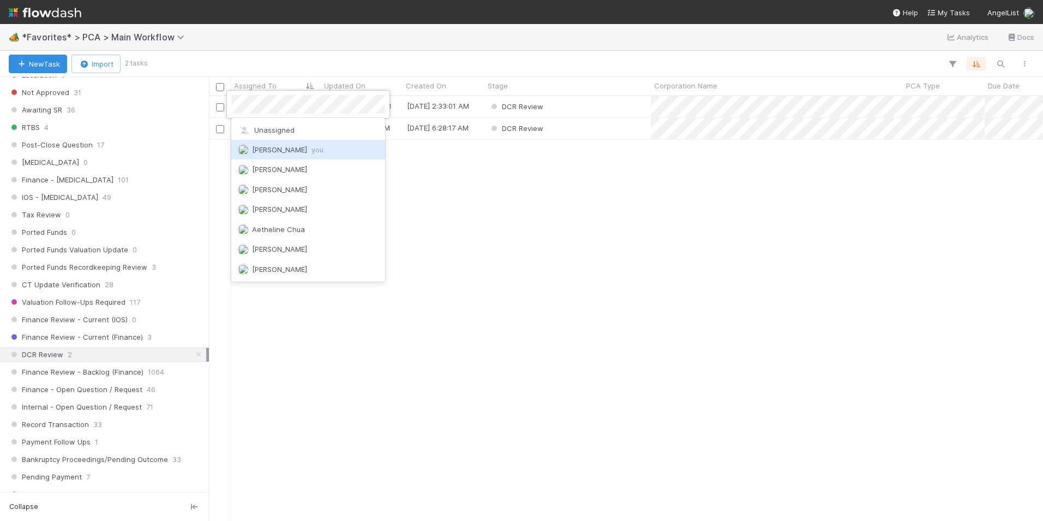
click at [306, 152] on div "Marlon you" at bounding box center [308, 150] width 154 height 20
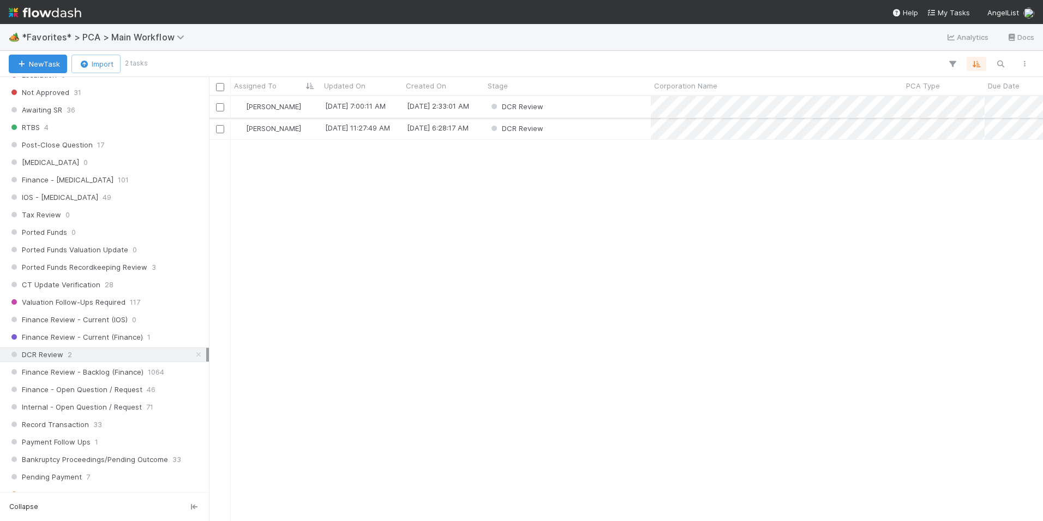
click at [575, 107] on div "DCR Review" at bounding box center [567, 106] width 166 height 21
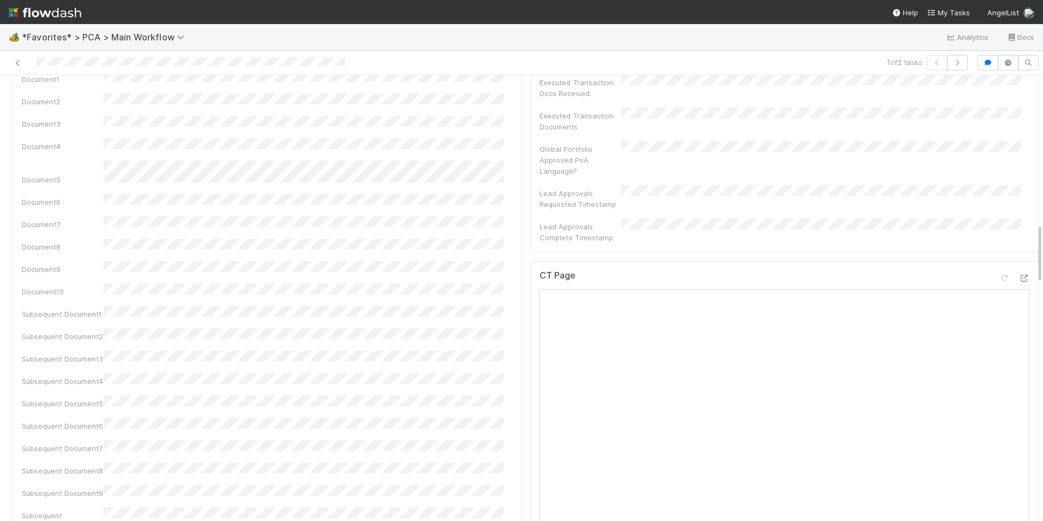
scroll to position [1091, 0]
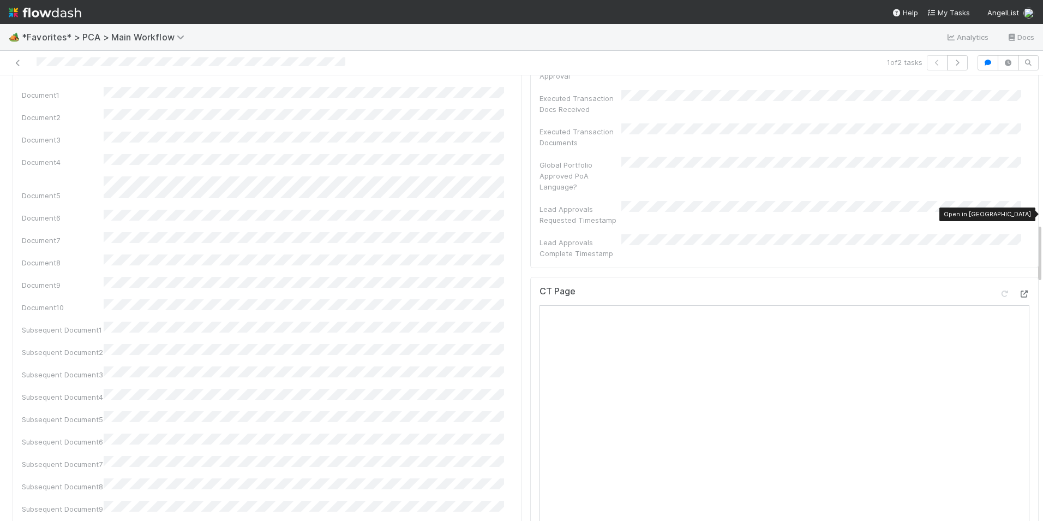
click at [1019, 290] on icon at bounding box center [1024, 293] width 11 height 7
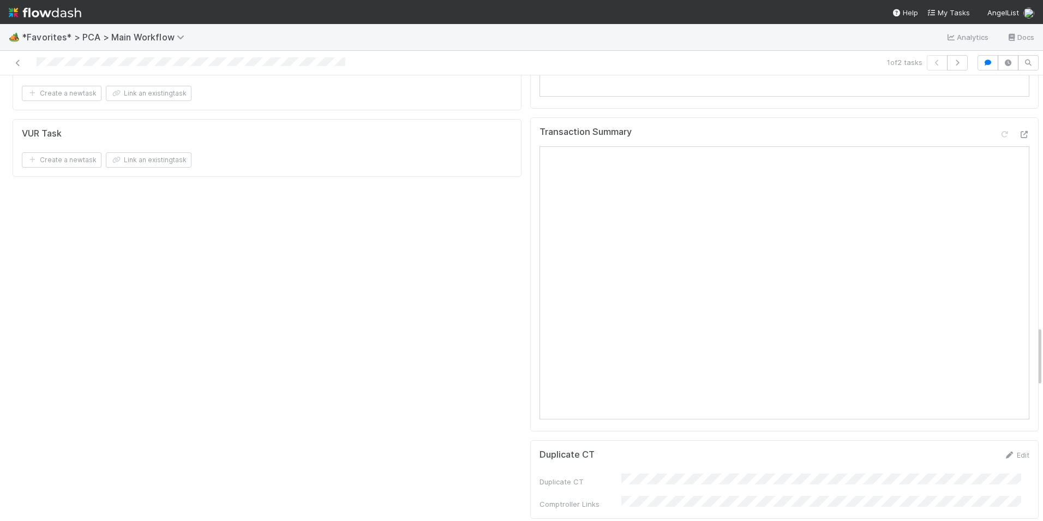
scroll to position [1855, 0]
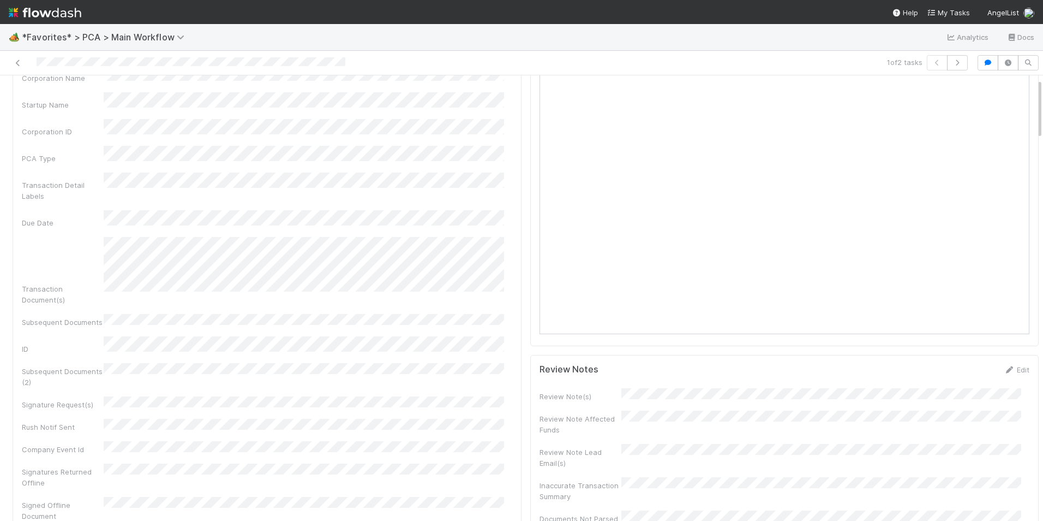
scroll to position [0, 0]
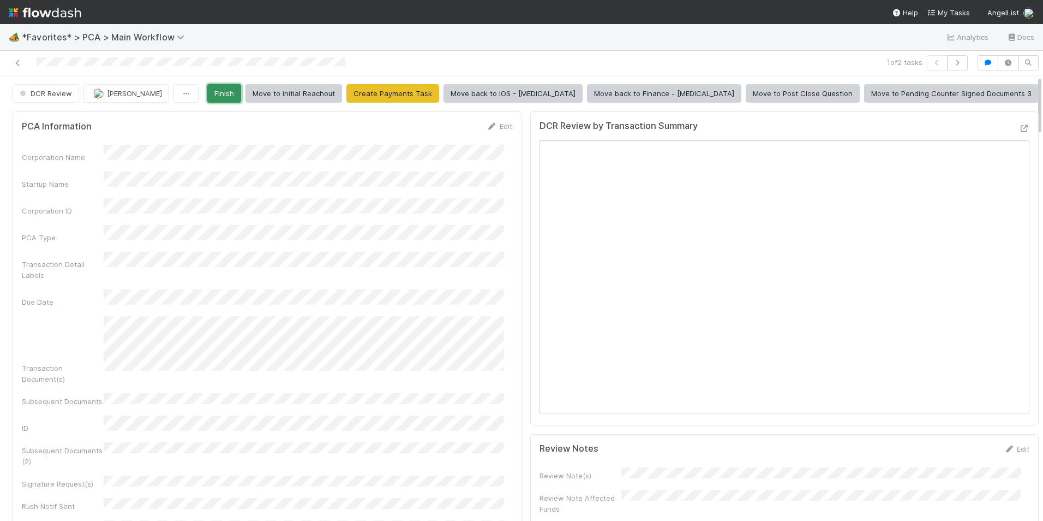
click at [241, 92] on button "Finish" at bounding box center [224, 93] width 34 height 19
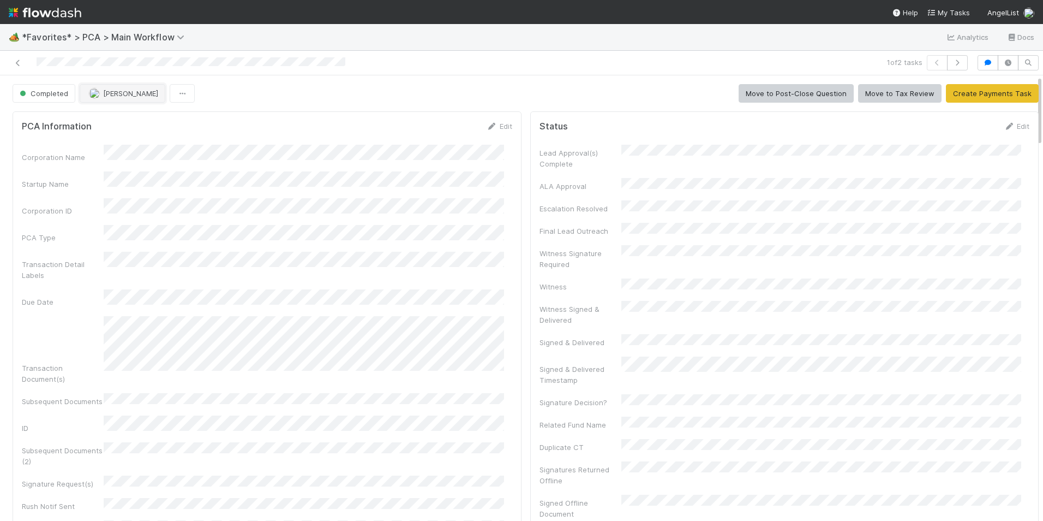
click at [107, 97] on span "[PERSON_NAME]" at bounding box center [130, 93] width 55 height 9
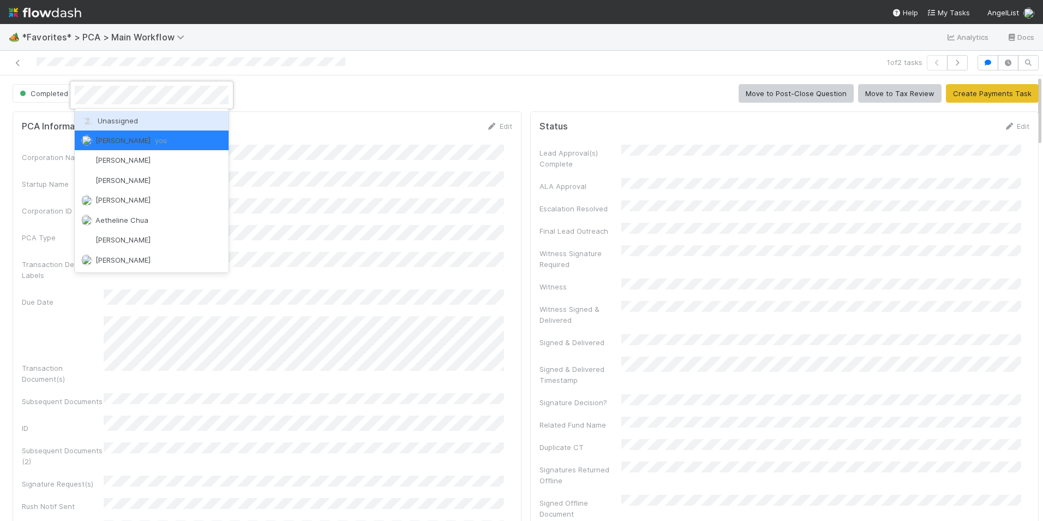
click at [123, 117] on span "Unassigned" at bounding box center [109, 120] width 57 height 9
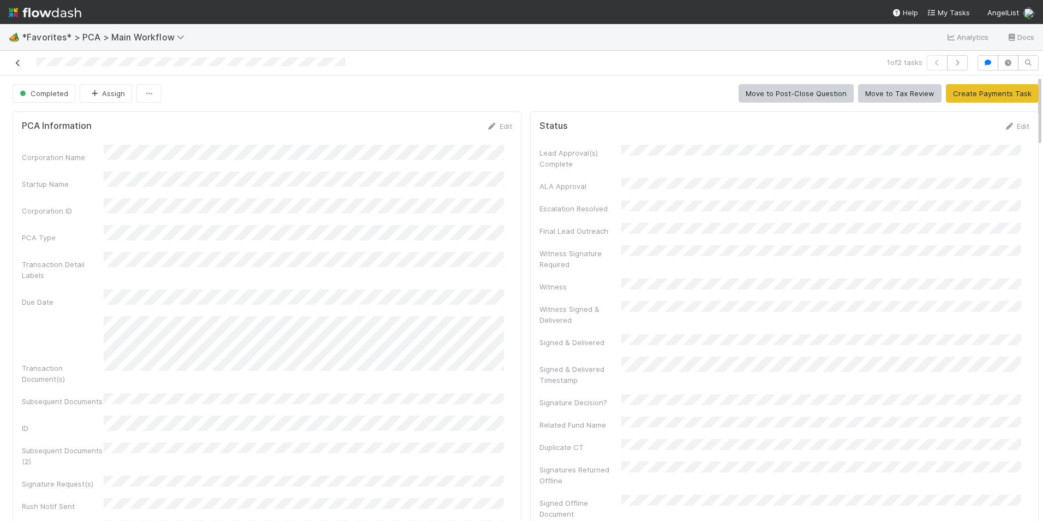
click at [16, 64] on icon at bounding box center [18, 62] width 11 height 7
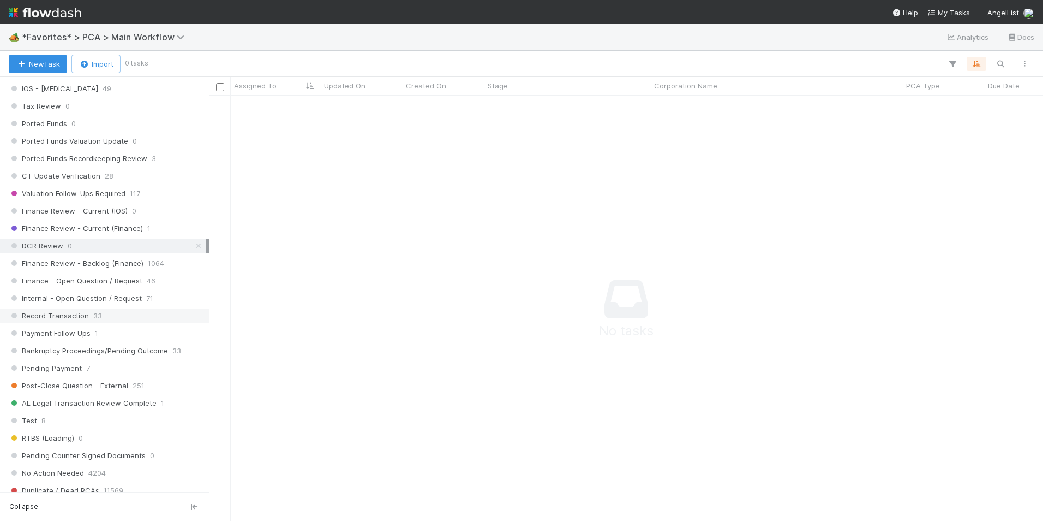
scroll to position [764, 0]
click at [124, 226] on span "Finance Review - Current (Finance)" at bounding box center [76, 228] width 134 height 14
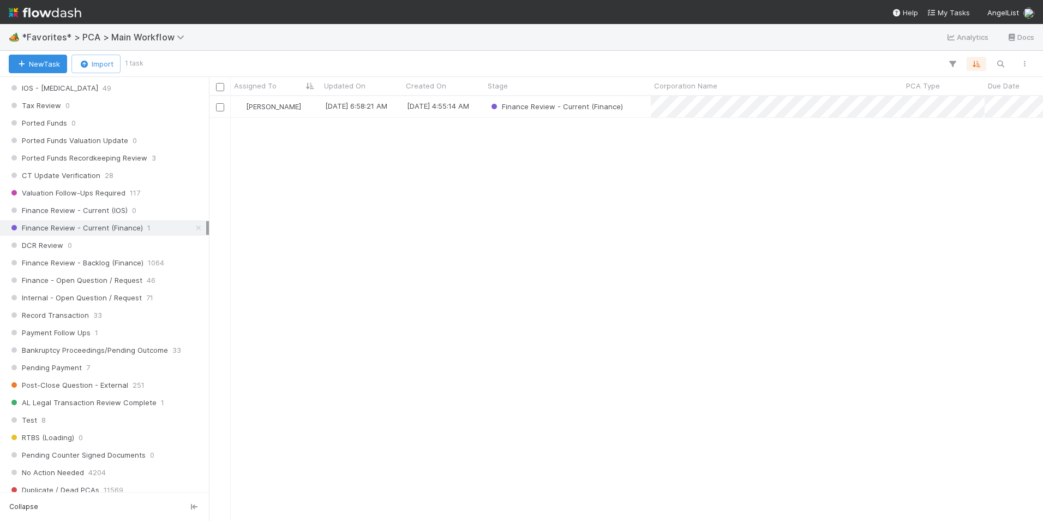
scroll to position [416, 826]
click at [127, 212] on div "Finance Review - Current (IOS) 0" at bounding box center [108, 211] width 198 height 14
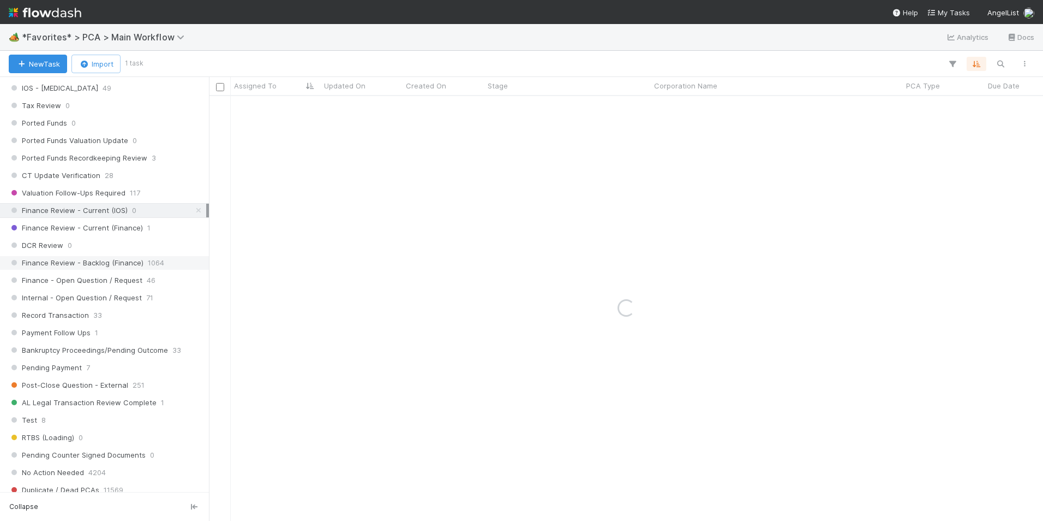
click at [140, 261] on span "Finance Review - Backlog (Finance)" at bounding box center [76, 263] width 135 height 14
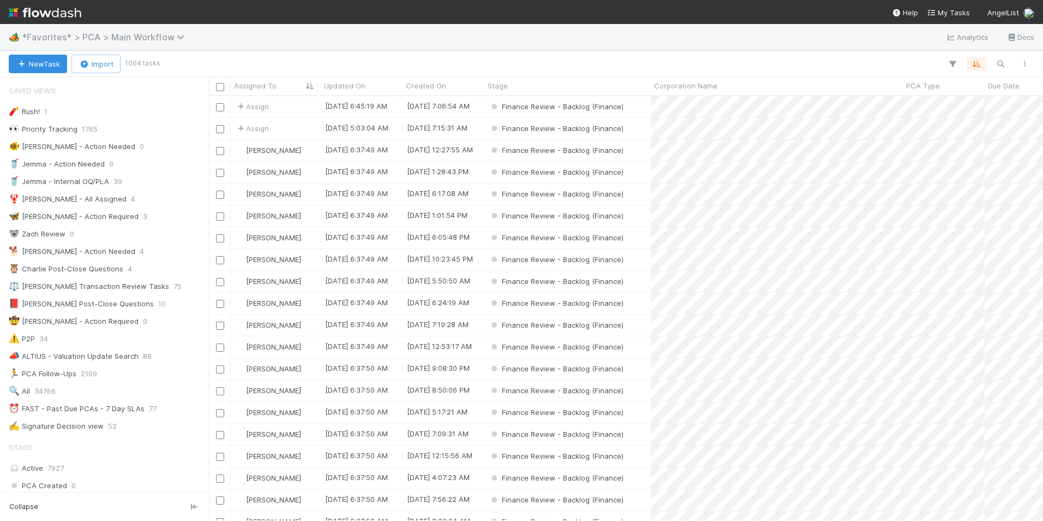
click at [154, 32] on span "*Favorites* > PCA > Main Workflow" at bounding box center [106, 37] width 168 height 11
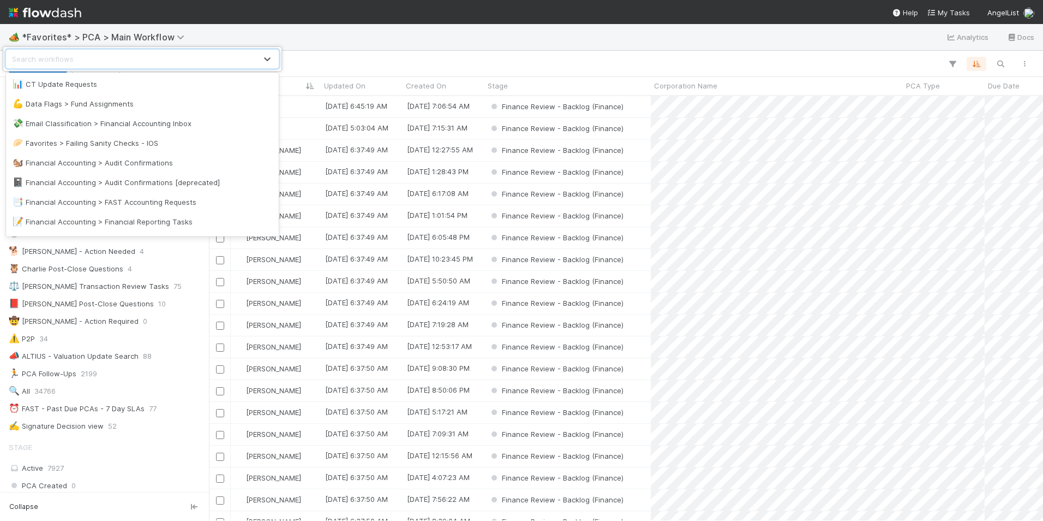
scroll to position [164, 0]
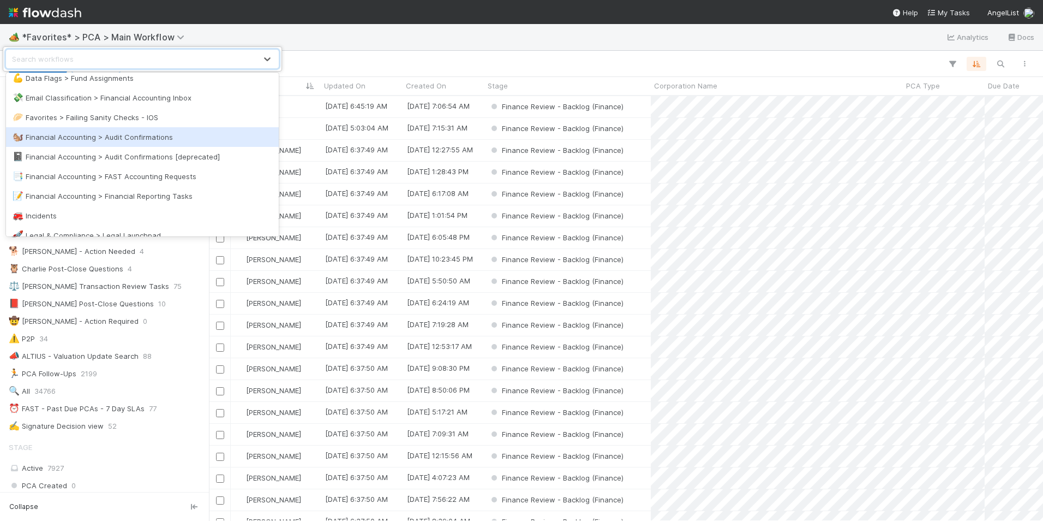
click at [131, 137] on div "🐿️ Financial Accounting > Audit Confirmations" at bounding box center [143, 136] width 260 height 11
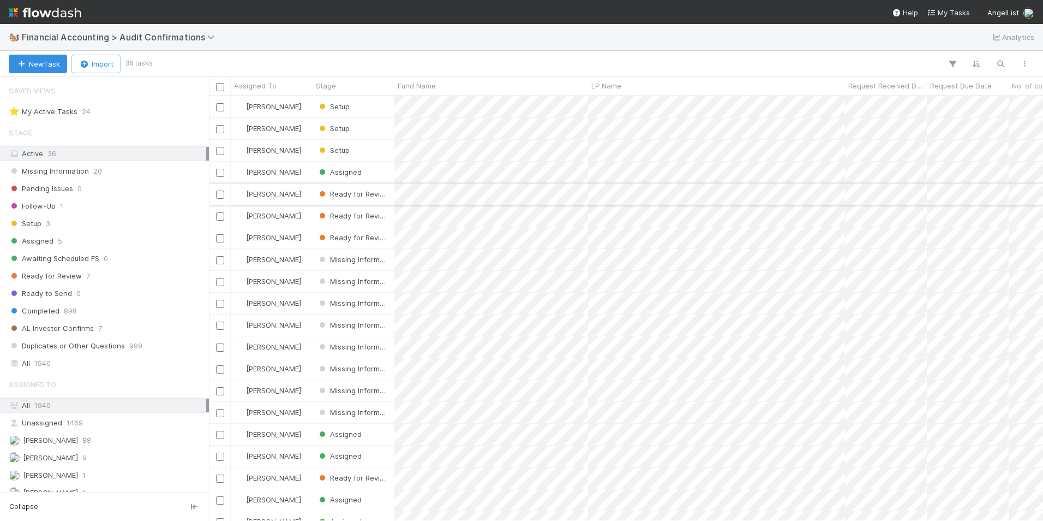
click at [302, 196] on div "[PERSON_NAME]" at bounding box center [272, 193] width 82 height 21
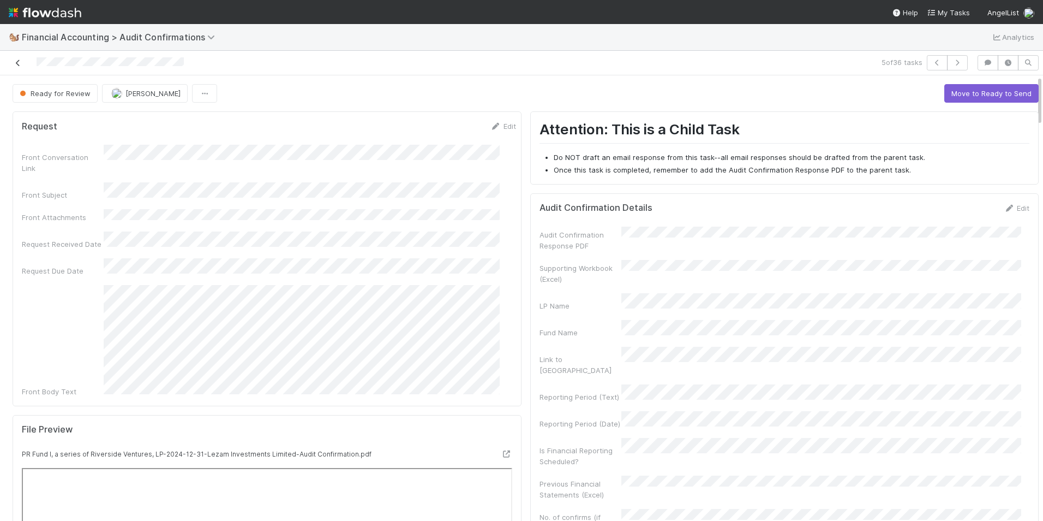
click at [14, 62] on icon at bounding box center [18, 62] width 11 height 7
